Goal: Task Accomplishment & Management: Manage account settings

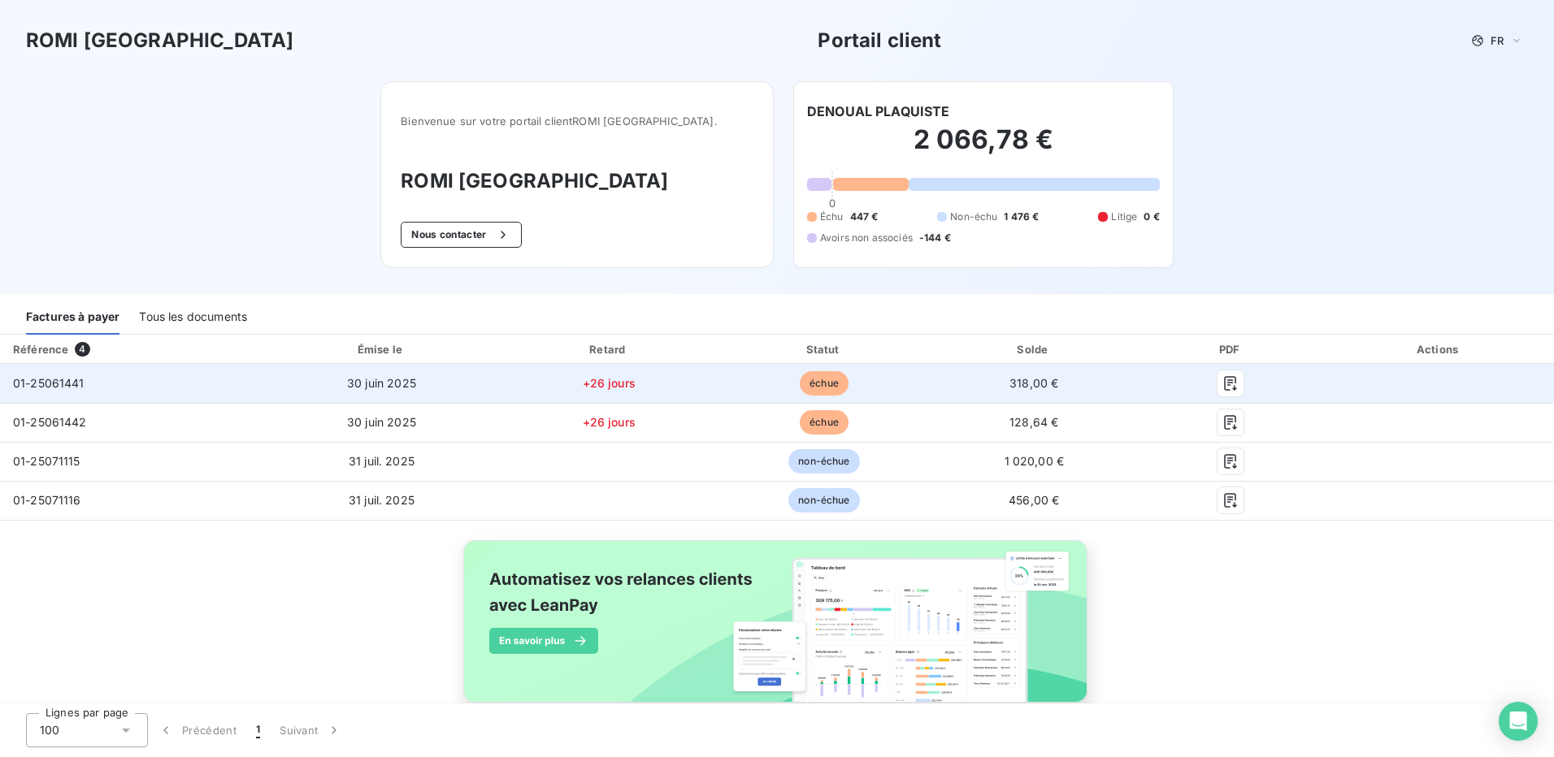
click at [62, 386] on span "01-25061441" at bounding box center [49, 383] width 72 height 14
click at [805, 390] on span "échue" at bounding box center [824, 383] width 49 height 24
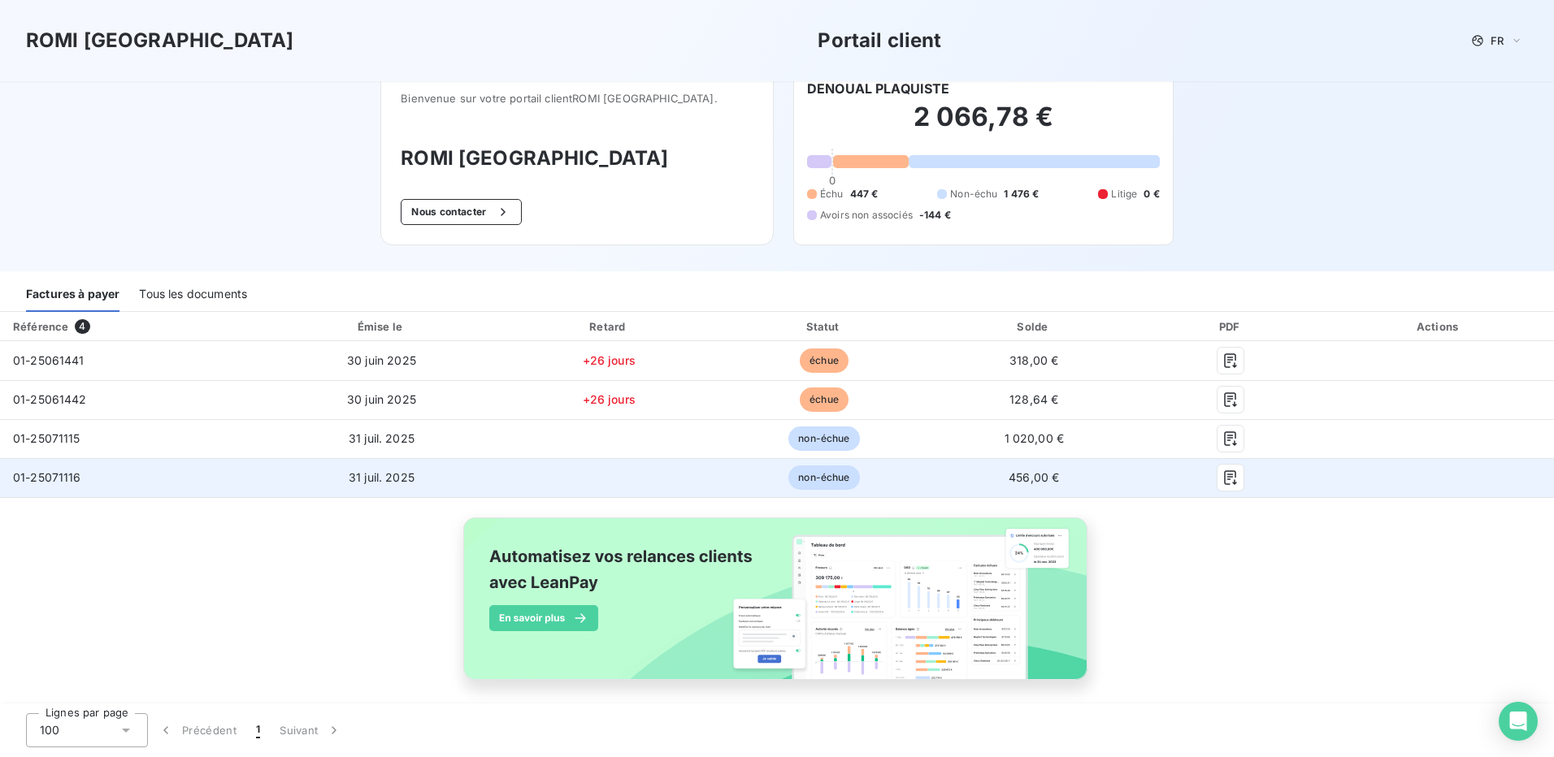
scroll to position [35, 0]
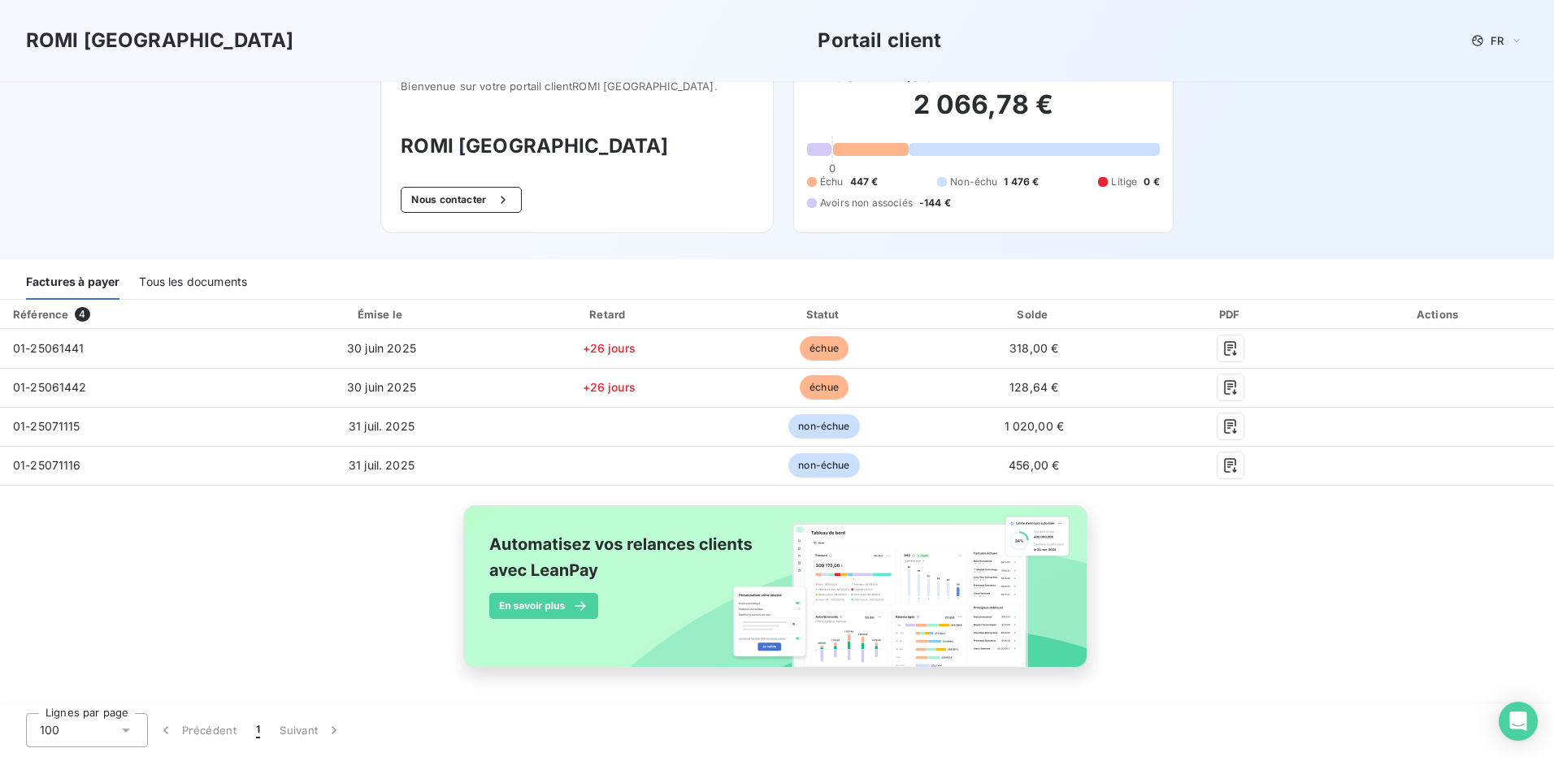
click at [1418, 319] on div "Actions" at bounding box center [1438, 314] width 223 height 16
click at [470, 202] on button "Nous contacter" at bounding box center [461, 200] width 120 height 26
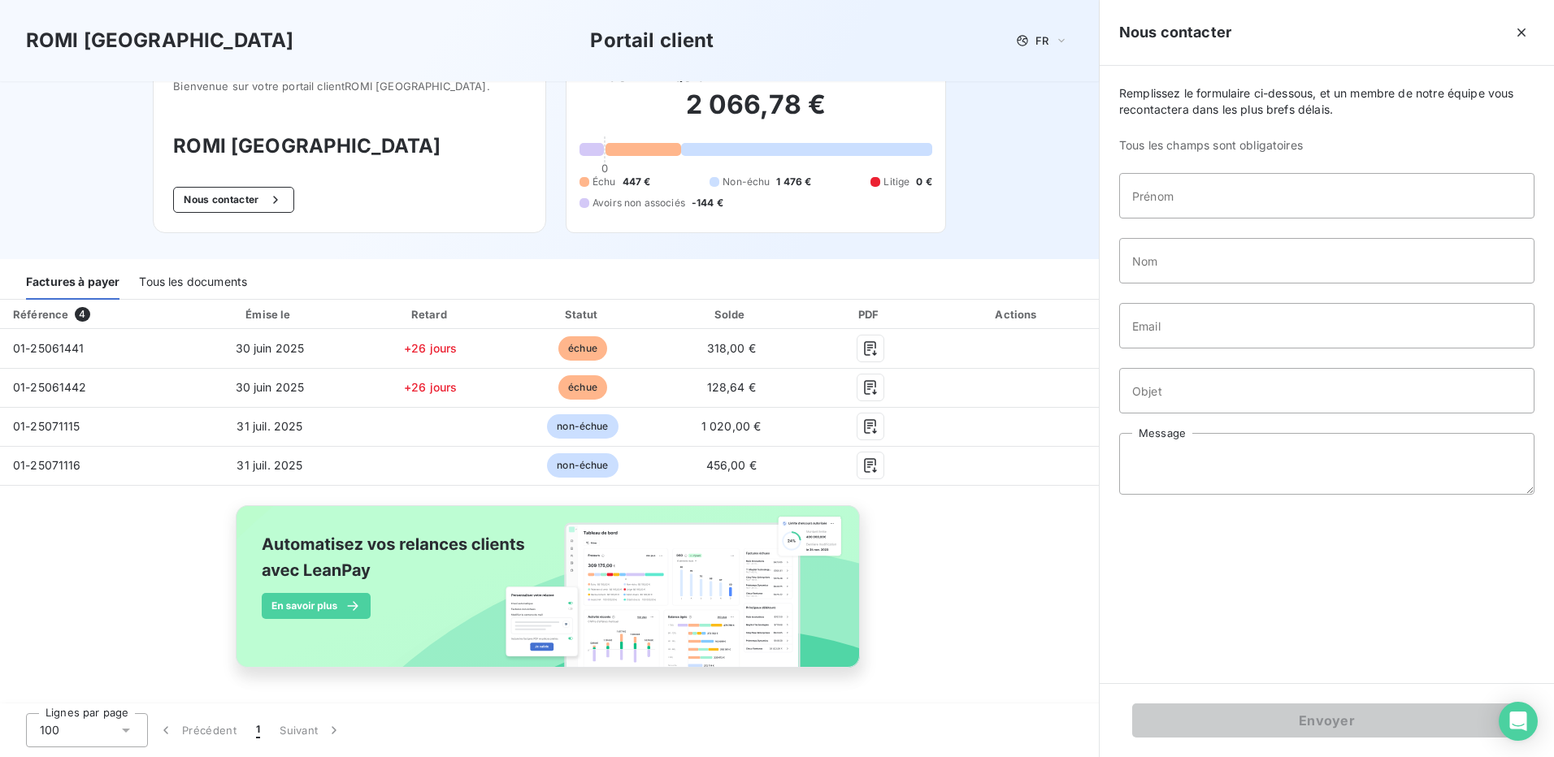
click at [978, 291] on div "Factures à payer Tous les documents" at bounding box center [549, 283] width 1099 height 34
click at [416, 58] on div "ROMI BRETAGNE Portail client FR" at bounding box center [549, 40] width 1099 height 81
drag, startPoint x: 623, startPoint y: 171, endPoint x: 627, endPoint y: 254, distance: 82.2
click at [624, 176] on div "2 066,78 € 0 Échu 447 € Non-échu 1 476 € Litige 0 € Avoirs non associés -144 €" at bounding box center [755, 149] width 353 height 127
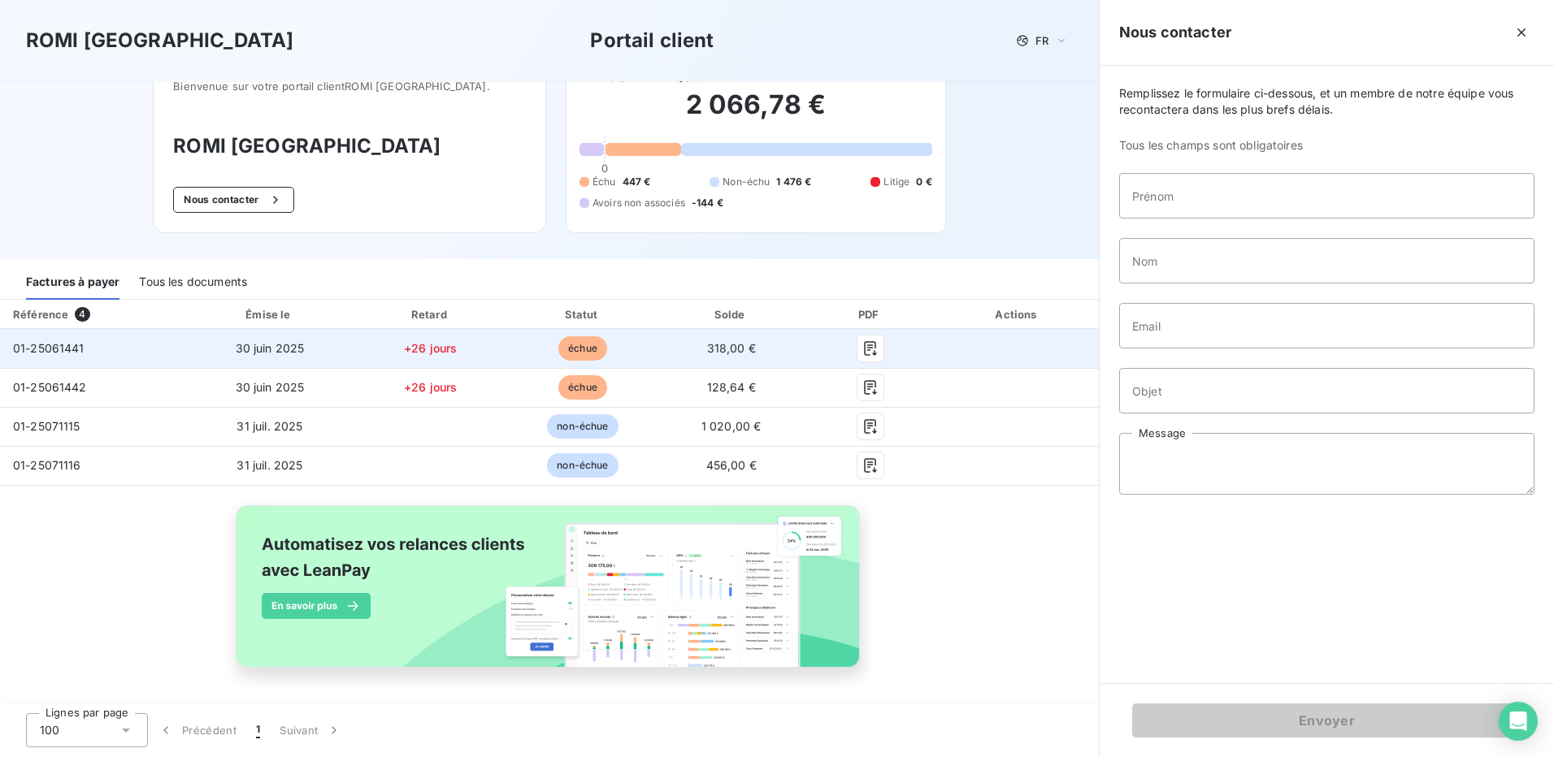
click at [54, 352] on span "01-25061441" at bounding box center [49, 348] width 72 height 14
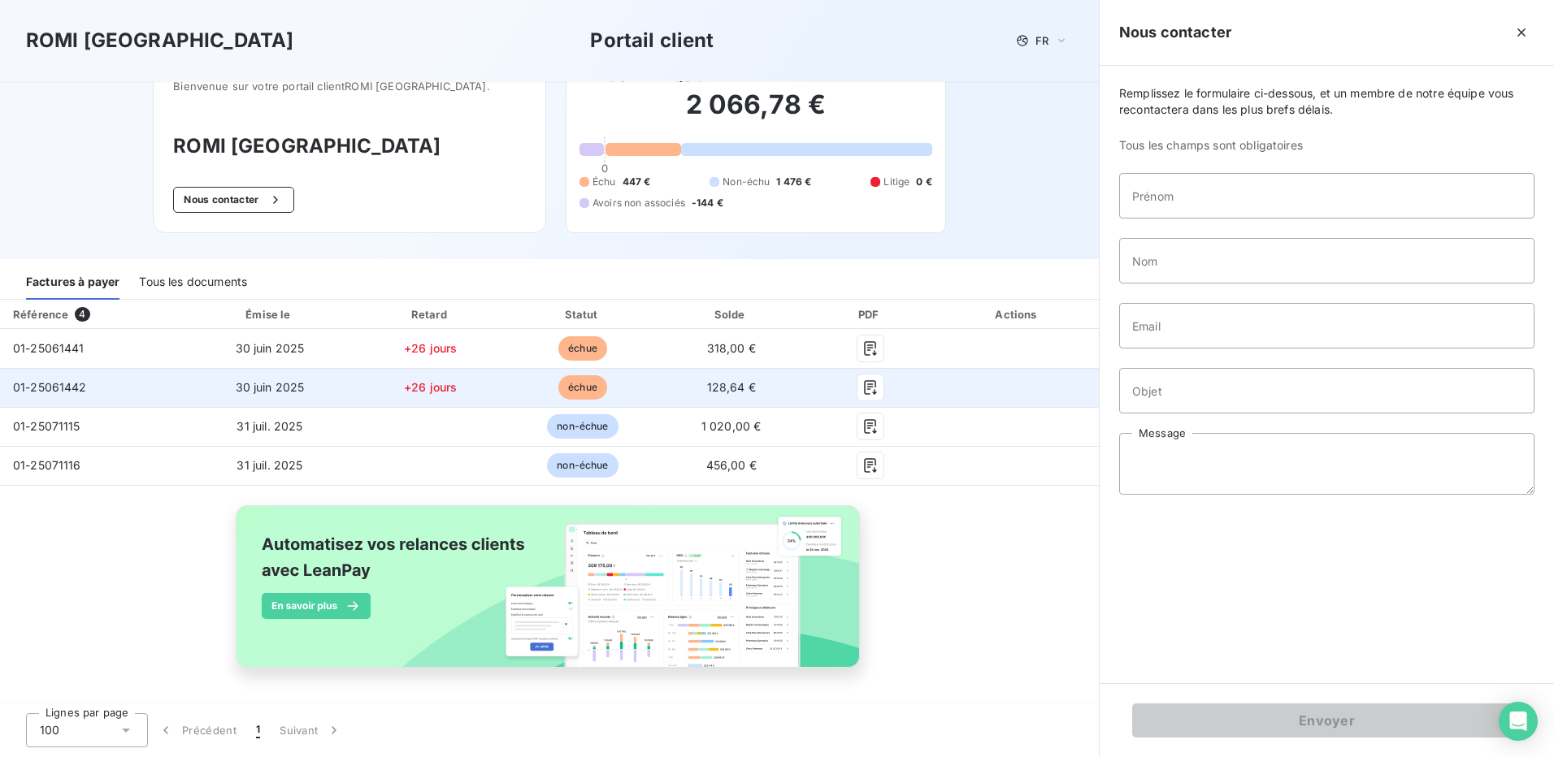
click at [207, 397] on td "30 juin 2025" at bounding box center [269, 387] width 167 height 39
click at [583, 393] on span "échue" at bounding box center [582, 387] width 49 height 24
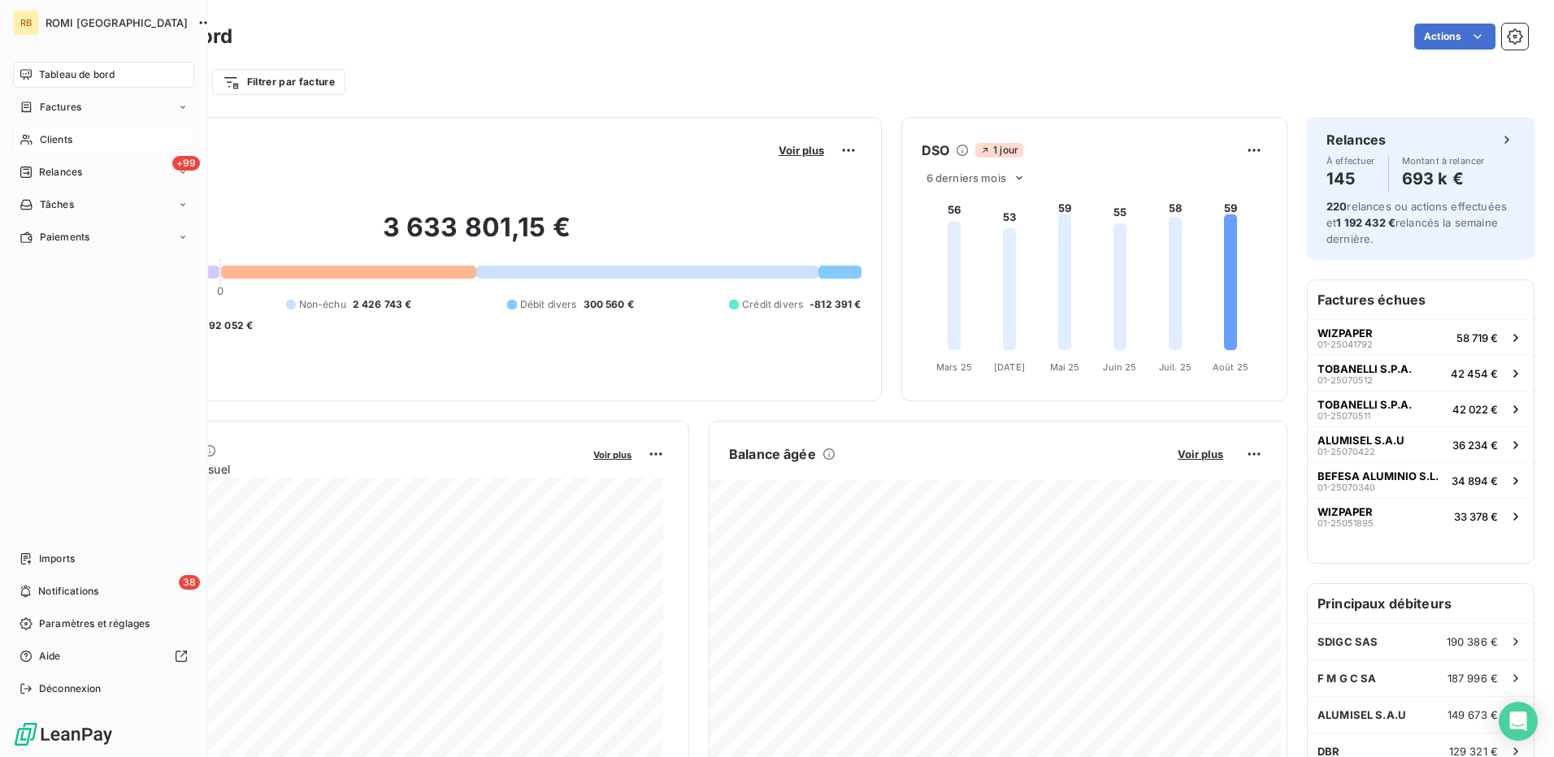
click at [33, 134] on div "Clients" at bounding box center [103, 140] width 181 height 26
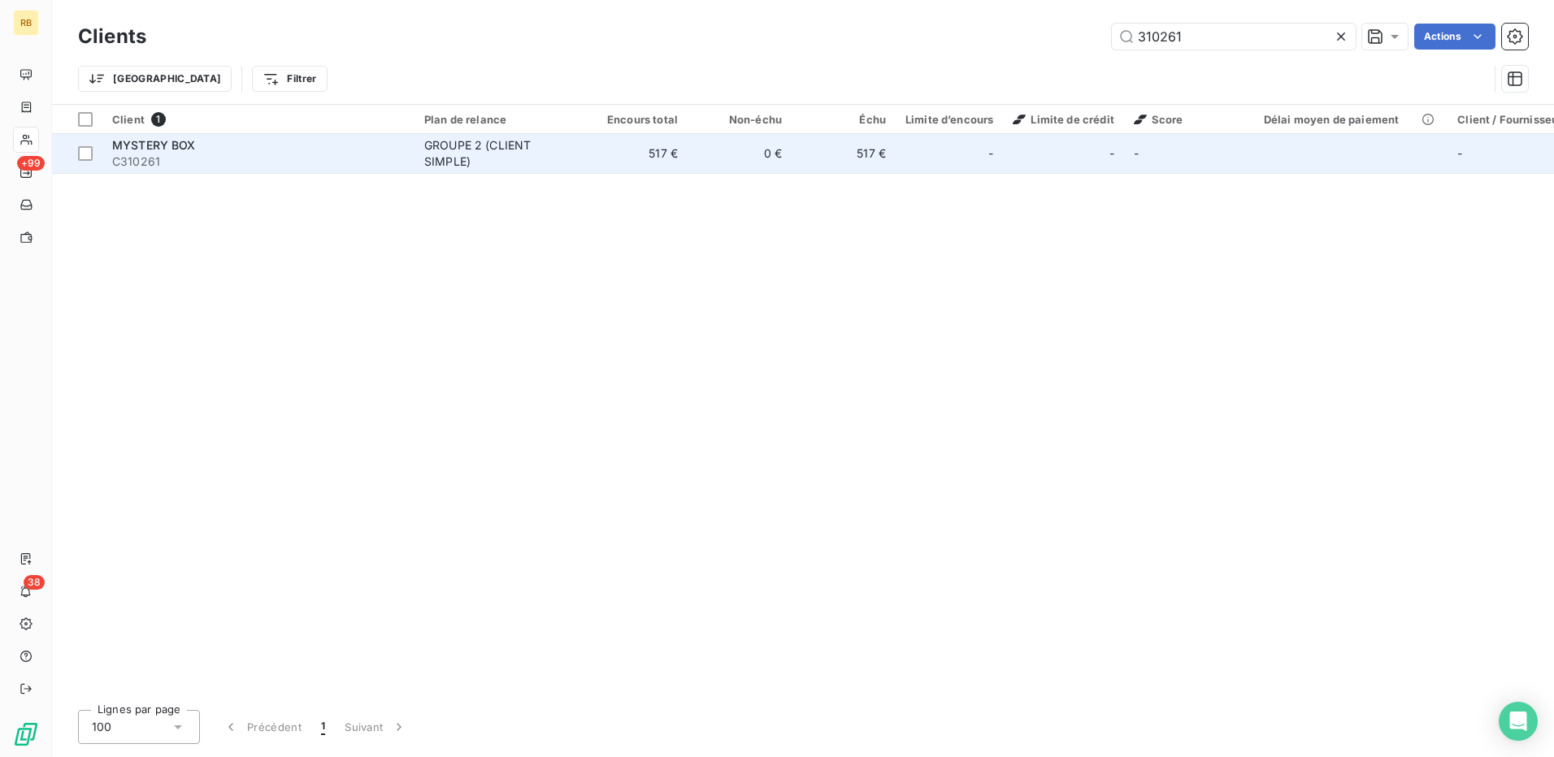
type input "310261"
click at [799, 151] on td "517 €" at bounding box center [844, 153] width 104 height 39
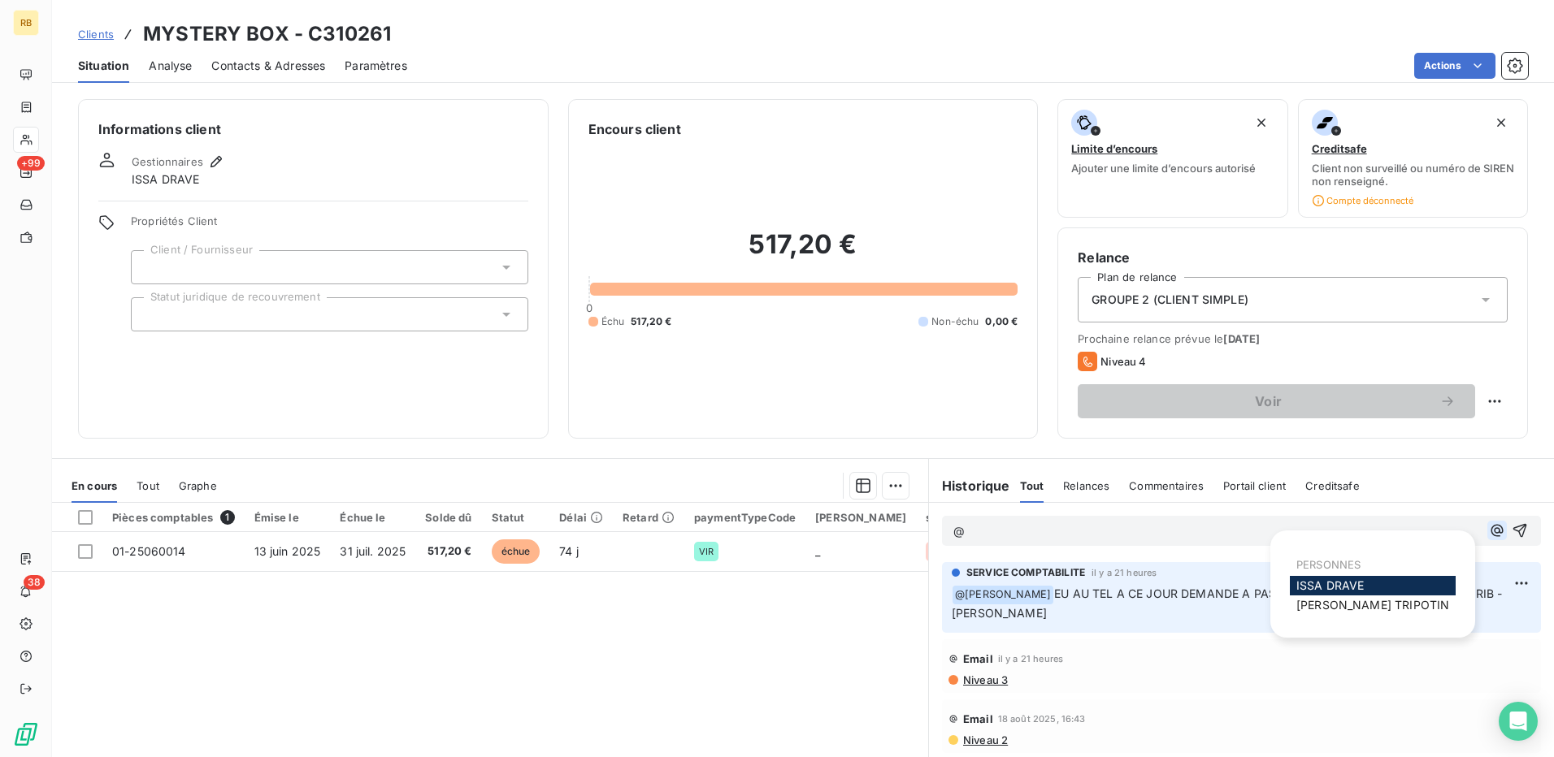
click at [1489, 534] on icon "button" at bounding box center [1497, 531] width 16 height 16
click at [1351, 614] on div "[PERSON_NAME]" at bounding box center [1373, 606] width 166 height 20
click at [1348, 608] on span "[PERSON_NAME]" at bounding box center [1372, 605] width 153 height 14
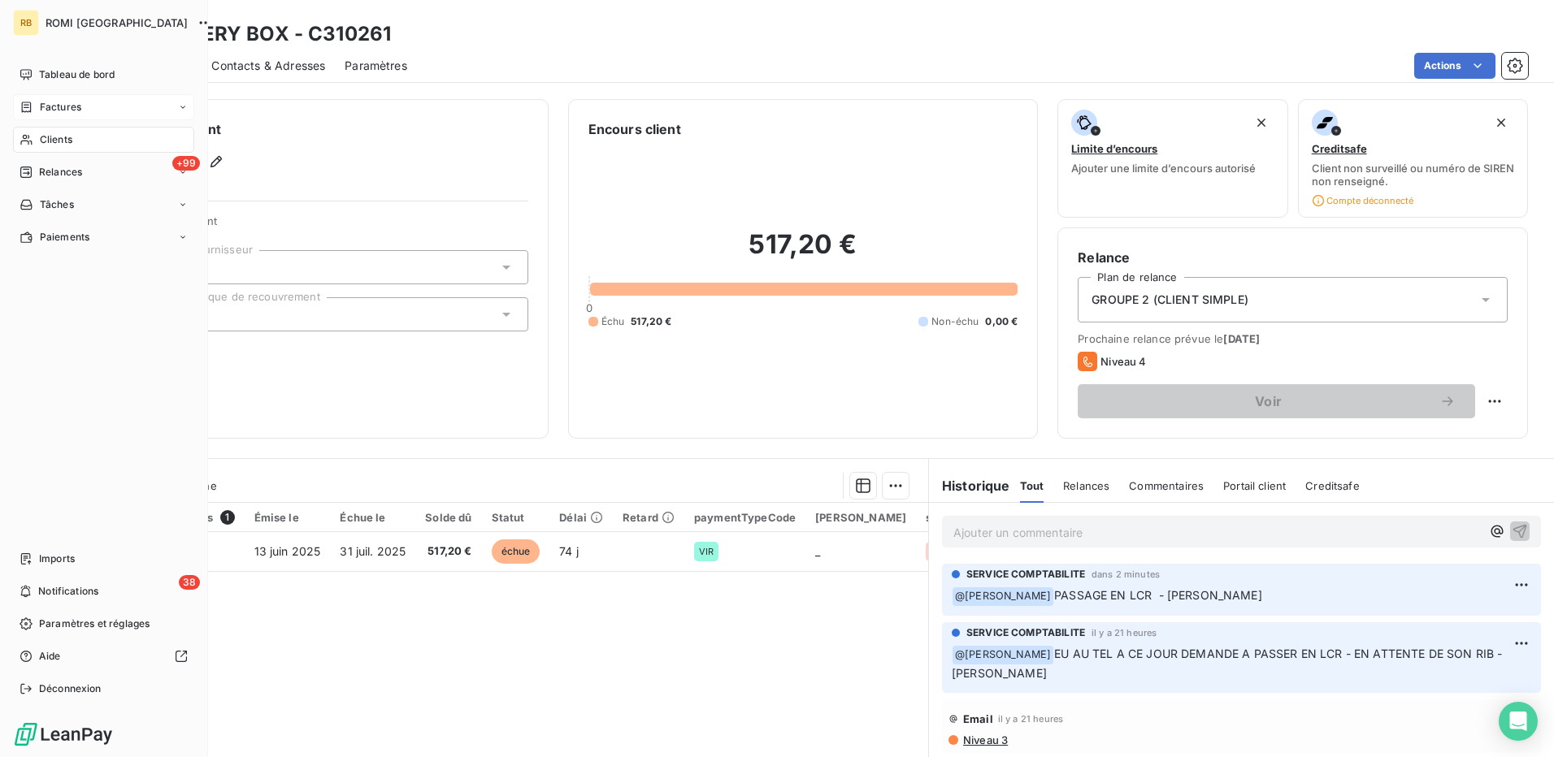
click at [76, 106] on span "Factures" at bounding box center [60, 107] width 41 height 15
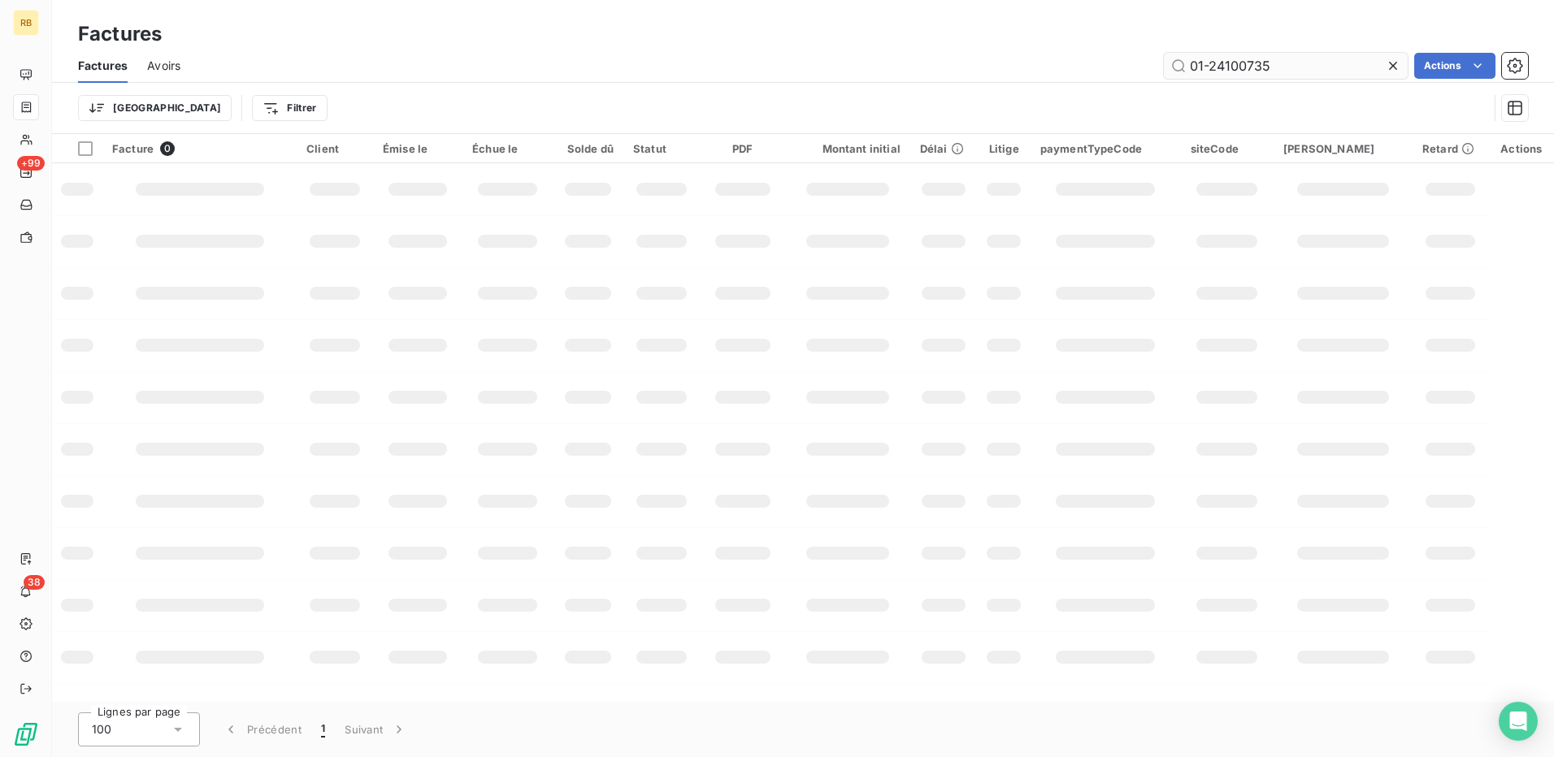
click at [1236, 67] on input "01-24100735" at bounding box center [1286, 66] width 244 height 26
click at [1236, 66] on input "01-24100735" at bounding box center [1286, 66] width 244 height 26
type input "01-25061442"
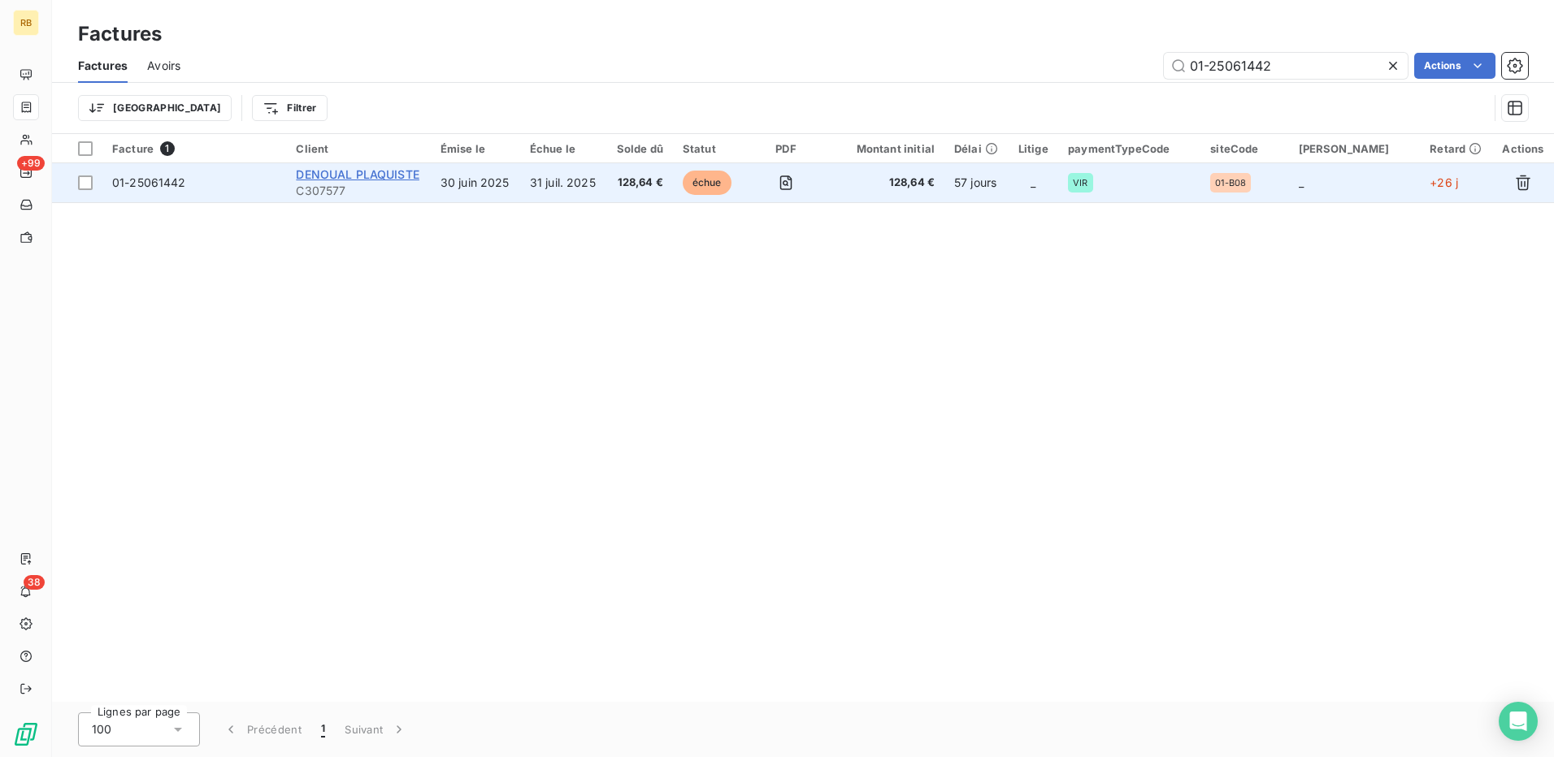
click at [391, 176] on span "DENOUAL PLAQUISTE" at bounding box center [358, 174] width 124 height 14
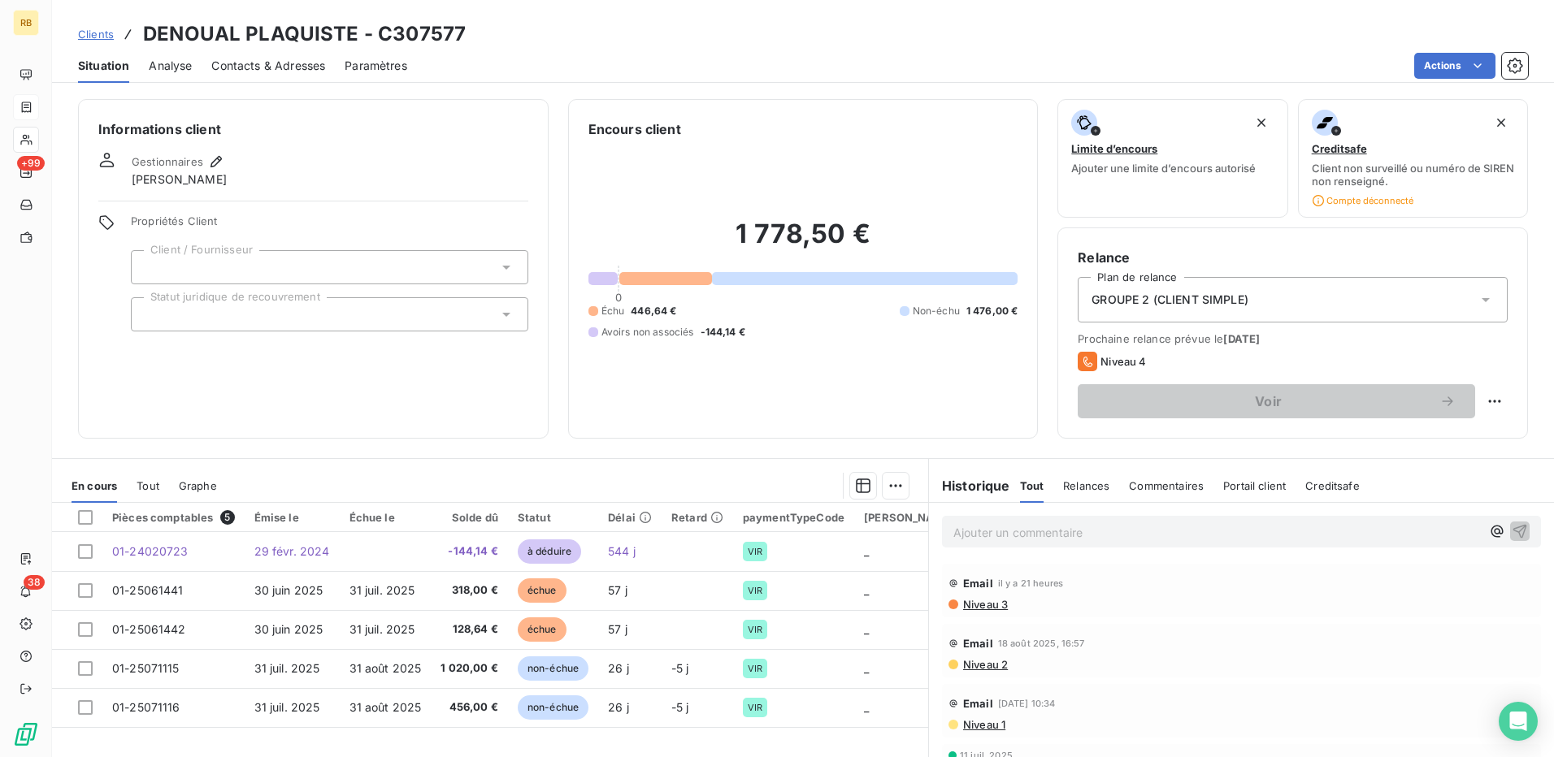
click at [1054, 539] on p "Ajouter un commentaire ﻿" at bounding box center [1216, 533] width 527 height 20
drag, startPoint x: 1466, startPoint y: 525, endPoint x: 1473, endPoint y: 553, distance: 29.4
click at [1489, 528] on icon "button" at bounding box center [1497, 531] width 16 height 16
click at [1338, 588] on span "[PERSON_NAME]" at bounding box center [1360, 586] width 153 height 14
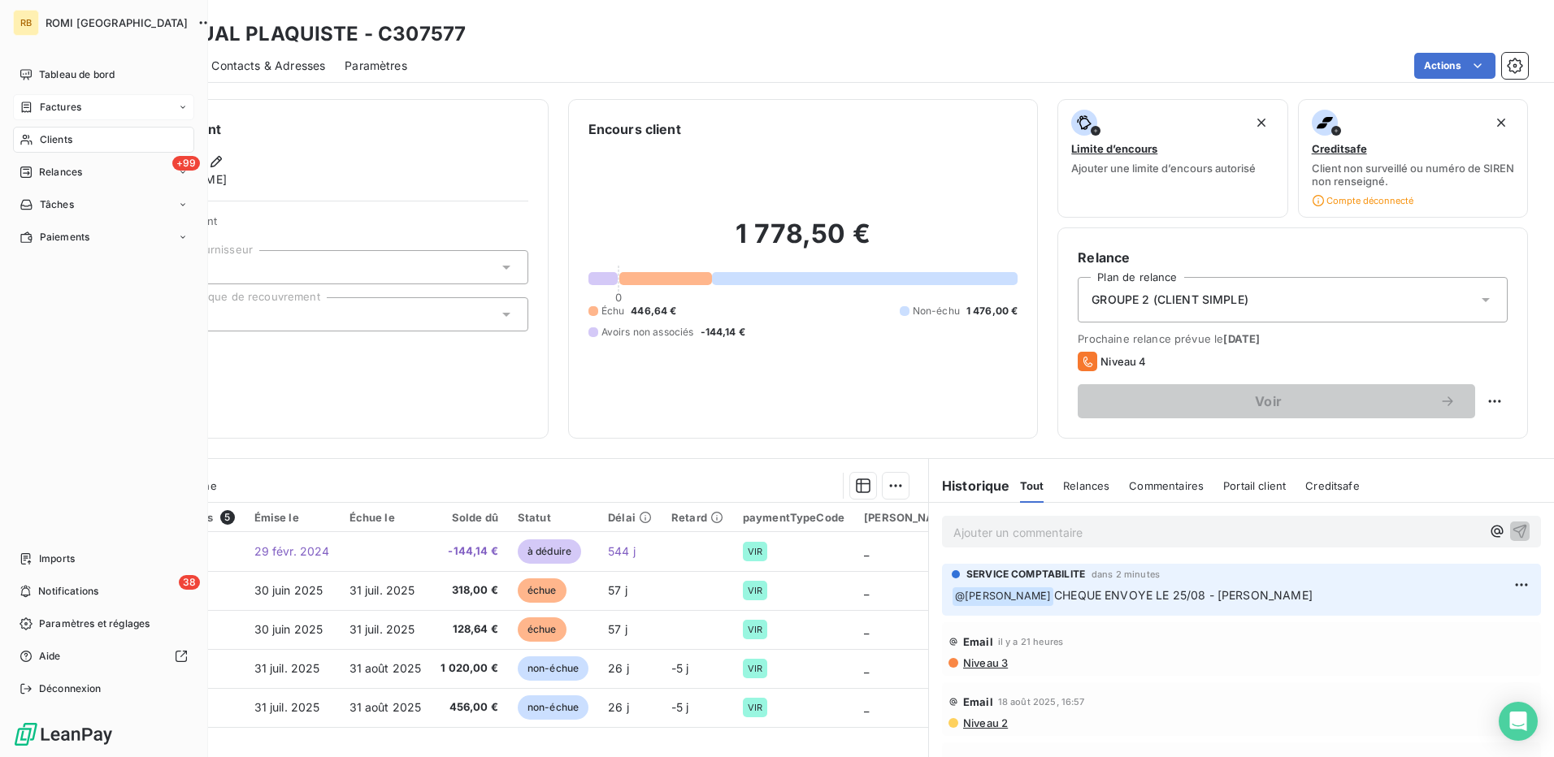
click at [60, 144] on span "Clients" at bounding box center [56, 139] width 33 height 15
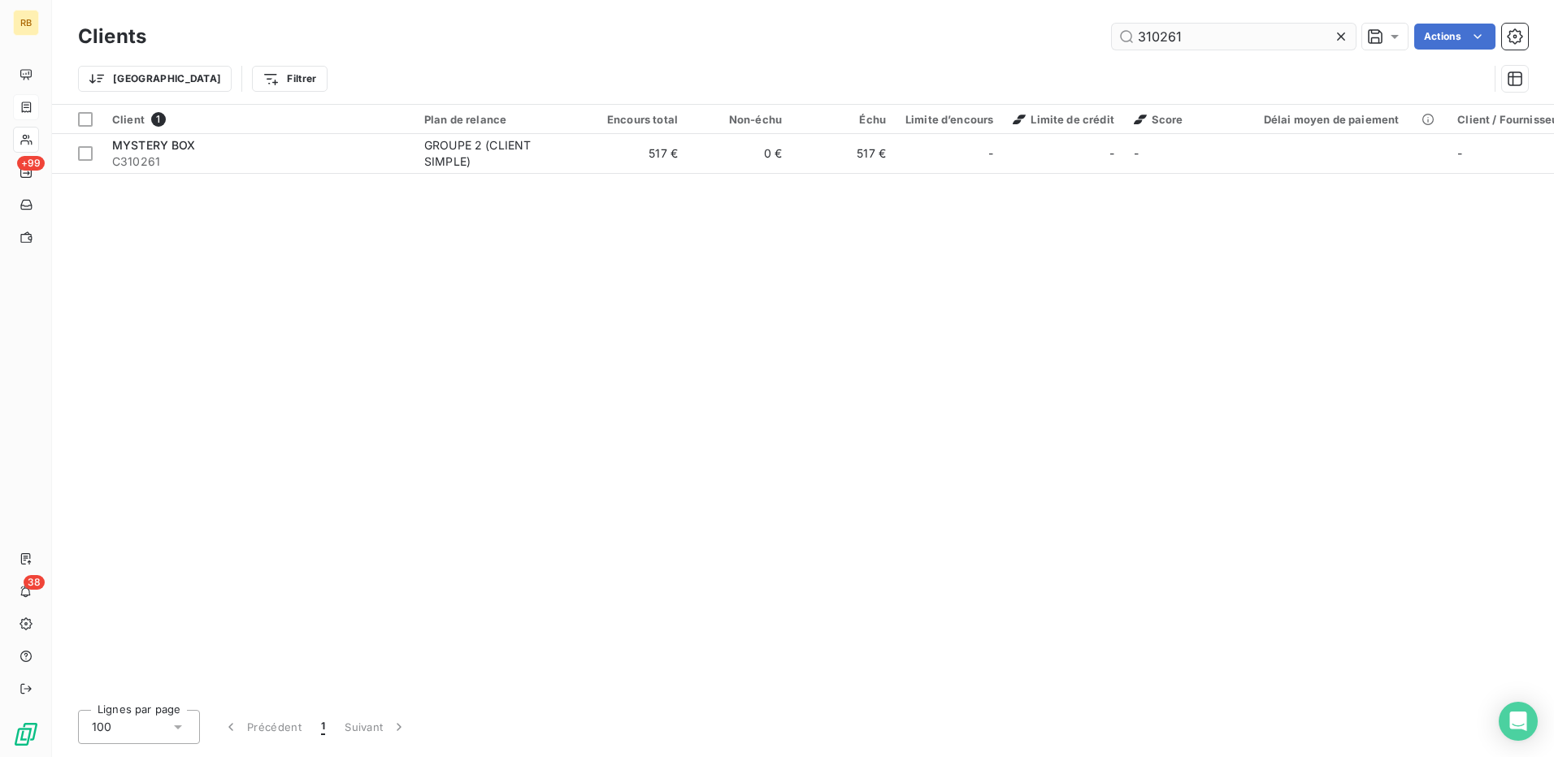
click at [1135, 42] on input "310261" at bounding box center [1234, 37] width 244 height 26
click at [1136, 41] on input "310261" at bounding box center [1234, 37] width 244 height 26
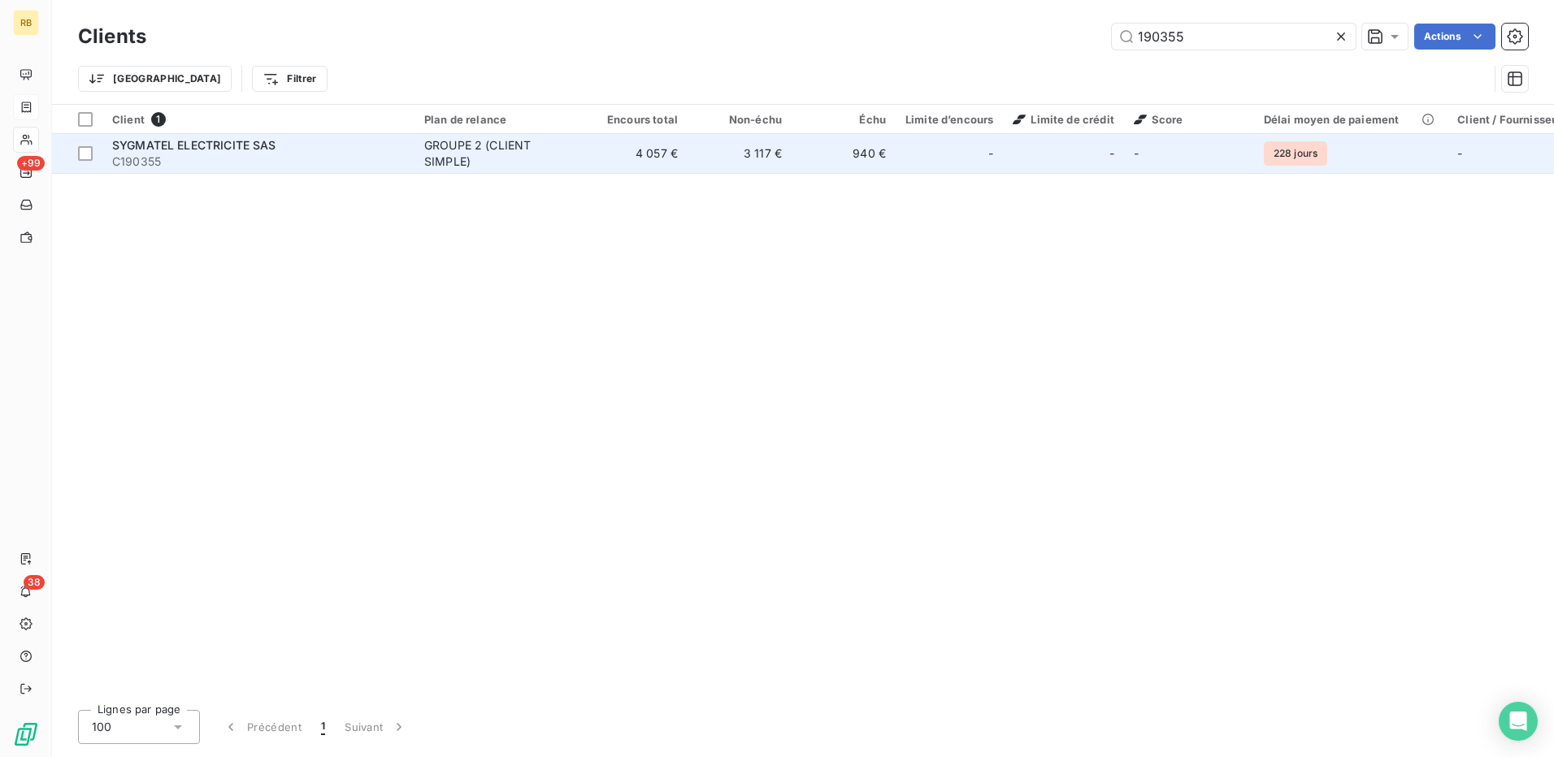
type input "190355"
click at [386, 165] on span "C190355" at bounding box center [258, 162] width 293 height 16
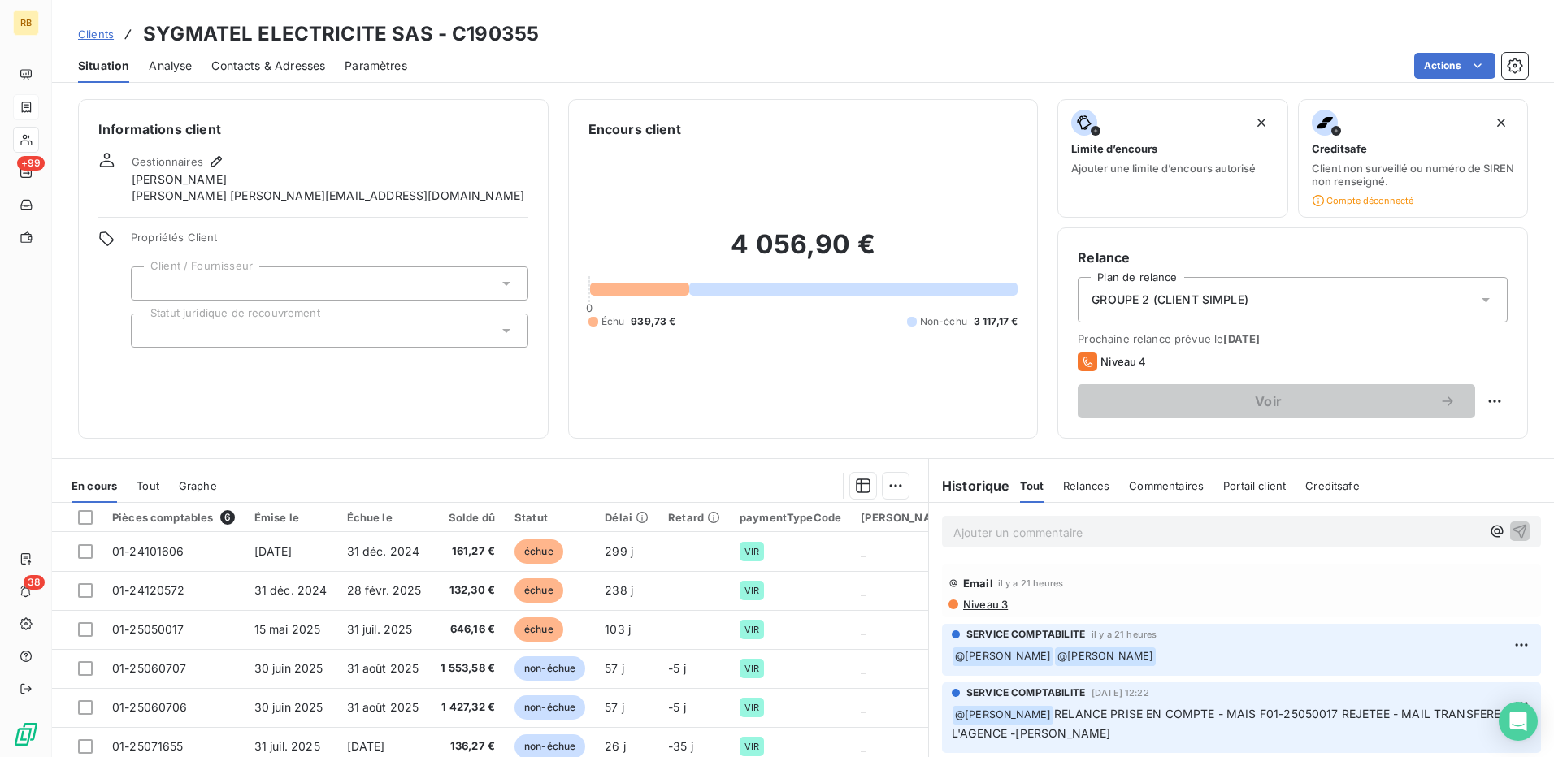
click at [1400, 614] on div "Email il y a 21 heures Niveau 3" at bounding box center [1241, 591] width 599 height 54
drag, startPoint x: 1468, startPoint y: 525, endPoint x: 1462, endPoint y: 532, distance: 9.3
click at [1489, 525] on icon "button" at bounding box center [1497, 531] width 16 height 16
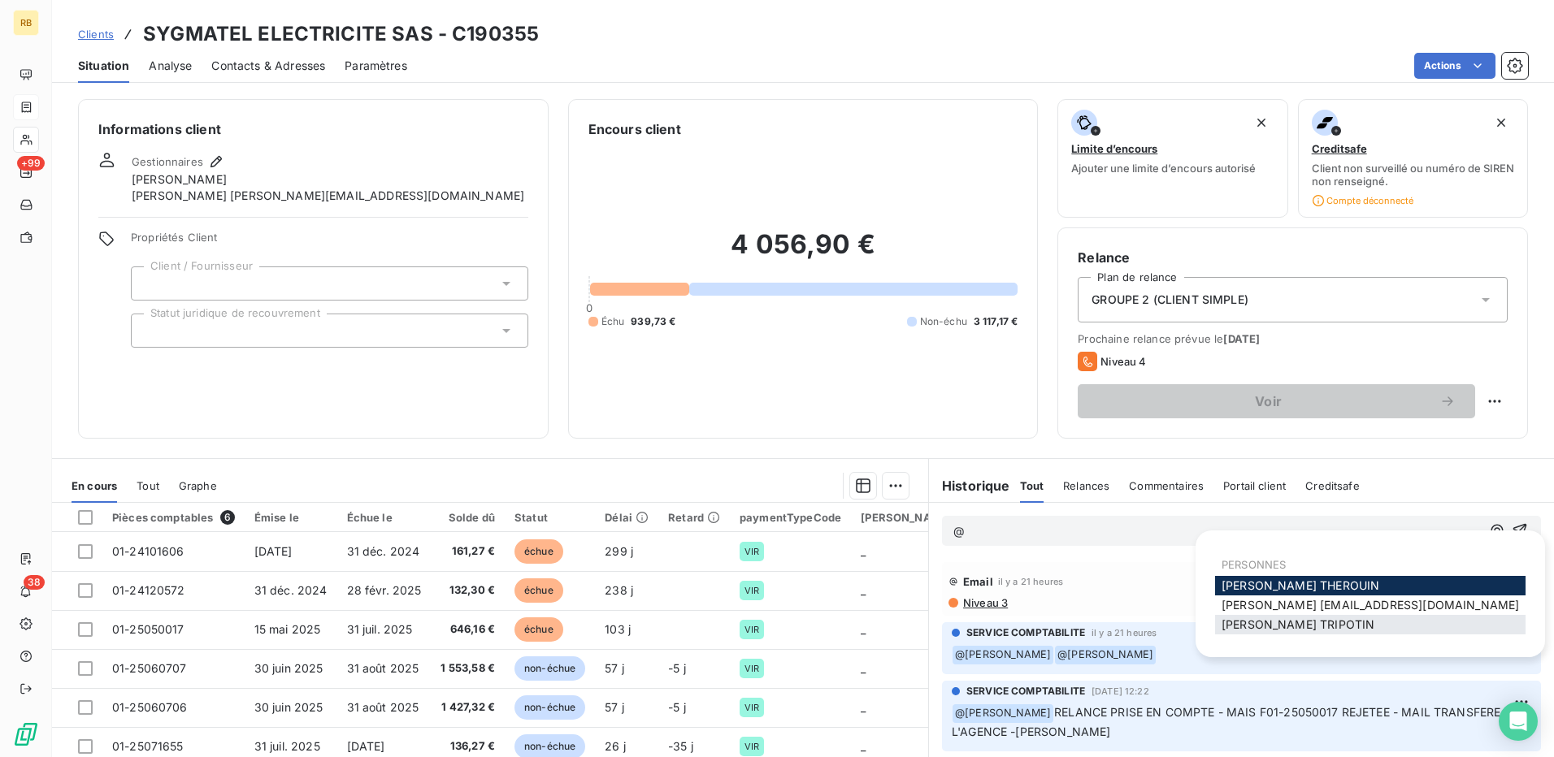
click at [1246, 631] on span "[PERSON_NAME]" at bounding box center [1297, 625] width 153 height 14
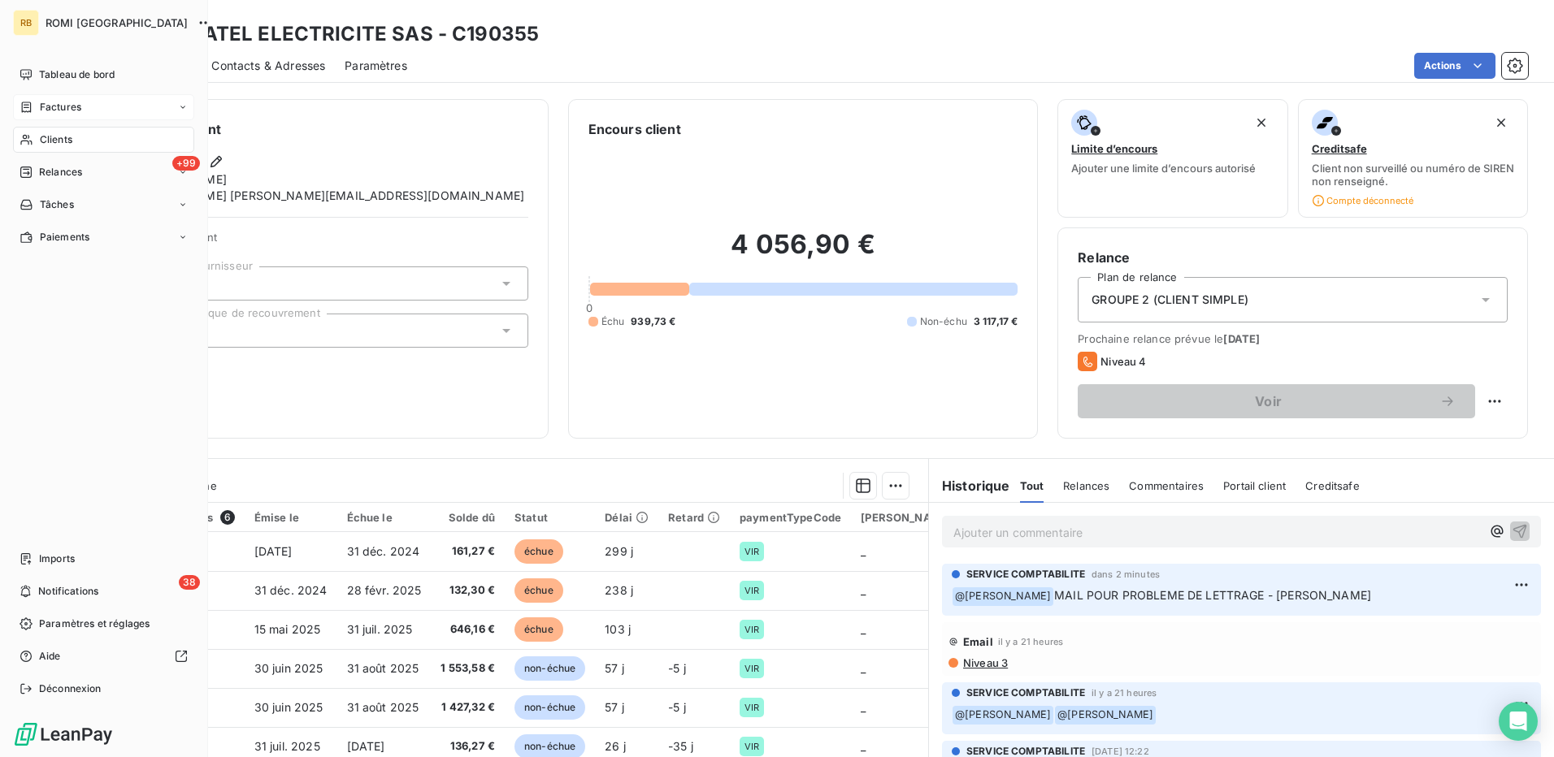
click at [46, 141] on span "Clients" at bounding box center [56, 139] width 33 height 15
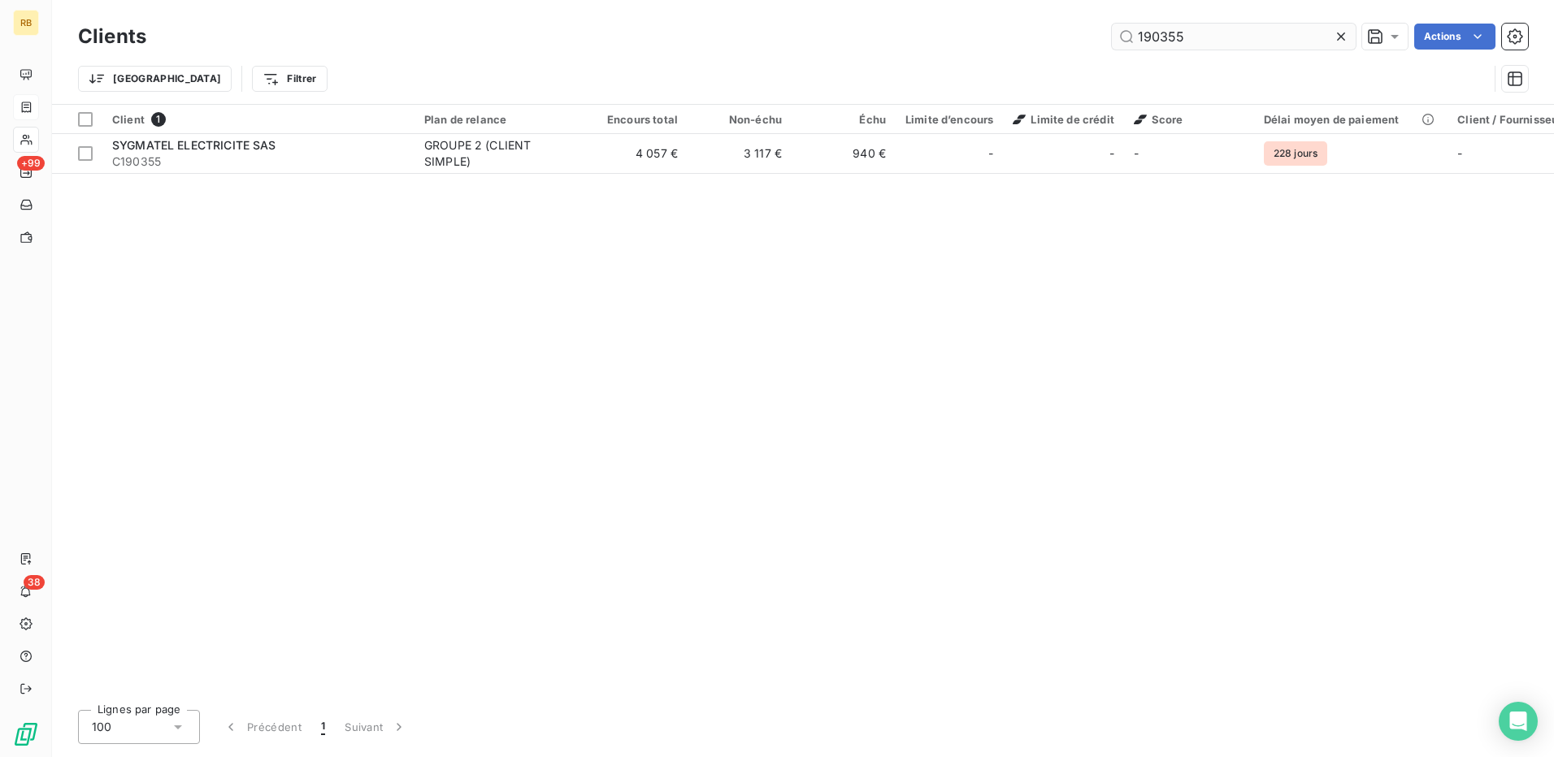
click at [1165, 32] on input "190355" at bounding box center [1234, 37] width 244 height 26
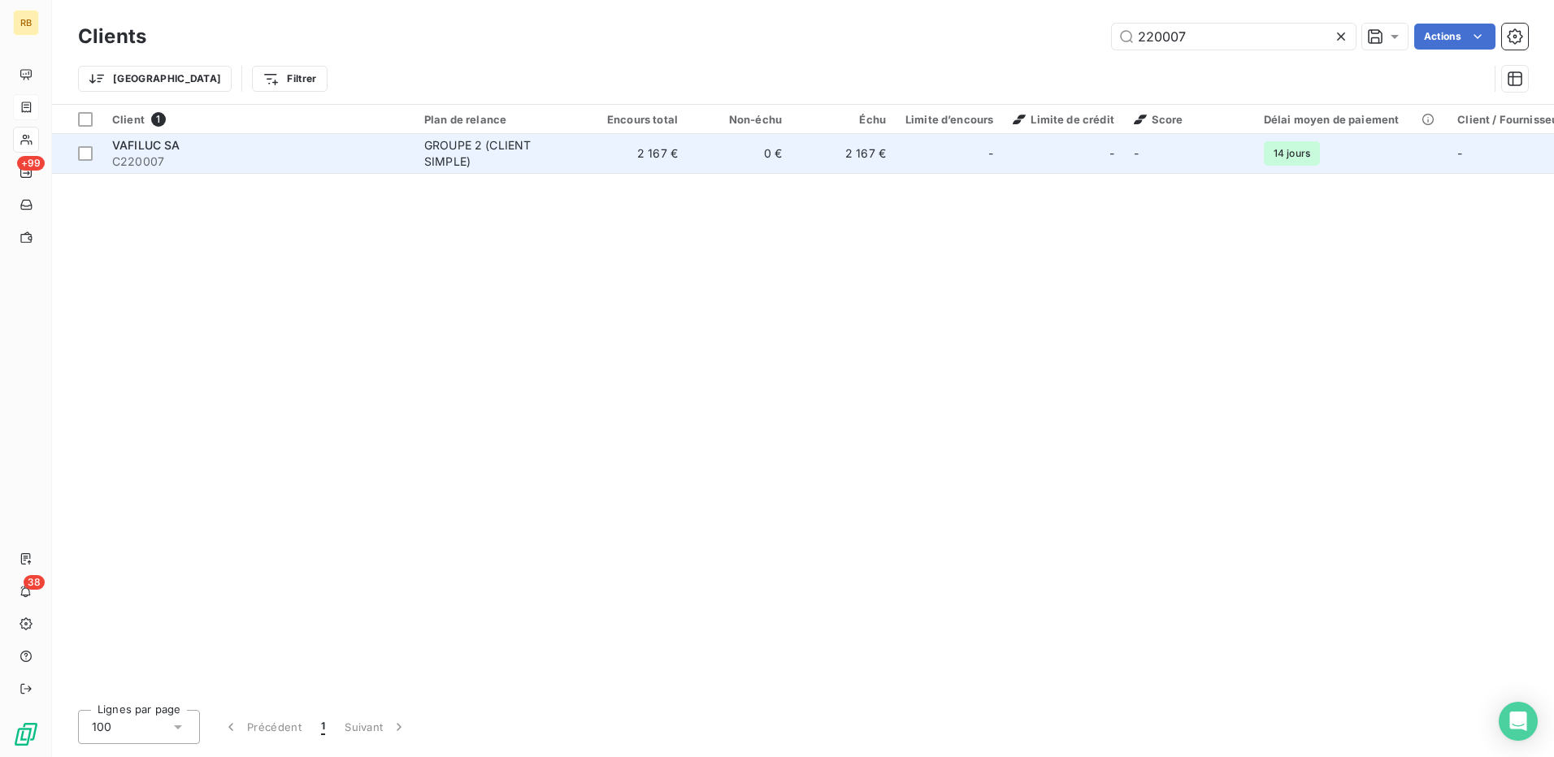
type input "220007"
click at [541, 141] on div "GROUPE 2 (CLIENT SIMPLE)" at bounding box center [499, 153] width 150 height 33
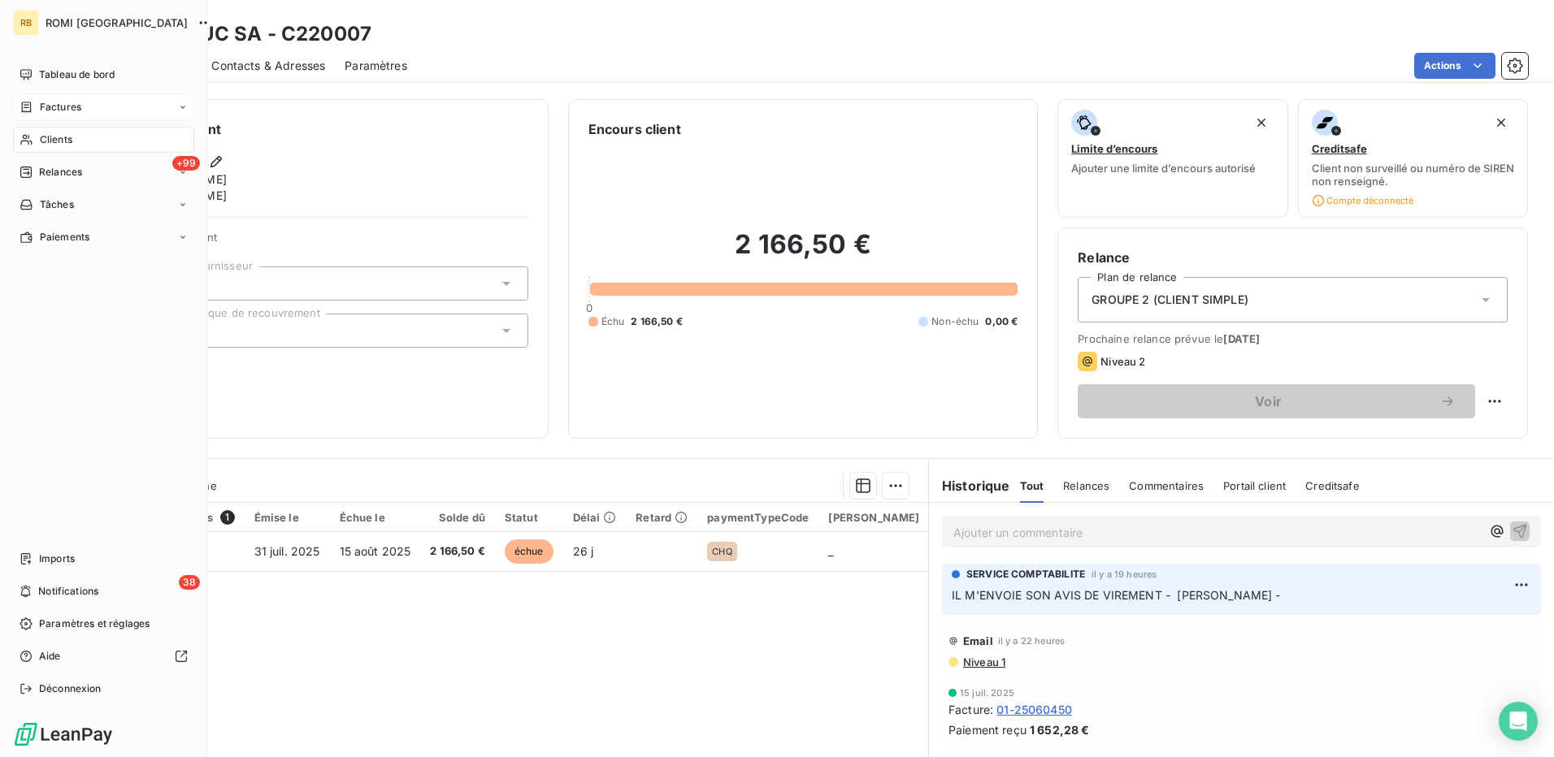
click at [91, 132] on div "Clients" at bounding box center [103, 140] width 181 height 26
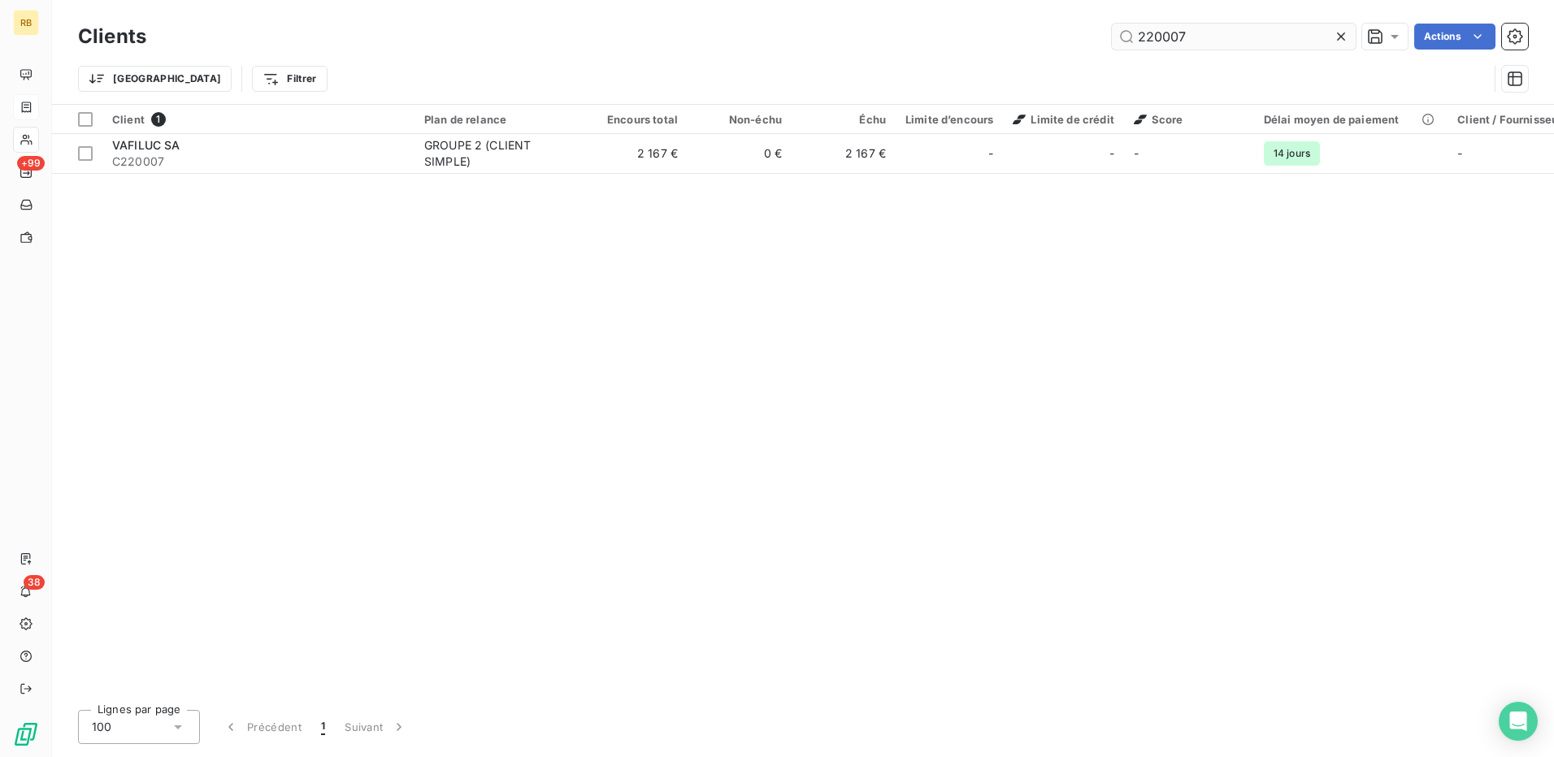
click at [1184, 45] on input "220007" at bounding box center [1234, 37] width 244 height 26
click at [1182, 44] on input "220007" at bounding box center [1234, 37] width 244 height 26
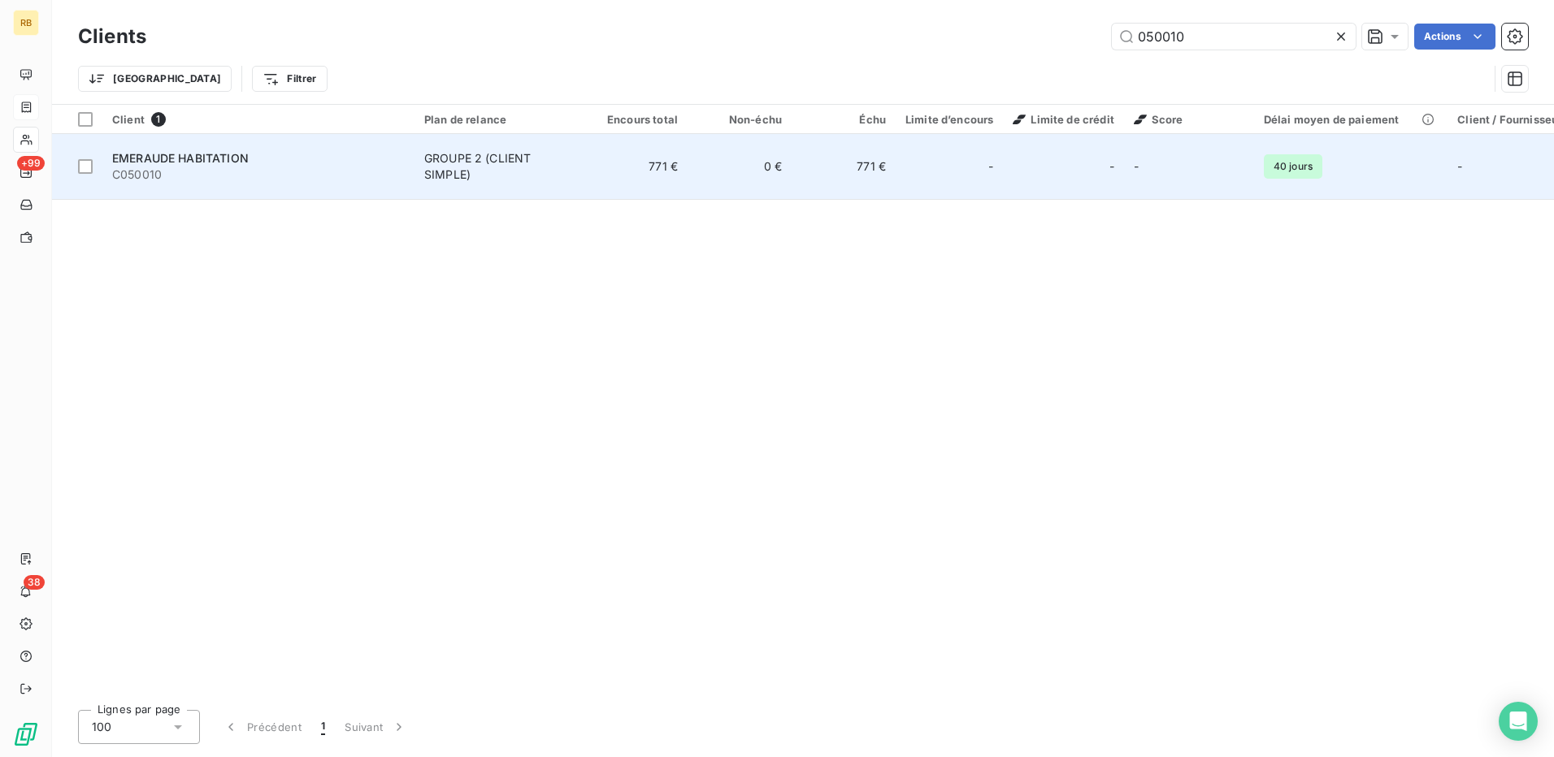
type input "050010"
click at [673, 163] on td "771 €" at bounding box center [636, 167] width 104 height 66
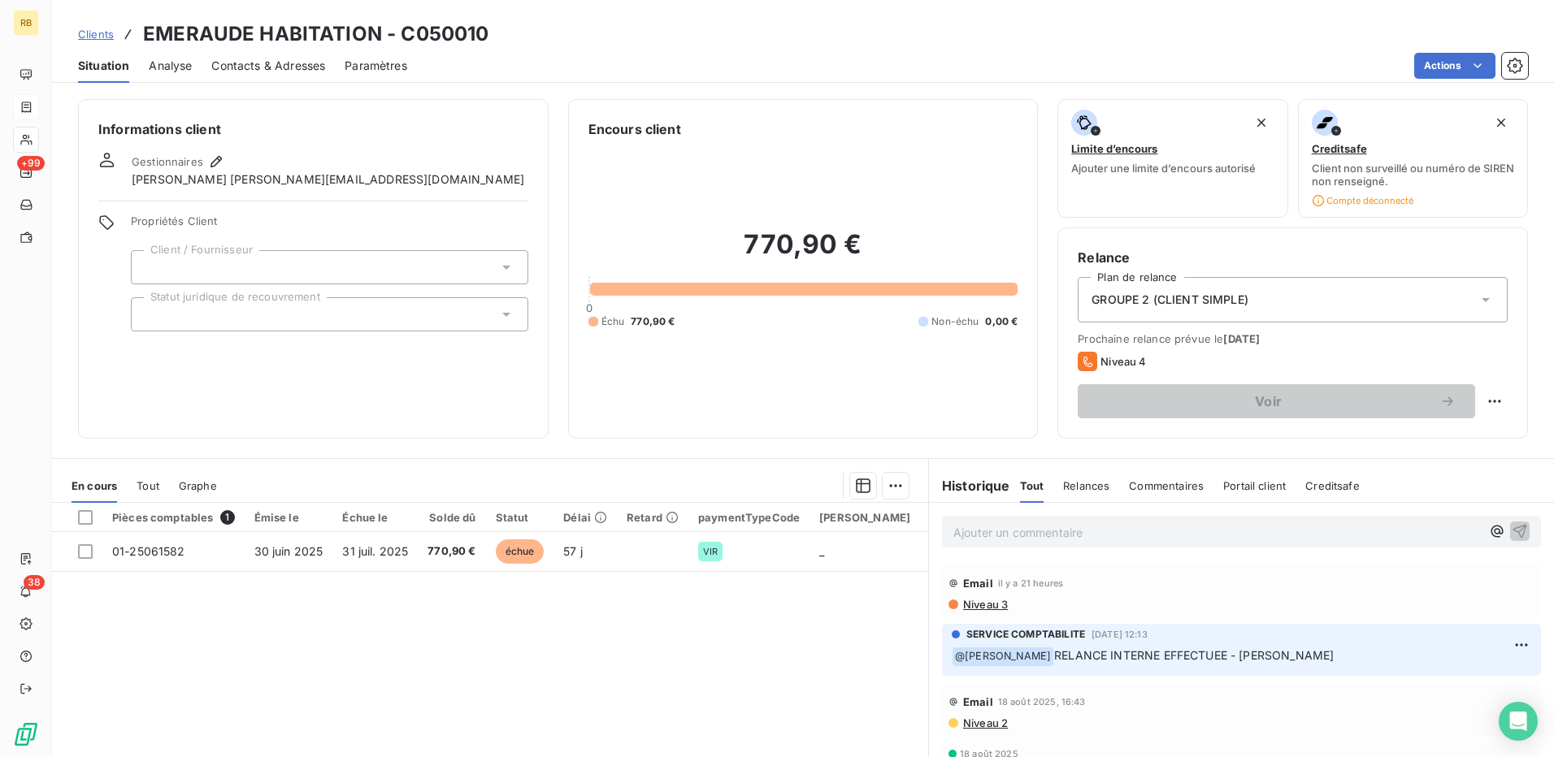
click at [1101, 531] on p "Ajouter un commentaire ﻿" at bounding box center [1216, 533] width 527 height 20
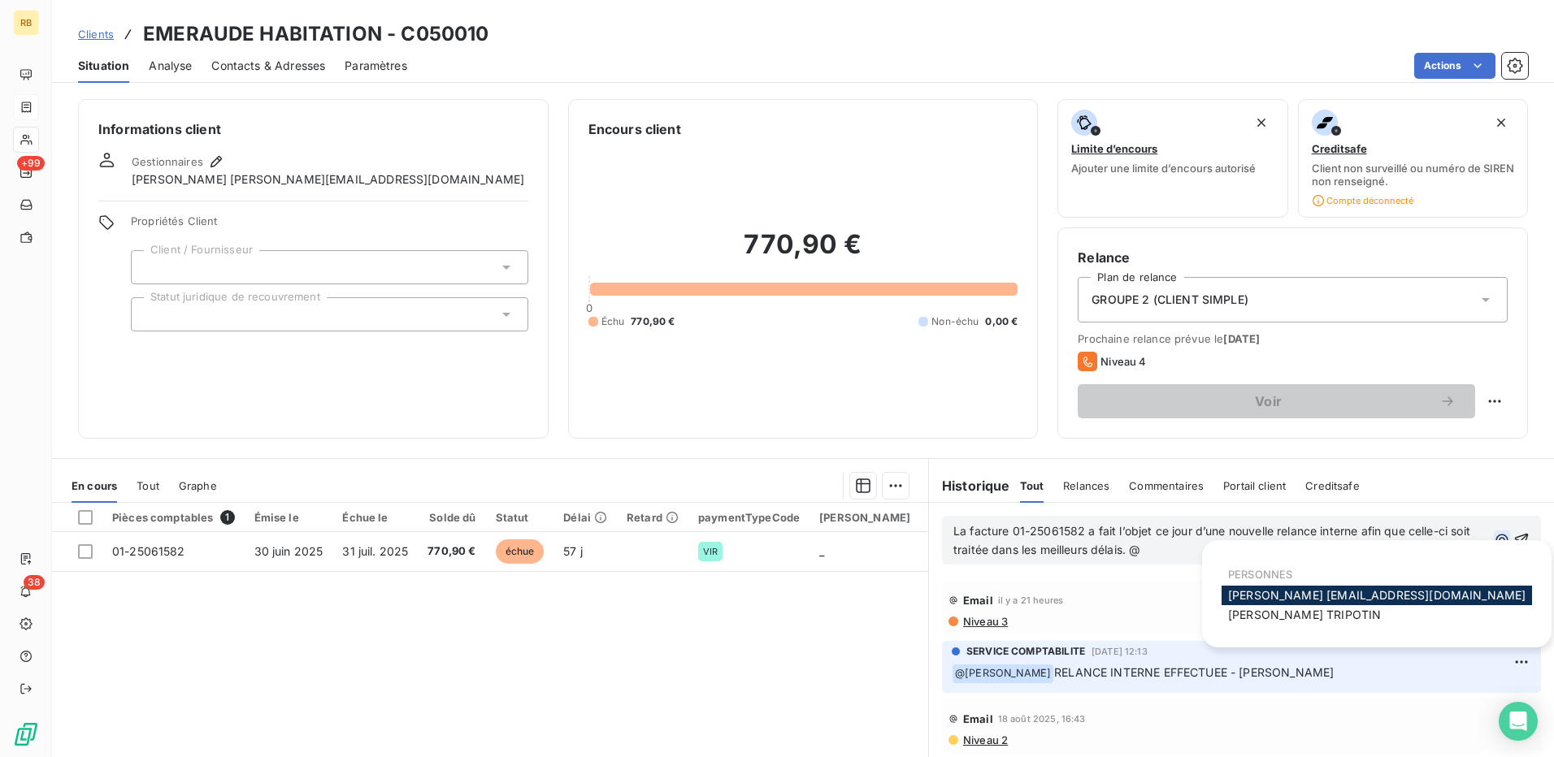
click at [1494, 549] on button "button" at bounding box center [1502, 541] width 16 height 20
click at [1255, 615] on span "[PERSON_NAME]" at bounding box center [1304, 615] width 153 height 14
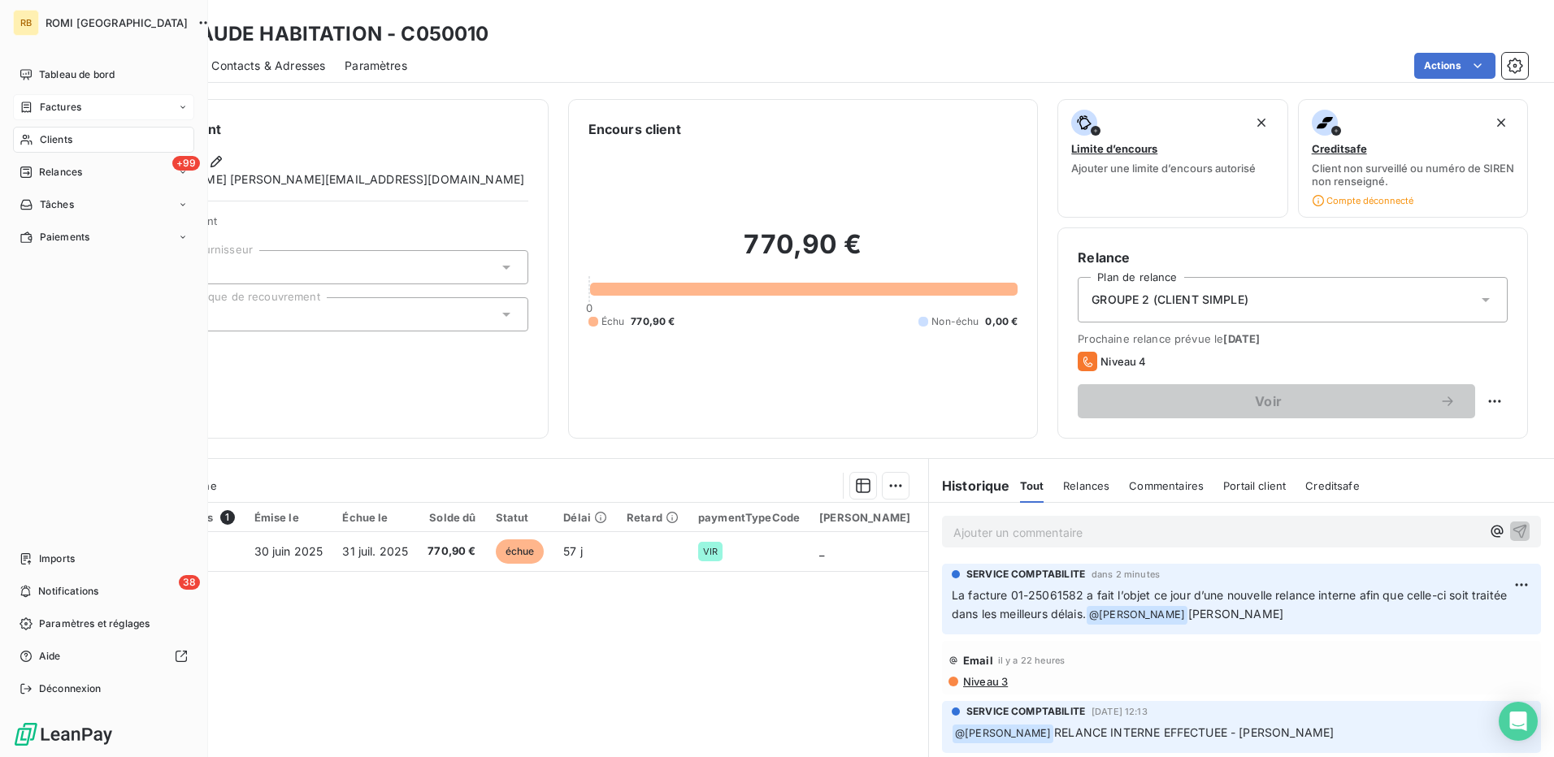
click at [34, 135] on div "Clients" at bounding box center [103, 140] width 181 height 26
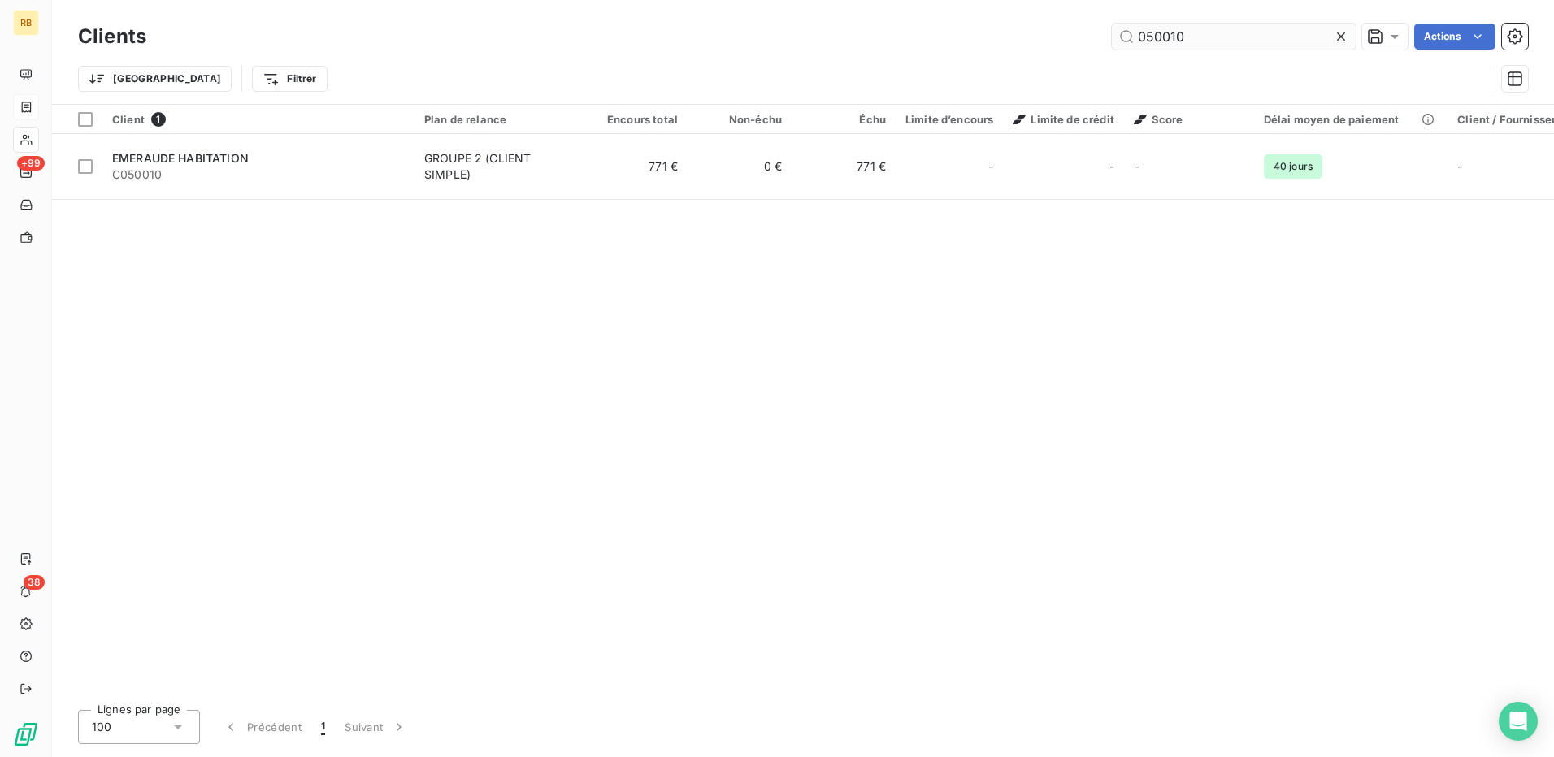
click at [1140, 43] on input "050010" at bounding box center [1234, 37] width 244 height 26
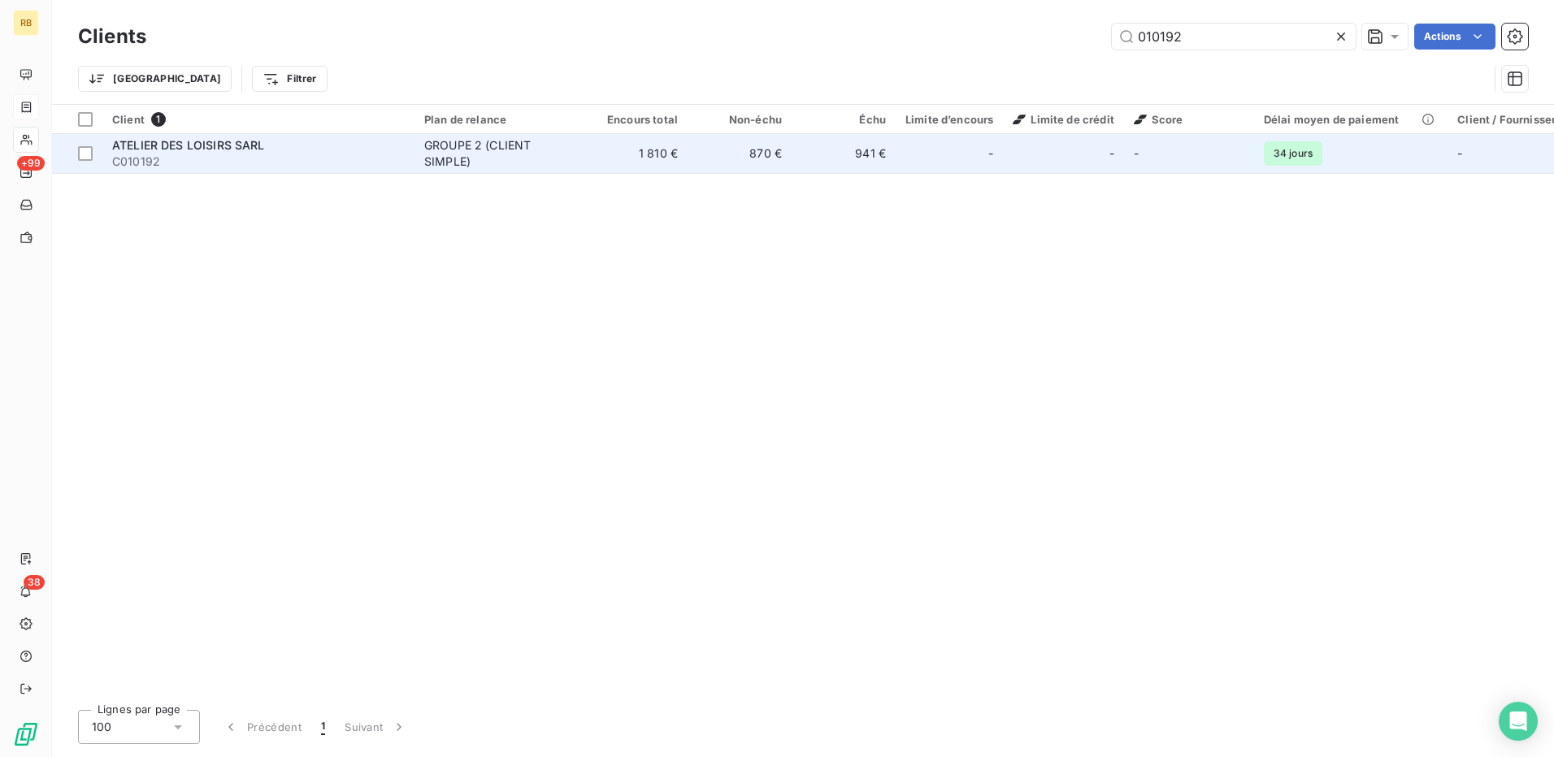
type input "010192"
click at [681, 152] on td "1 810 €" at bounding box center [636, 153] width 104 height 39
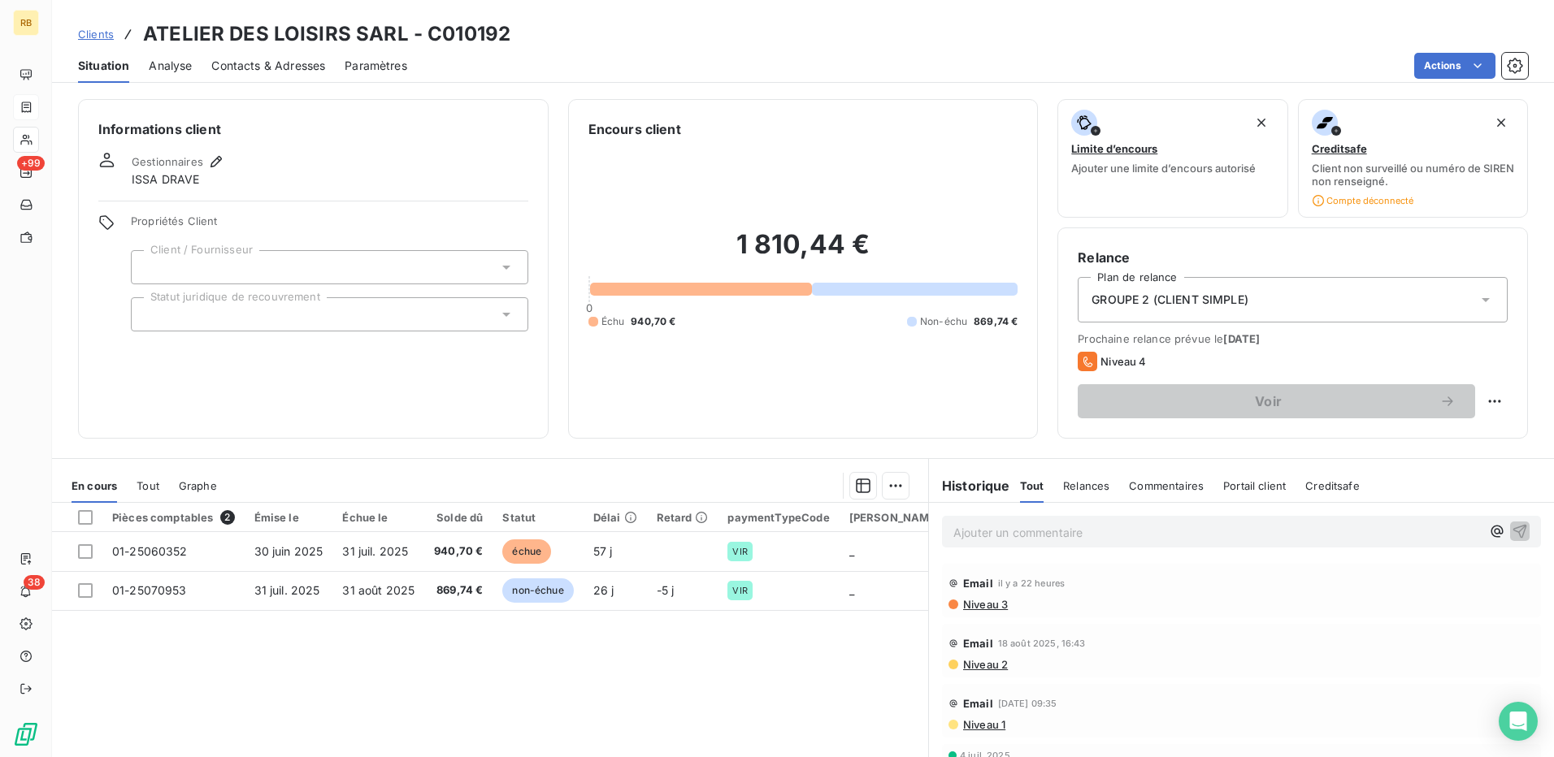
click at [1011, 524] on p "Ajouter un commentaire ﻿" at bounding box center [1216, 533] width 527 height 20
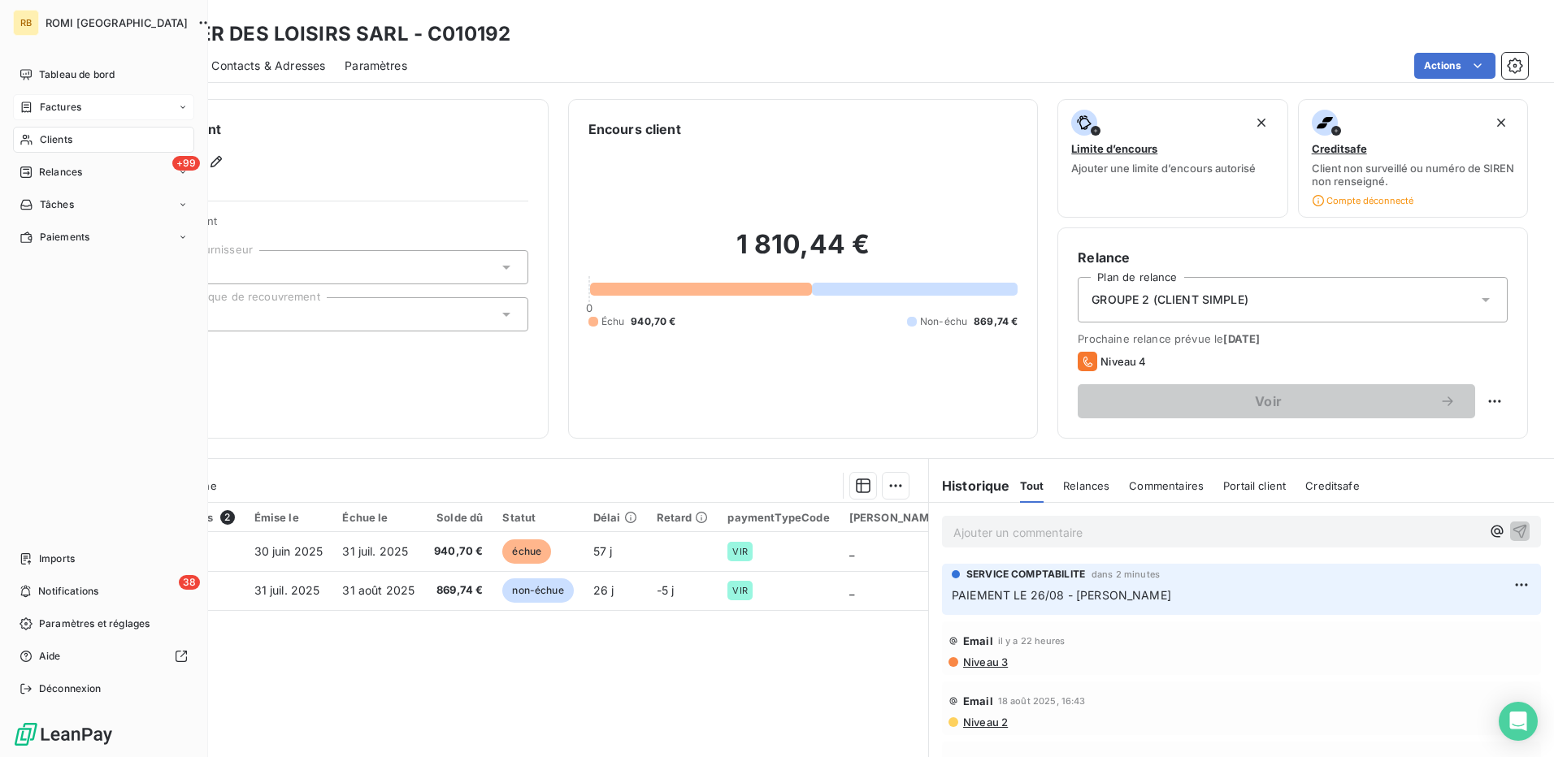
click at [44, 141] on span "Clients" at bounding box center [56, 139] width 33 height 15
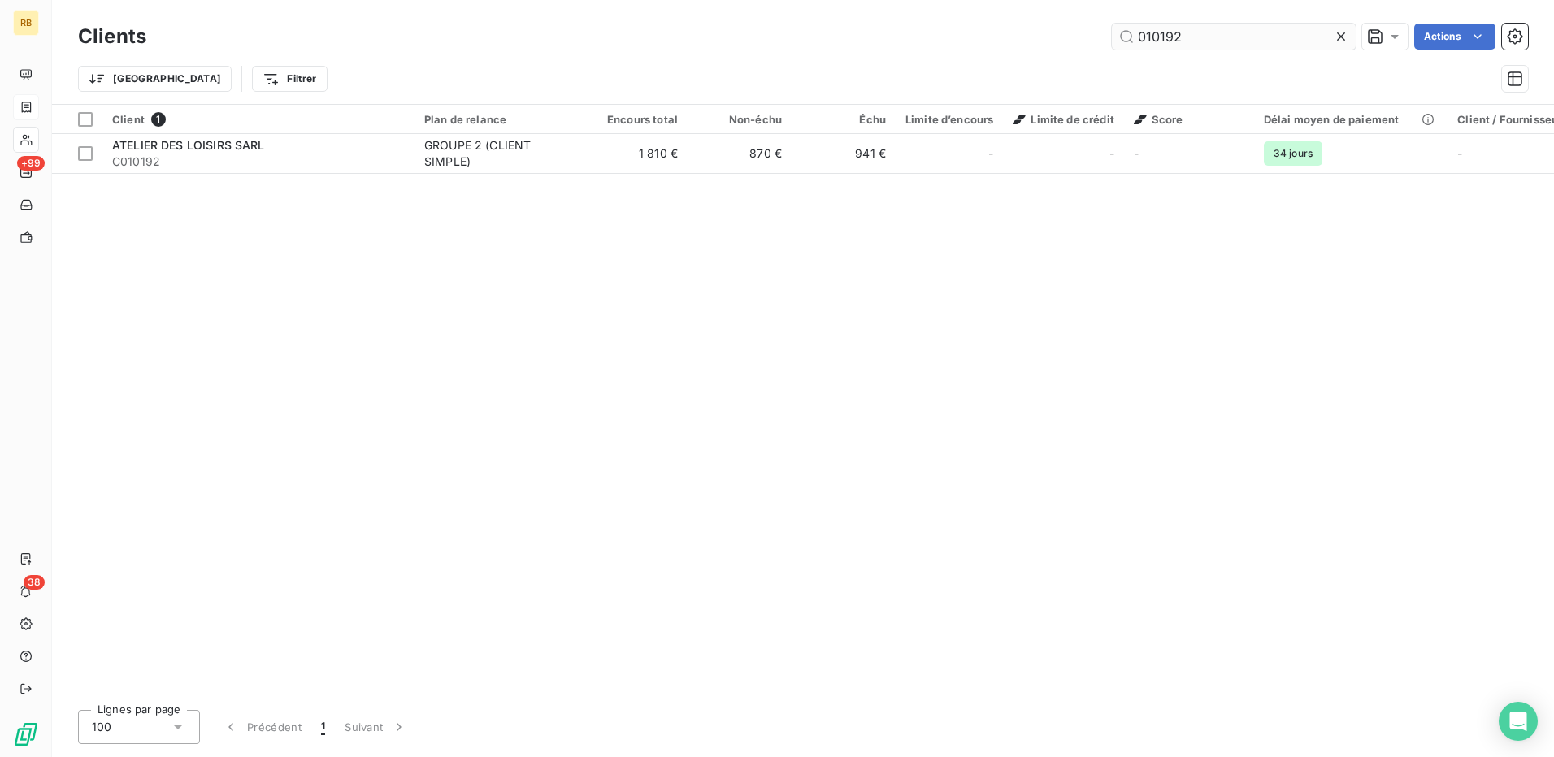
click at [1139, 34] on input "010192" at bounding box center [1234, 37] width 244 height 26
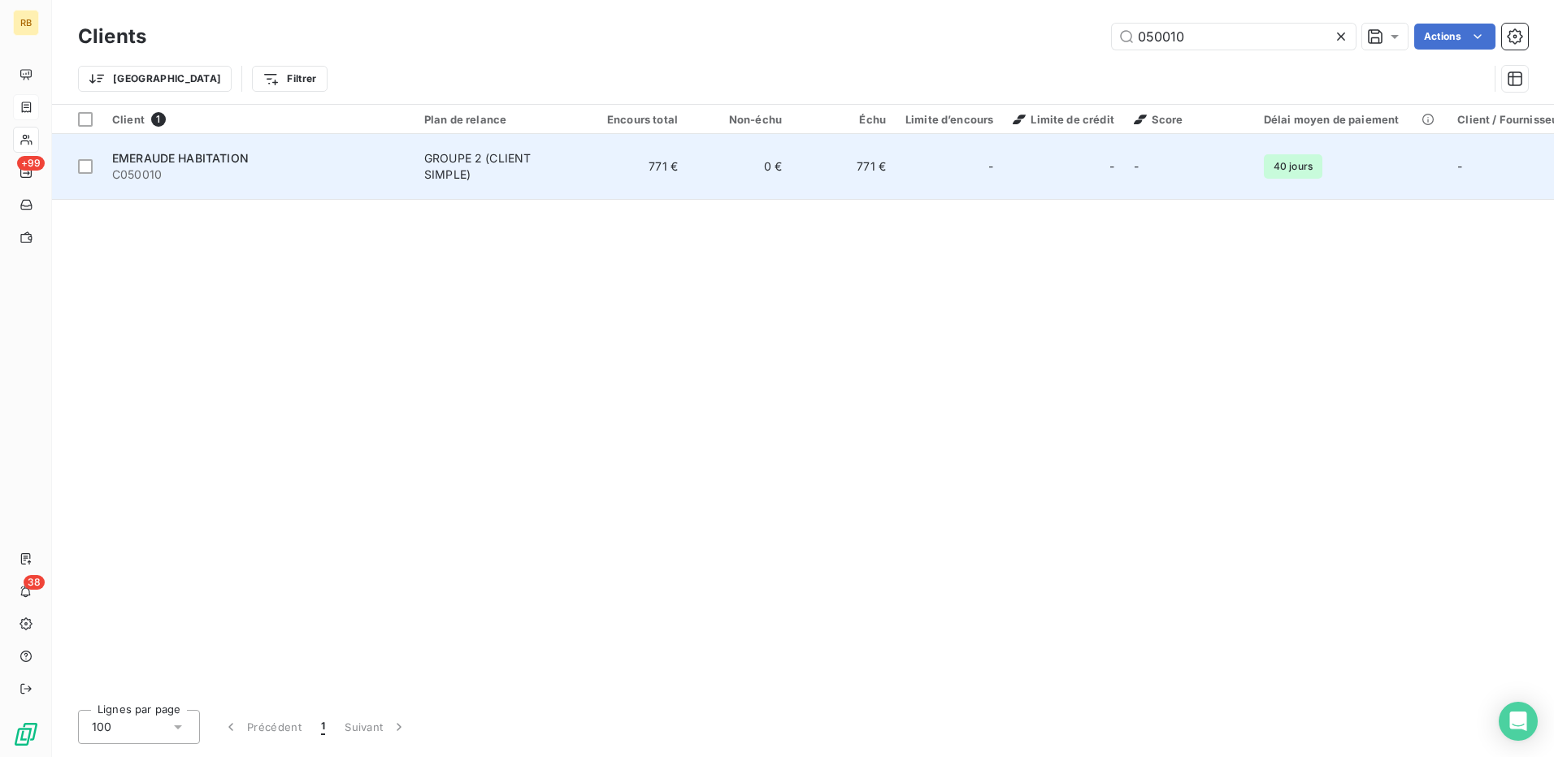
type input "050010"
click at [812, 144] on td "771 €" at bounding box center [844, 167] width 104 height 66
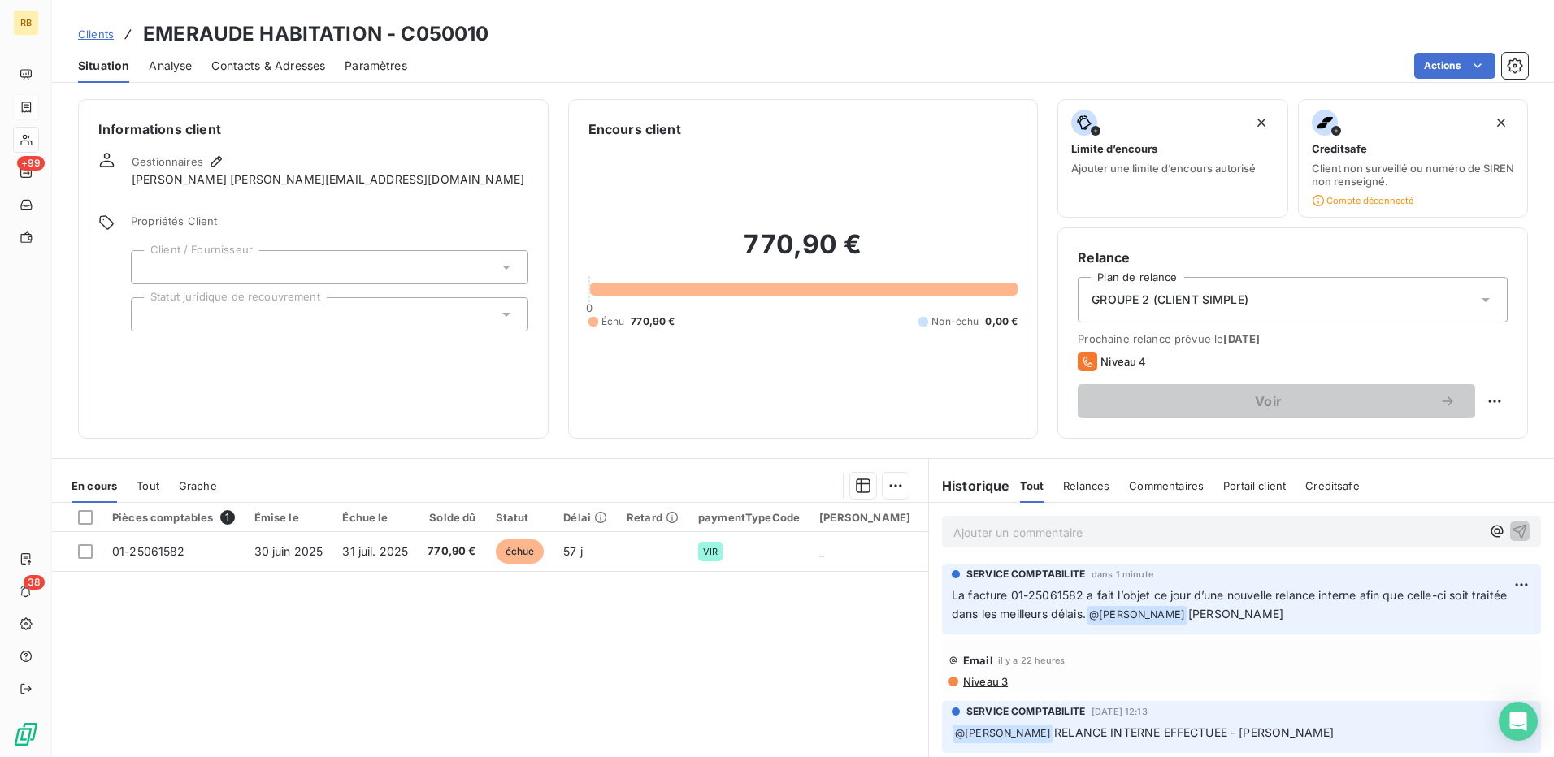
click at [1139, 540] on p "Ajouter un commentaire ﻿" at bounding box center [1216, 533] width 527 height 20
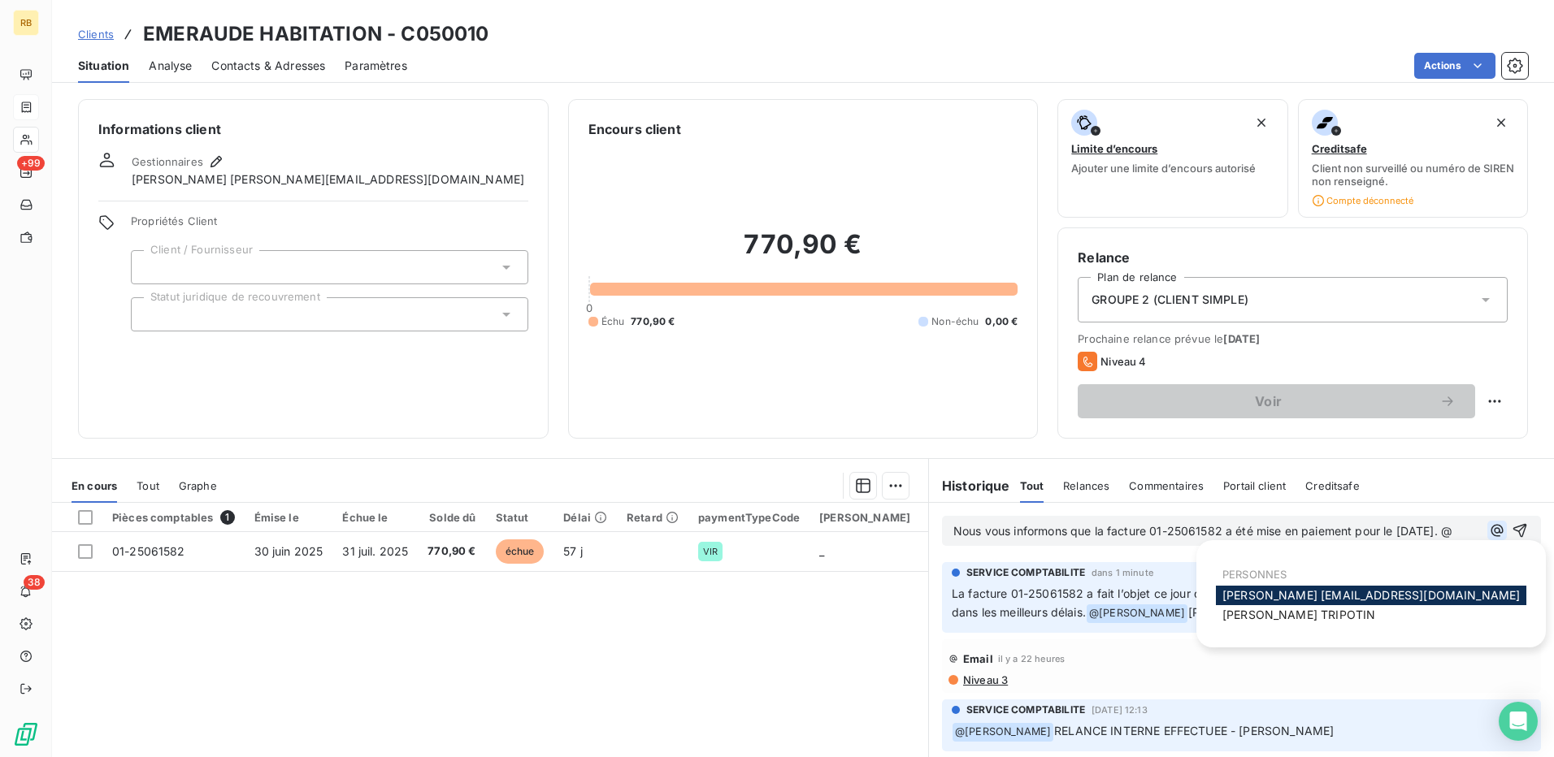
click at [1491, 537] on icon "button" at bounding box center [1497, 531] width 12 height 12
click at [1278, 617] on span "[PERSON_NAME]" at bounding box center [1298, 615] width 153 height 14
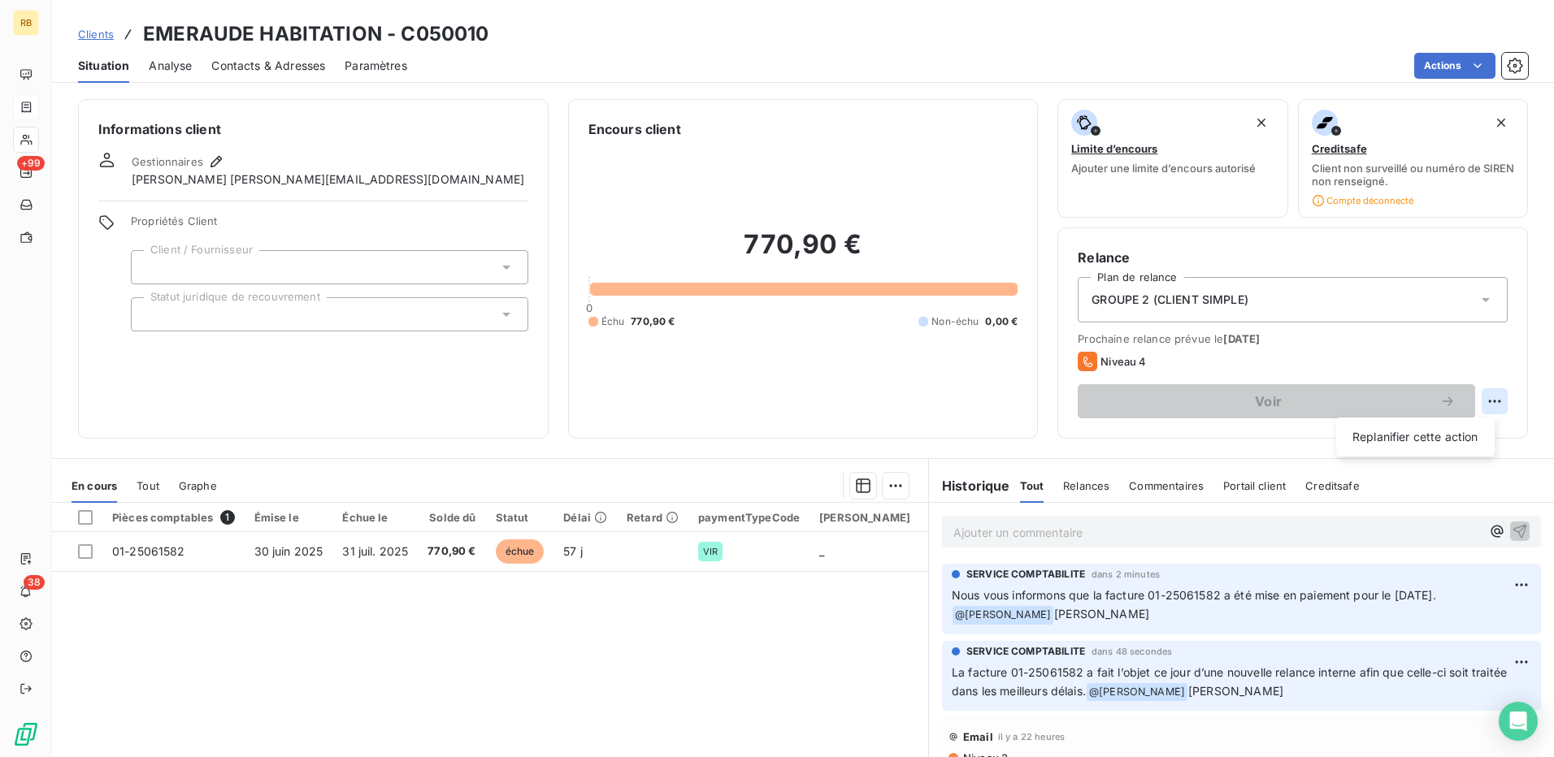
click at [1485, 406] on html "RB +99 38 Clients EMERAUDE HABITATION - C050010 Situation Analyse Contacts & Ad…" at bounding box center [777, 378] width 1554 height 757
click at [1400, 432] on div "Replanifier cette action" at bounding box center [1415, 437] width 145 height 26
select select "7"
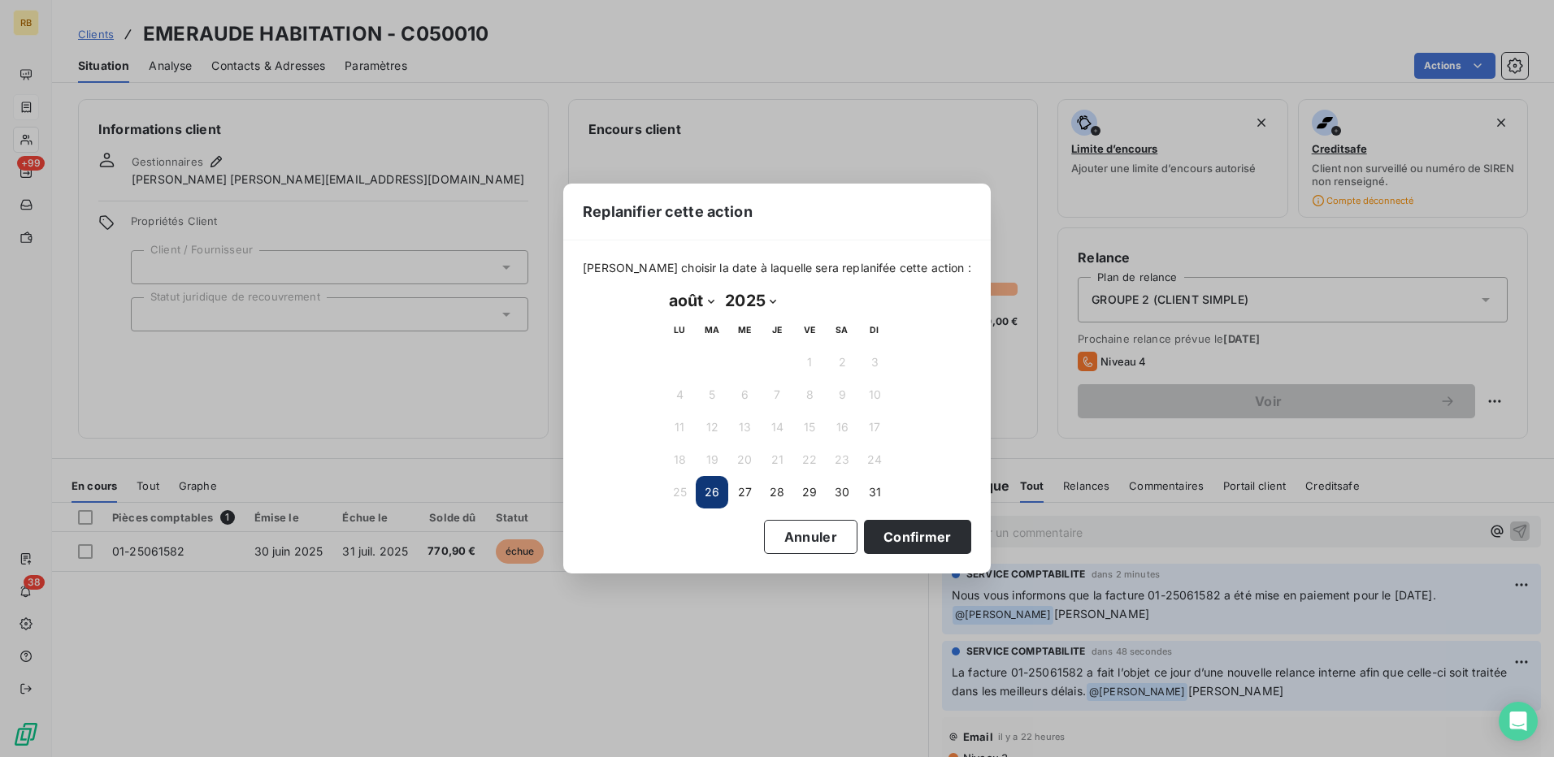
click at [1203, 452] on div "Replanifier cette action [PERSON_NAME] choisir la date à laquelle sera replanif…" at bounding box center [777, 378] width 1554 height 757
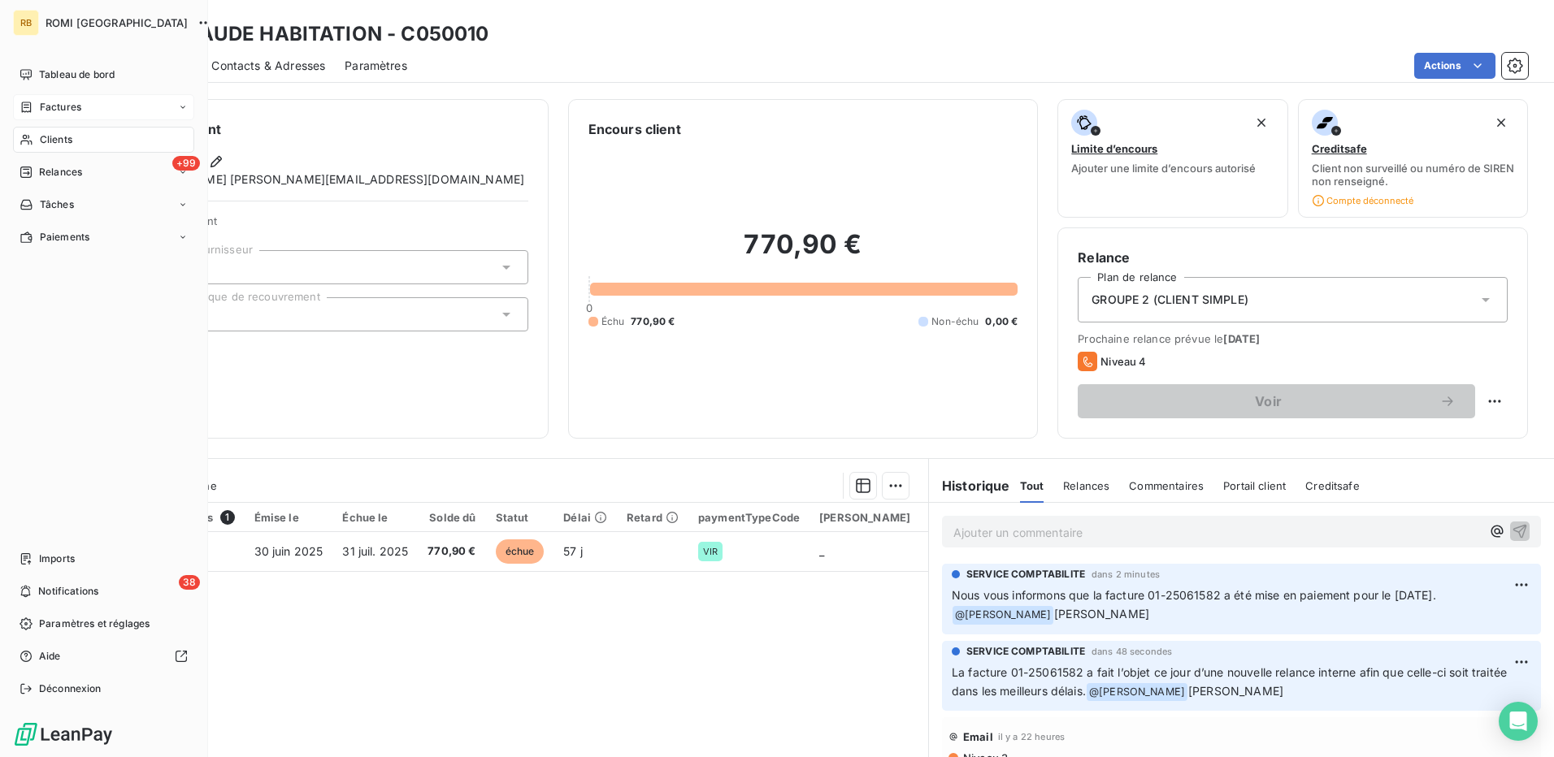
click at [37, 141] on div "Clients" at bounding box center [103, 140] width 181 height 26
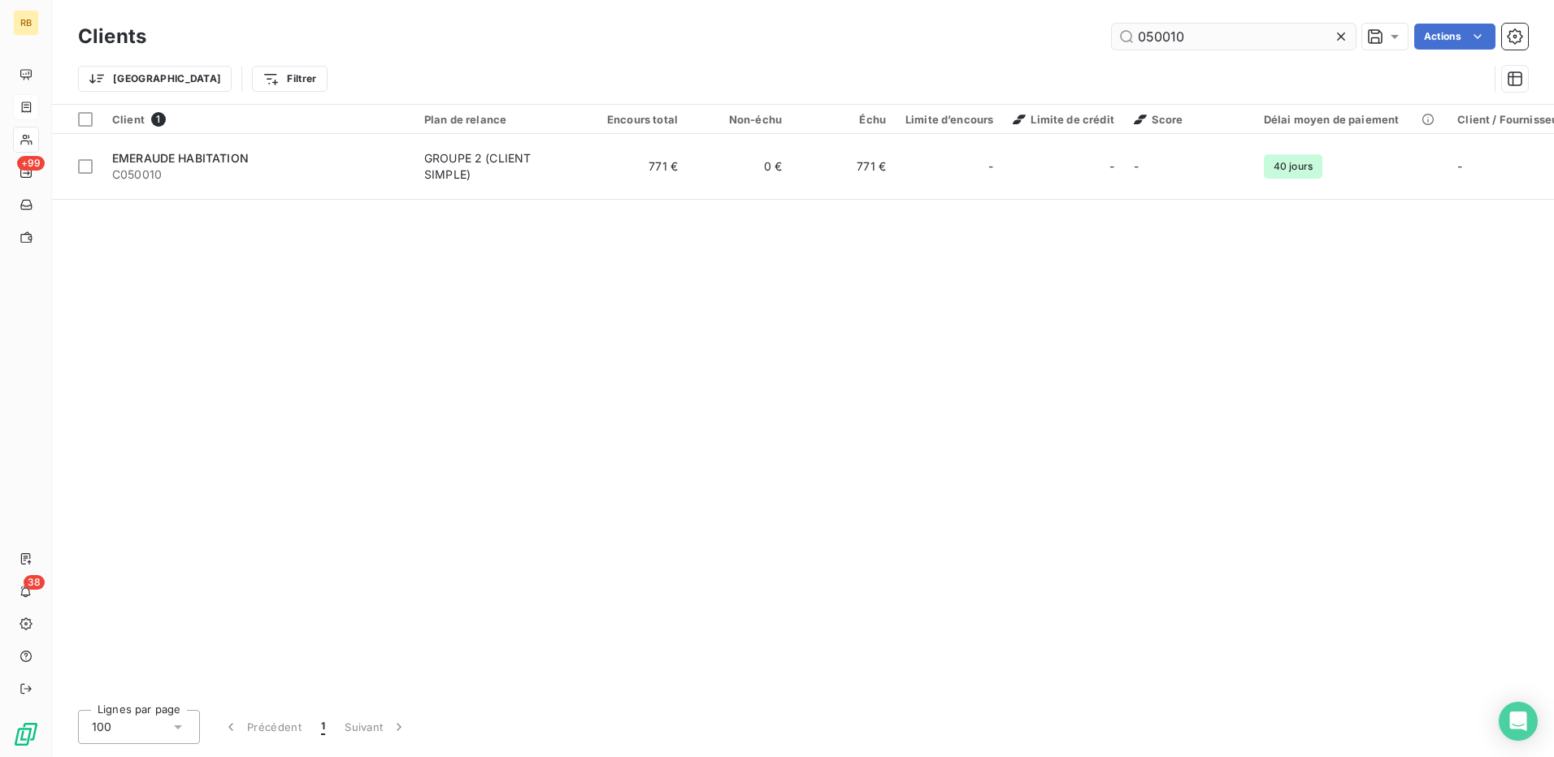
click at [1166, 38] on input "050010" at bounding box center [1234, 37] width 244 height 26
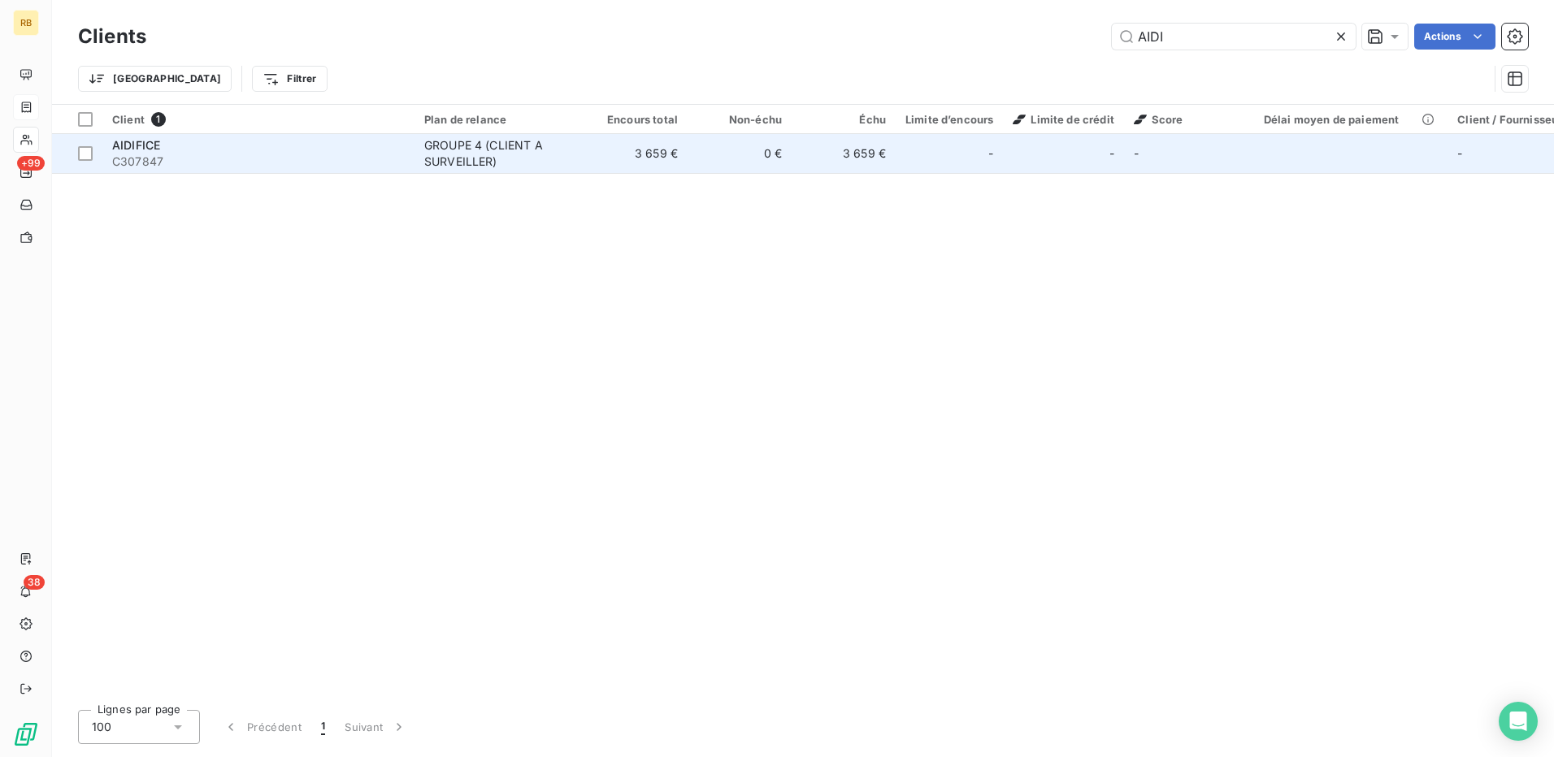
type input "AIDI"
click at [914, 155] on div "-" at bounding box center [949, 154] width 88 height 26
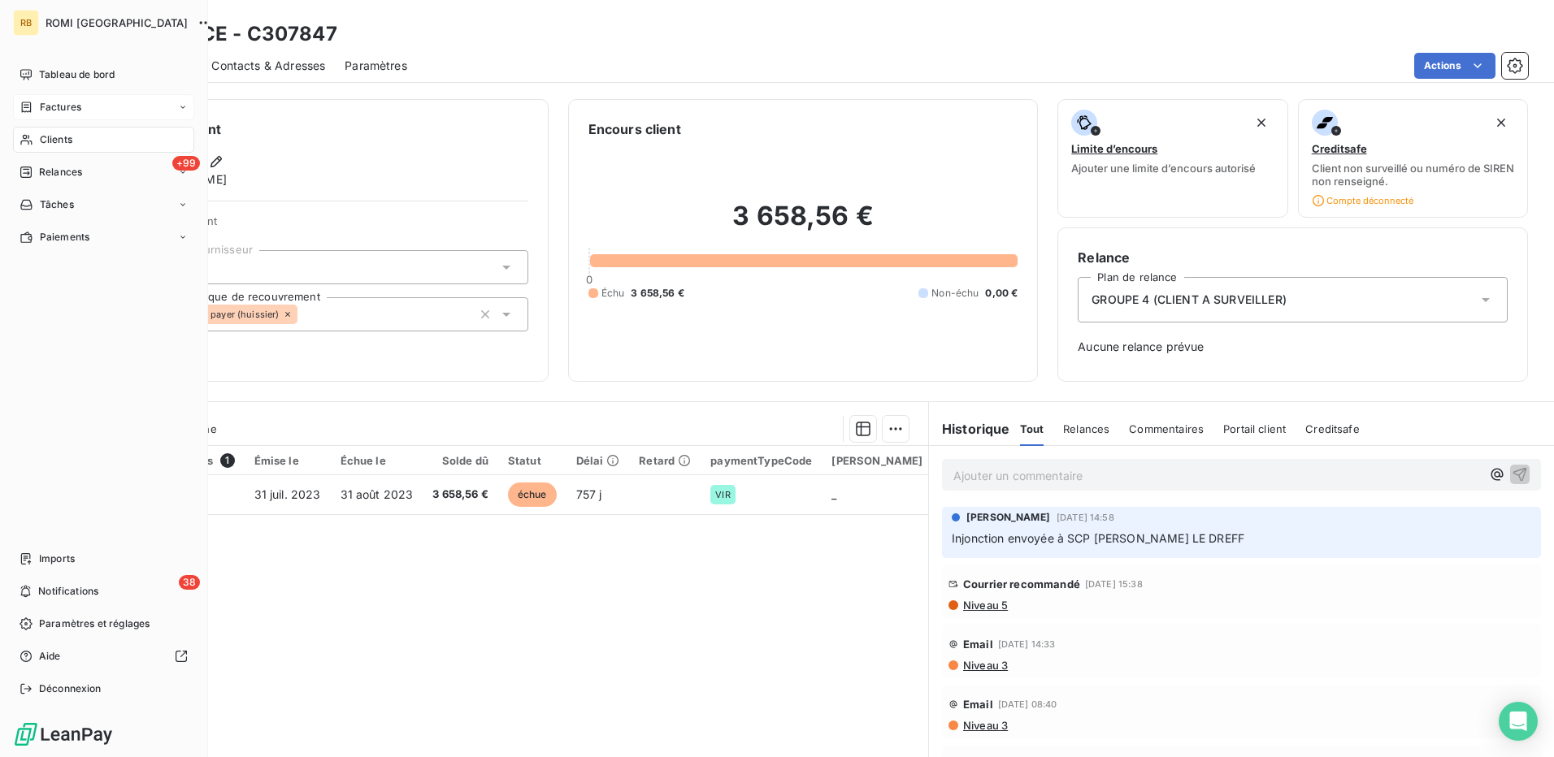
click at [86, 148] on div "Clients" at bounding box center [103, 140] width 181 height 26
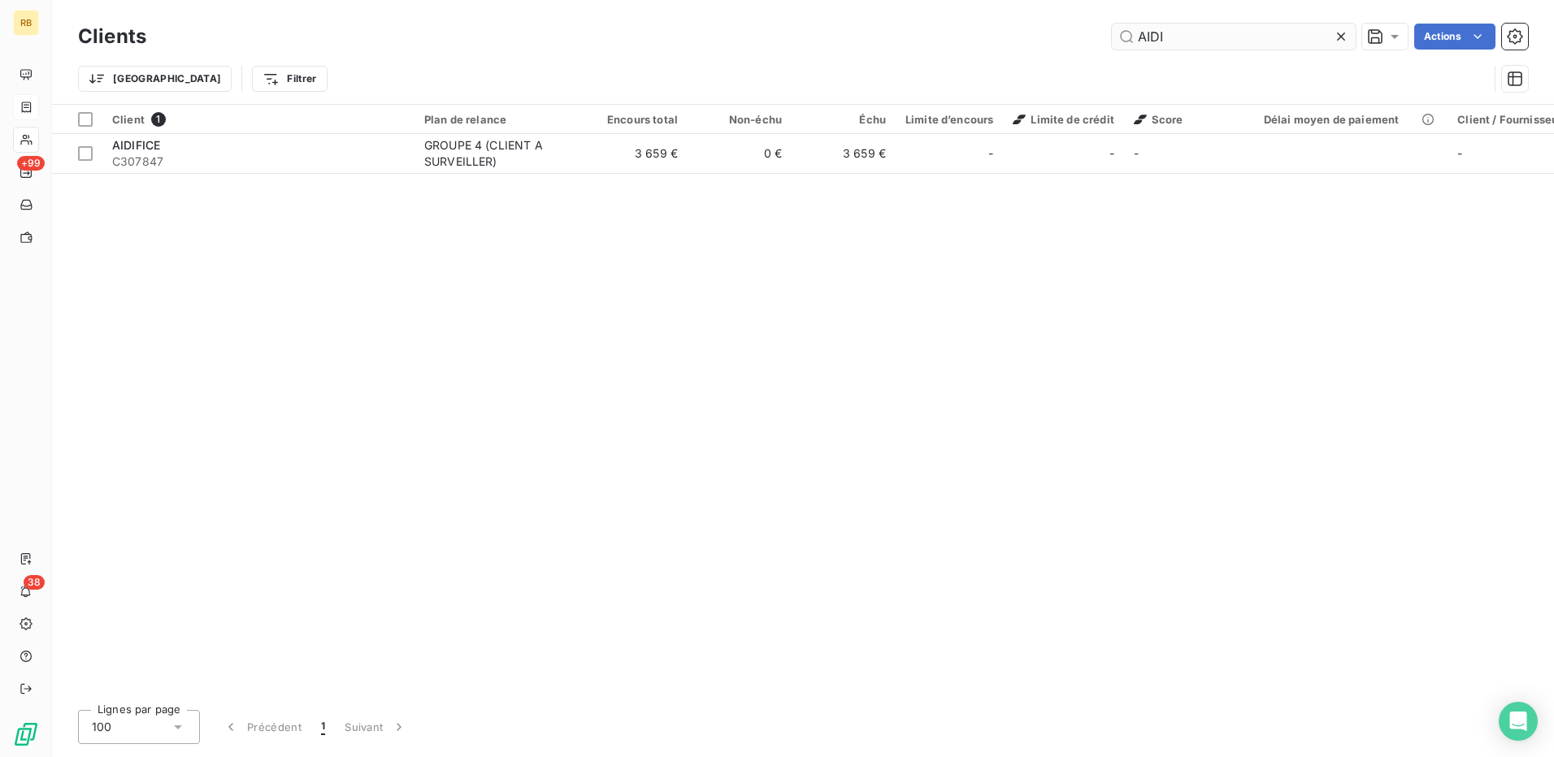
click at [1169, 38] on input "AIDI" at bounding box center [1234, 37] width 244 height 26
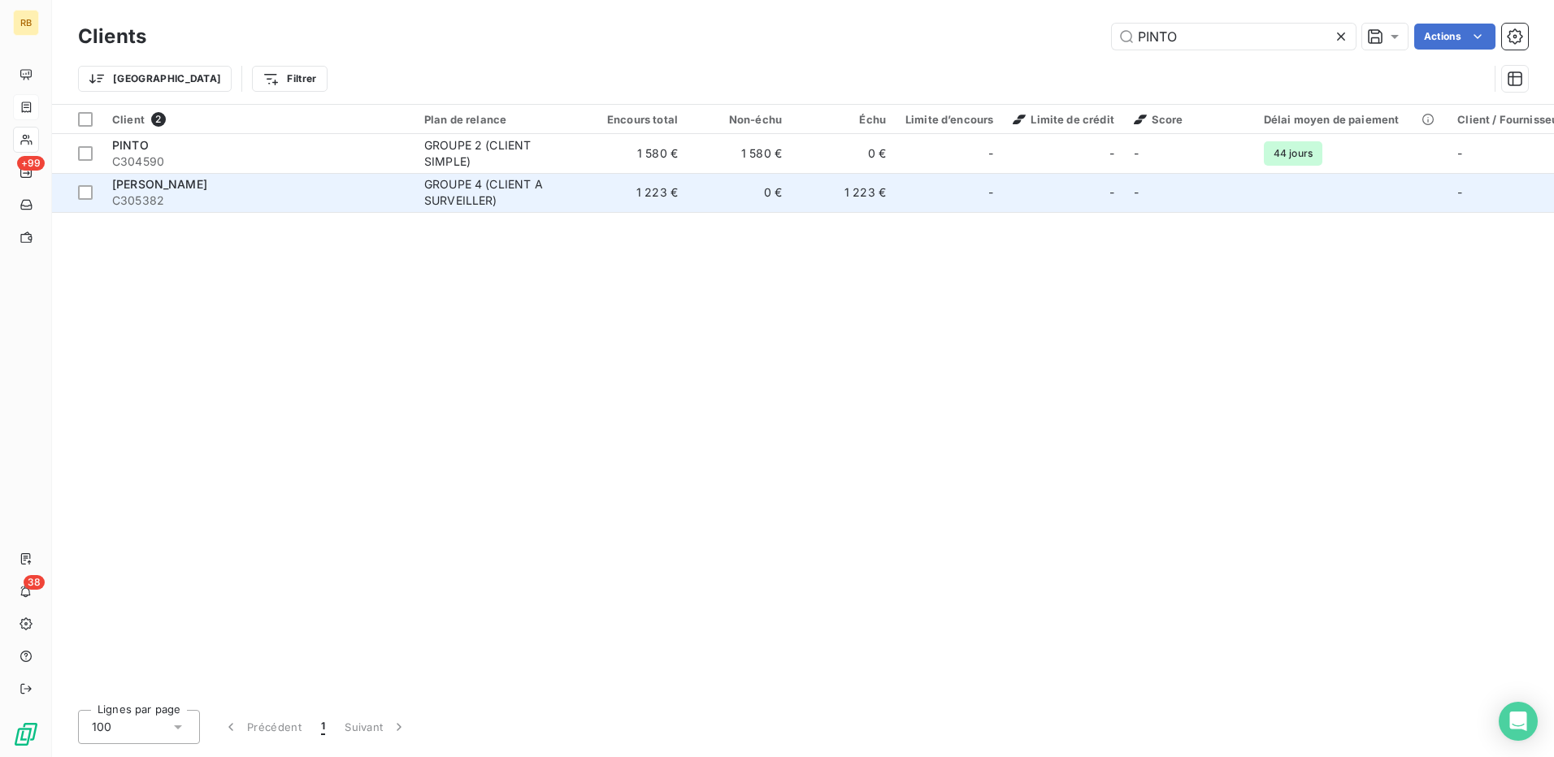
type input "PINTO"
click at [453, 189] on div "GROUPE 4 (CLIENT A SURVEILLER)" at bounding box center [499, 192] width 150 height 33
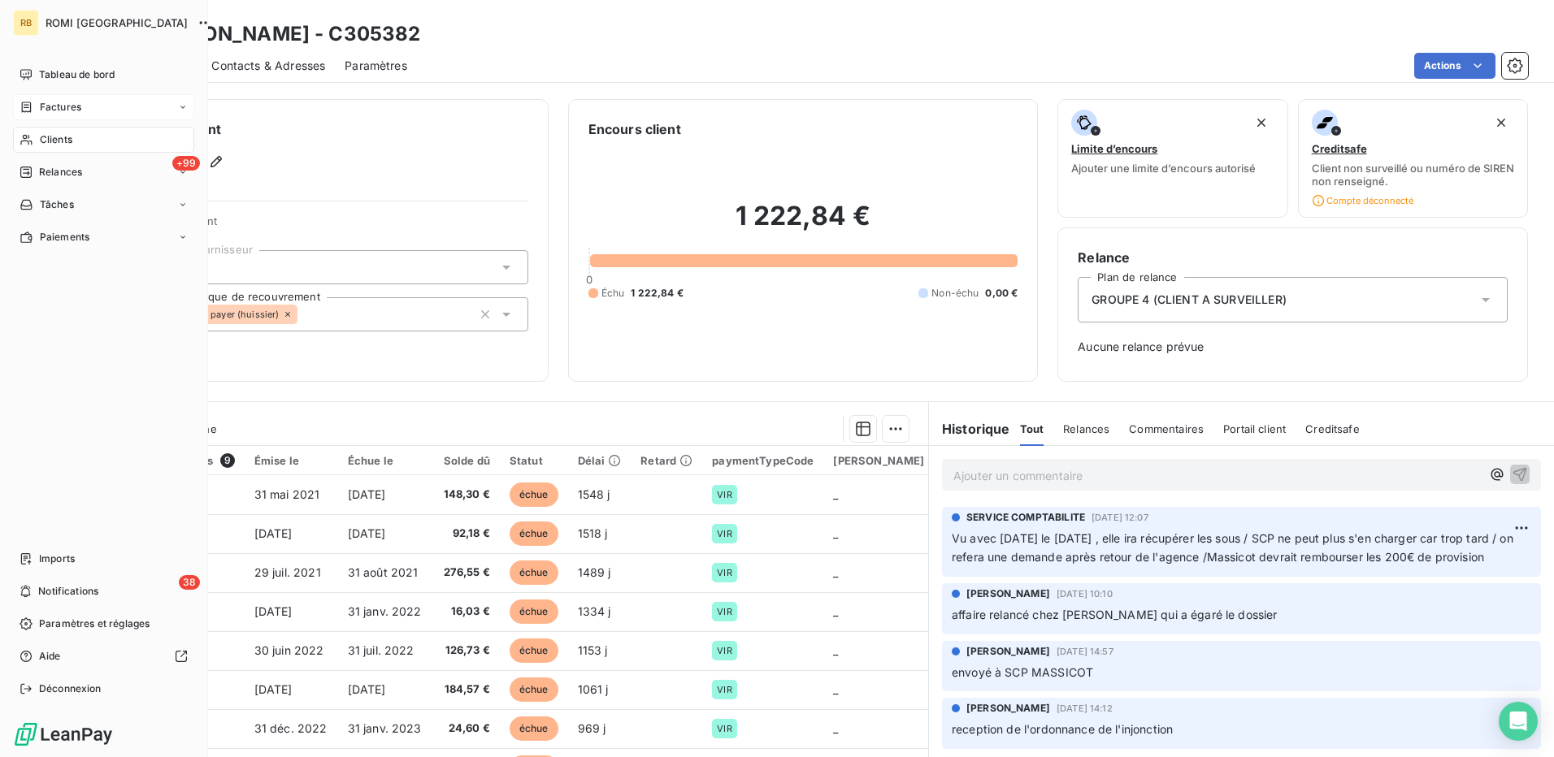
click at [59, 146] on span "Clients" at bounding box center [56, 139] width 33 height 15
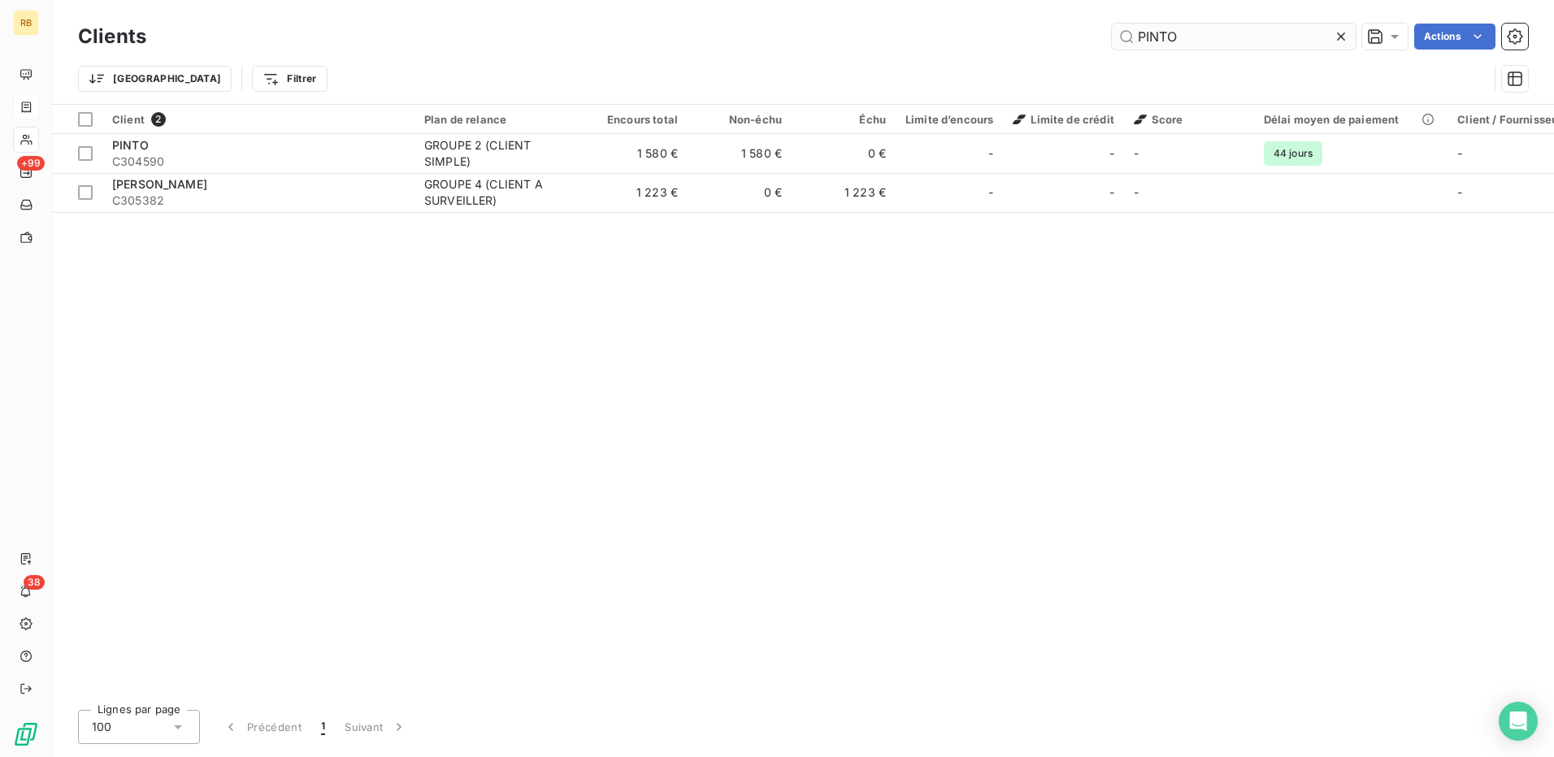
click at [1174, 33] on input "PINTO" at bounding box center [1234, 37] width 244 height 26
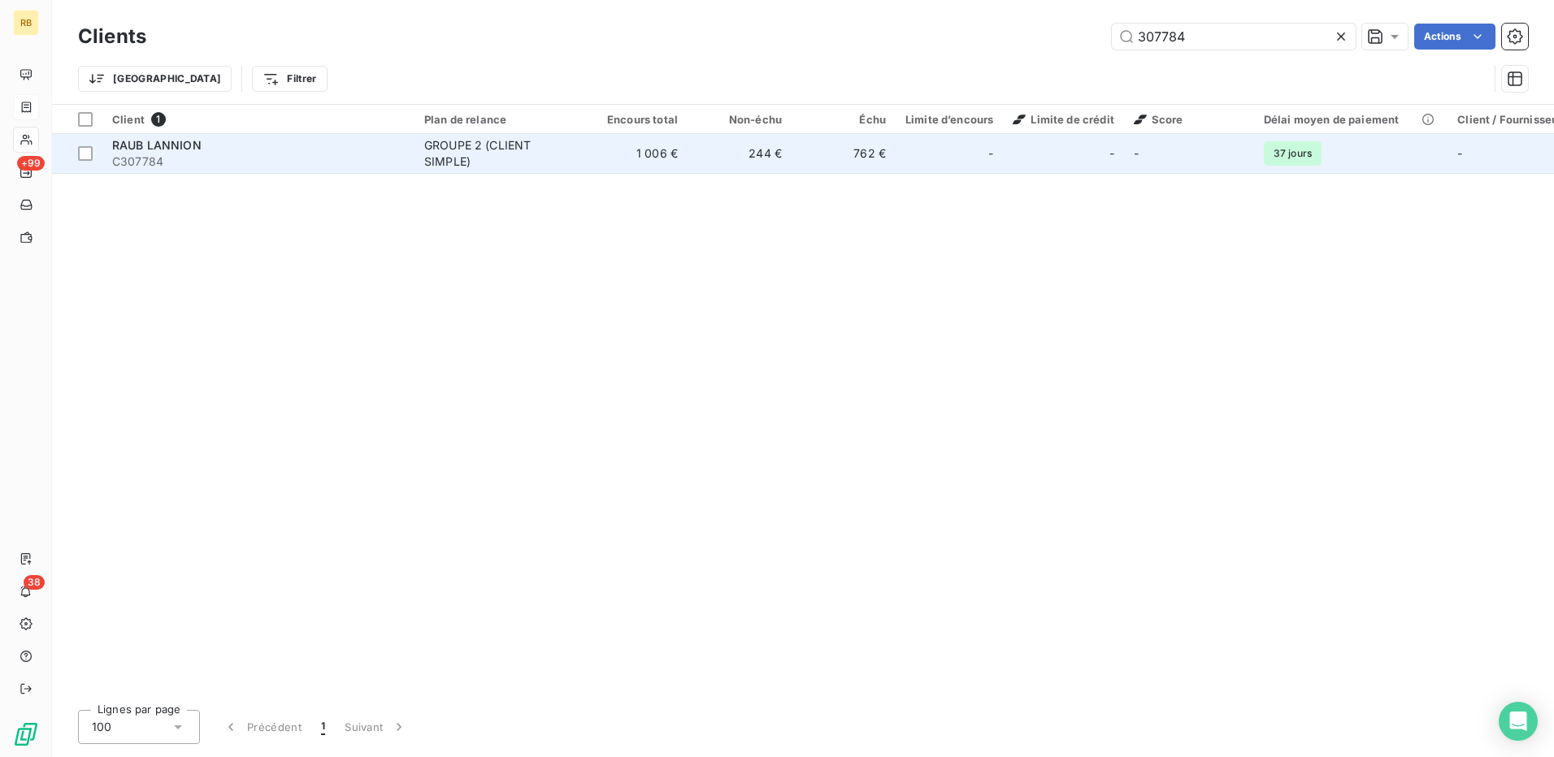
type input "307784"
click at [891, 163] on td "762 €" at bounding box center [844, 153] width 104 height 39
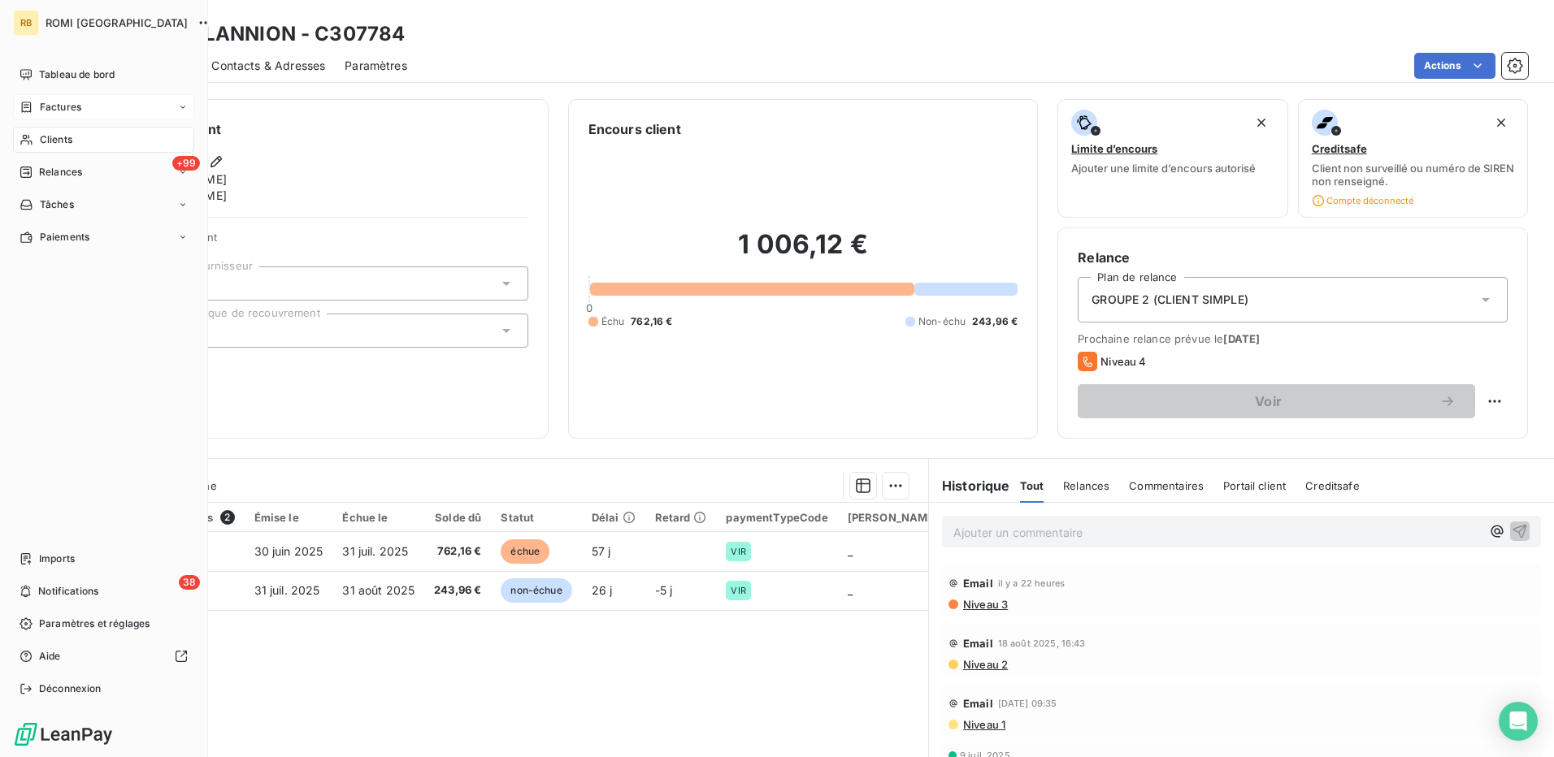
click at [89, 147] on div "Clients" at bounding box center [103, 140] width 181 height 26
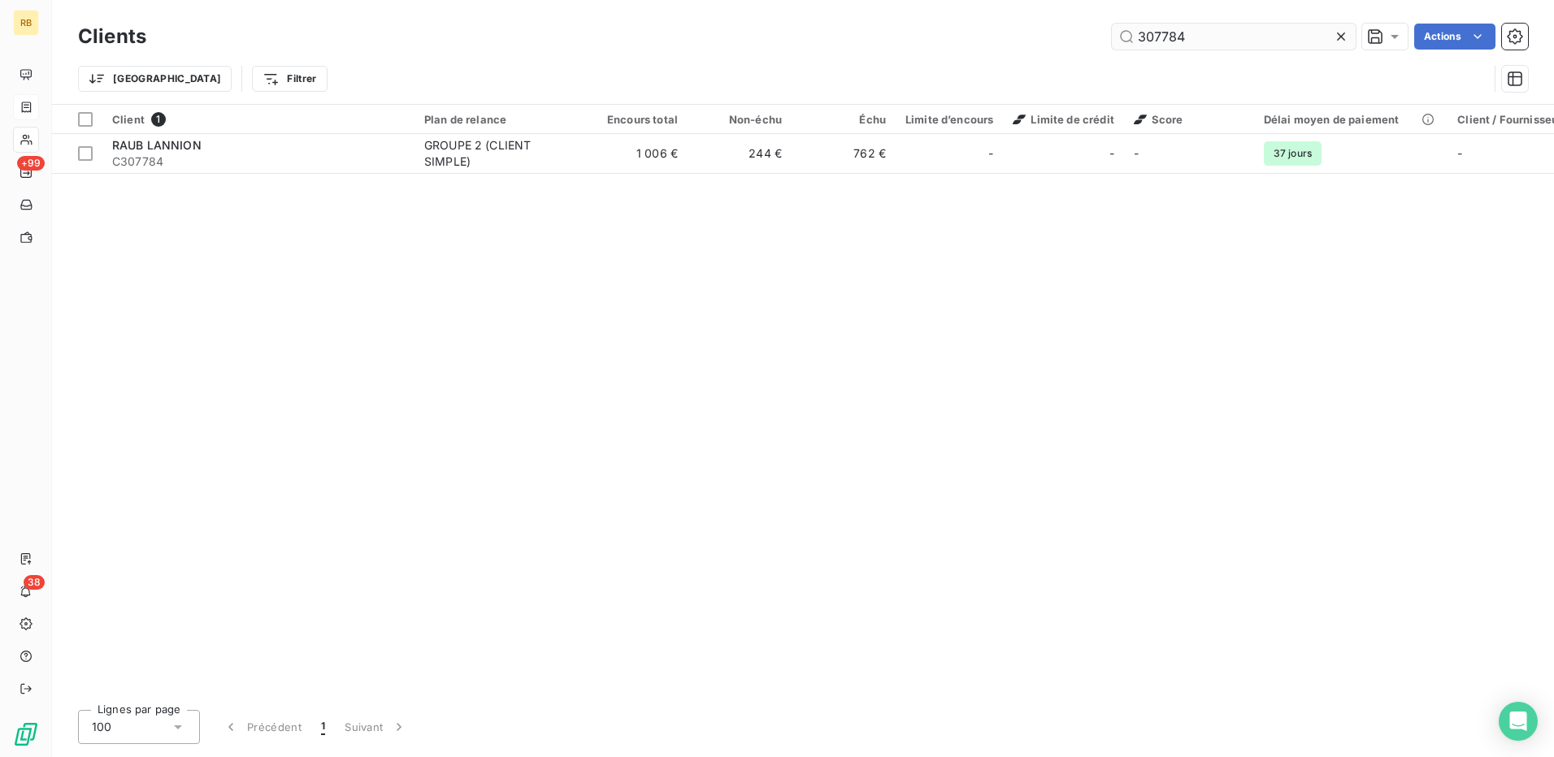
click at [1156, 33] on input "307784" at bounding box center [1234, 37] width 244 height 26
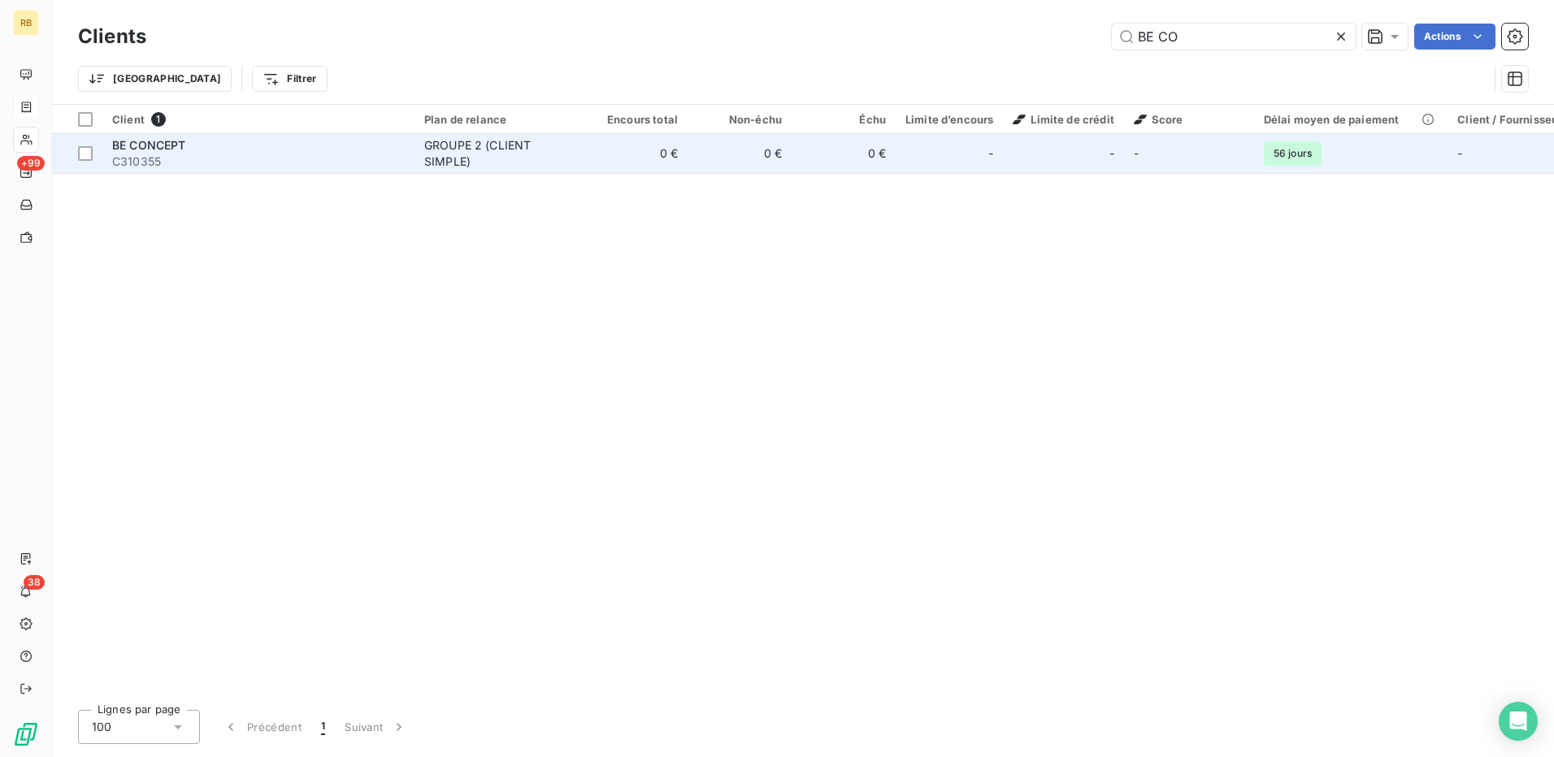
type input "BE CO"
click at [497, 159] on div "GROUPE 2 (CLIENT SIMPLE)" at bounding box center [499, 153] width 150 height 33
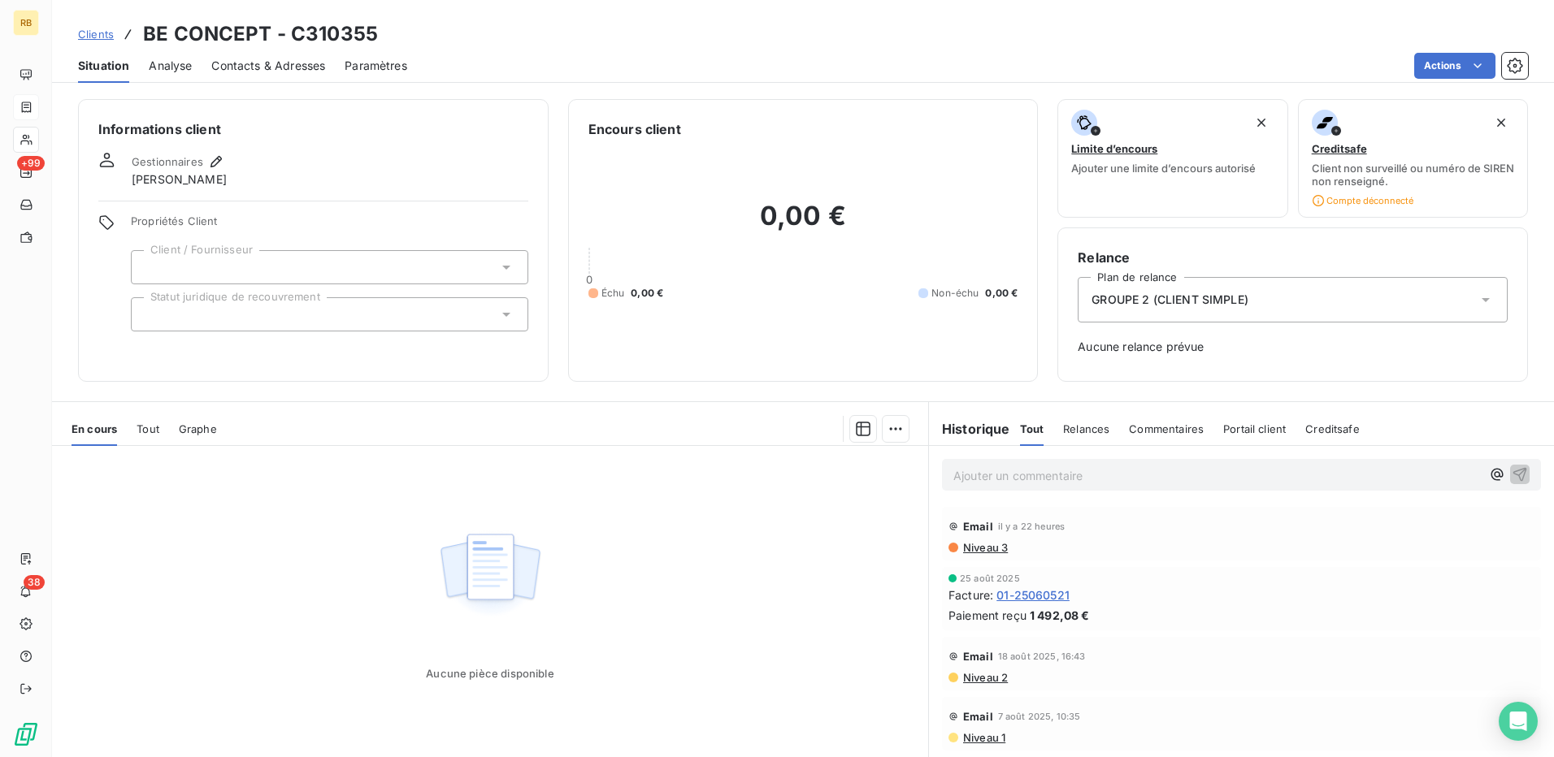
click at [1451, 477] on p "Ajouter un commentaire ﻿" at bounding box center [1216, 476] width 527 height 20
click at [1487, 482] on button "button" at bounding box center [1497, 474] width 20 height 20
click at [1339, 547] on span "[PERSON_NAME]" at bounding box center [1372, 548] width 153 height 14
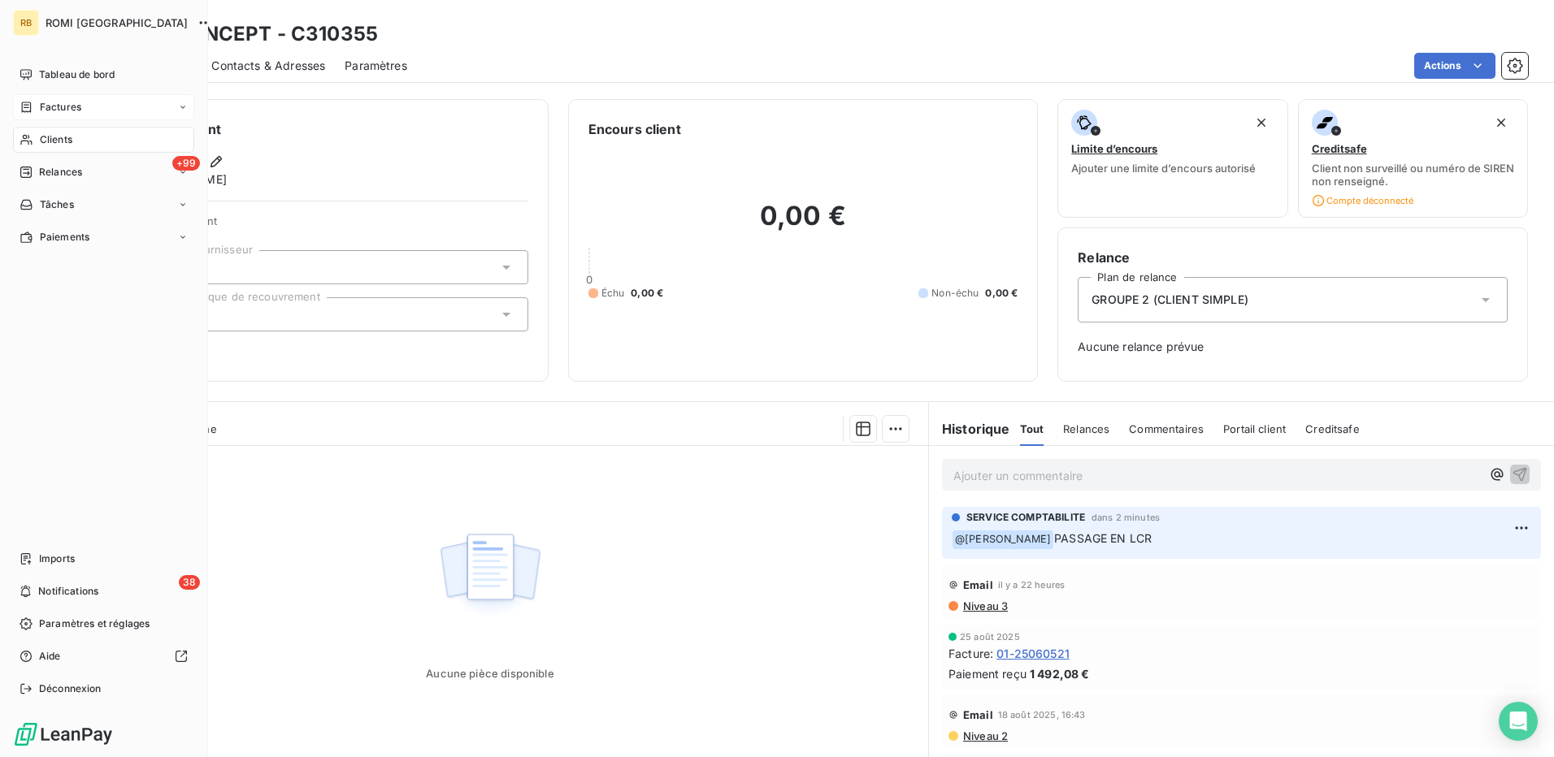
click at [46, 138] on span "Clients" at bounding box center [56, 139] width 33 height 15
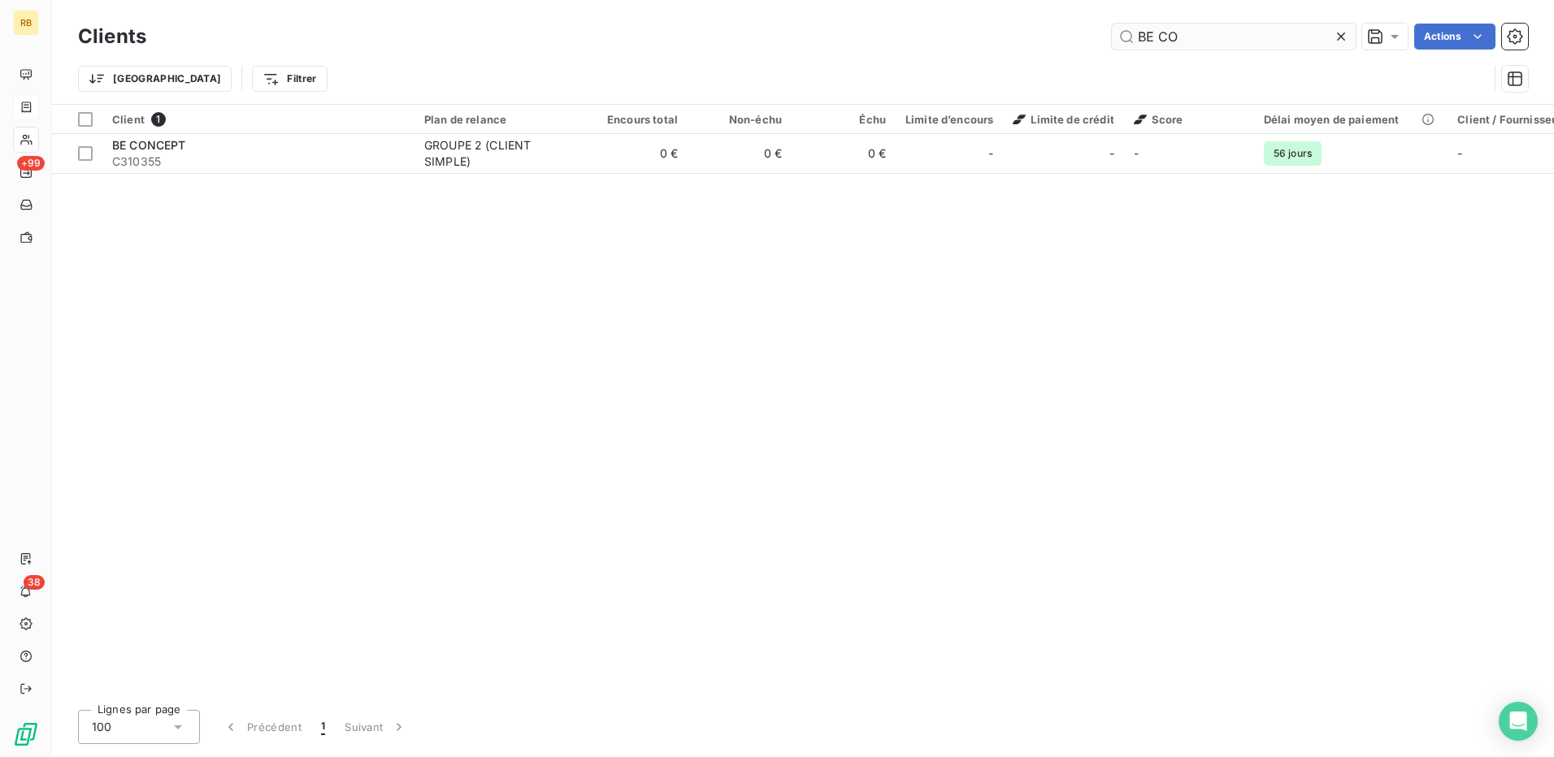
click at [1139, 40] on input "BE CO" at bounding box center [1234, 37] width 244 height 26
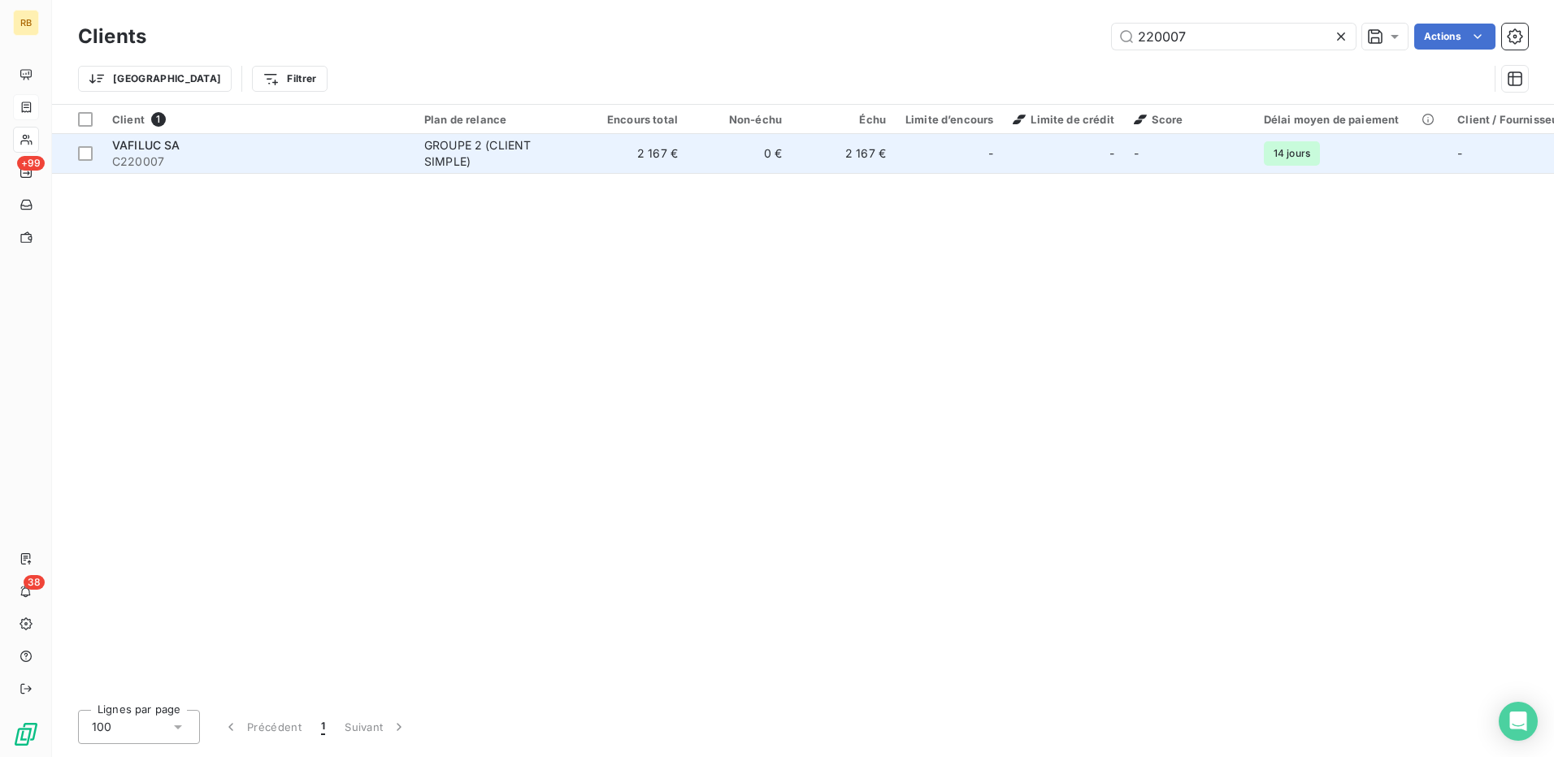
type input "220007"
click at [964, 158] on div at bounding box center [969, 154] width 26 height 26
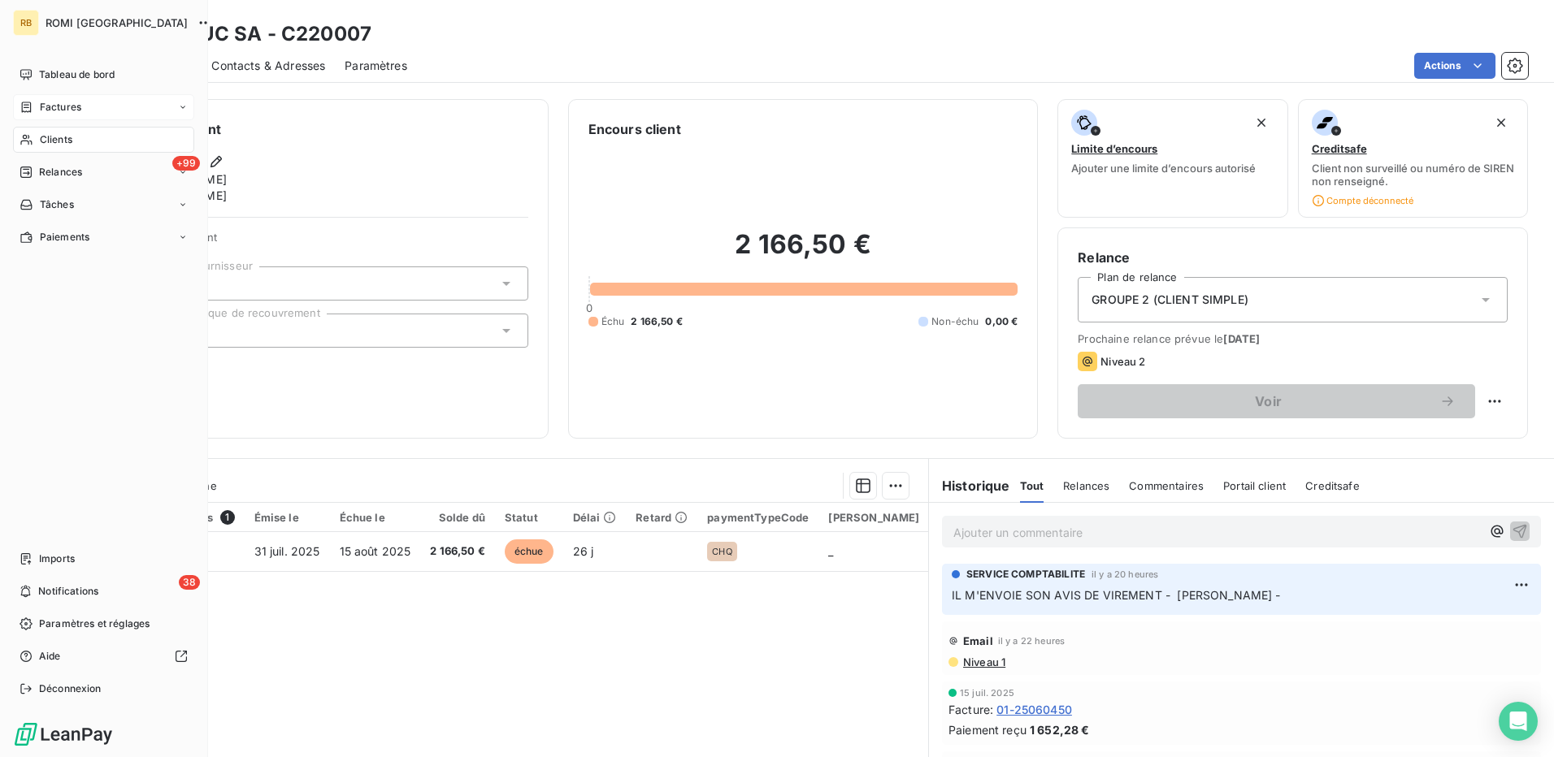
click at [52, 137] on span "Clients" at bounding box center [56, 139] width 33 height 15
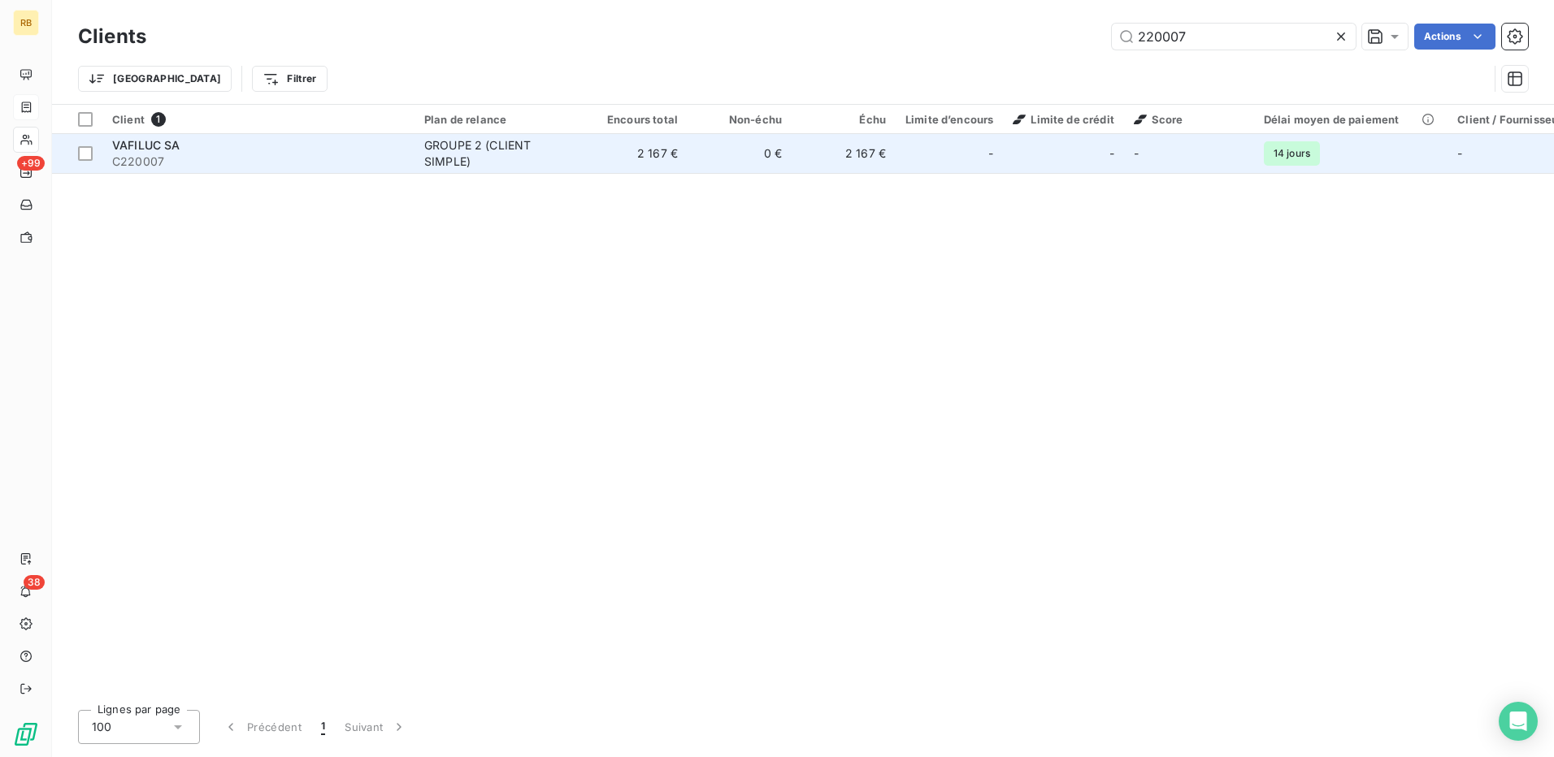
click at [389, 163] on span "C220007" at bounding box center [258, 162] width 293 height 16
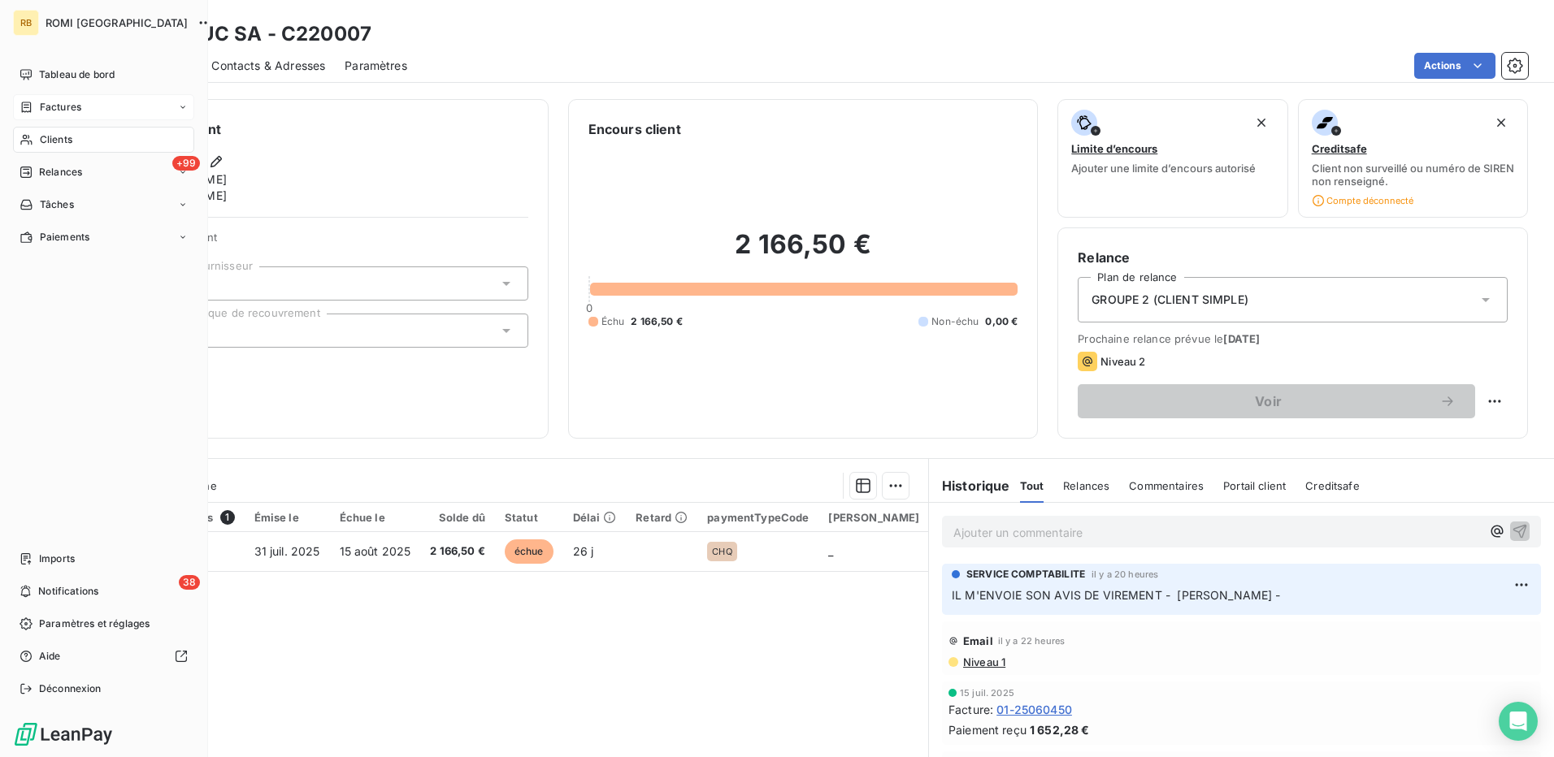
click at [50, 142] on span "Clients" at bounding box center [56, 139] width 33 height 15
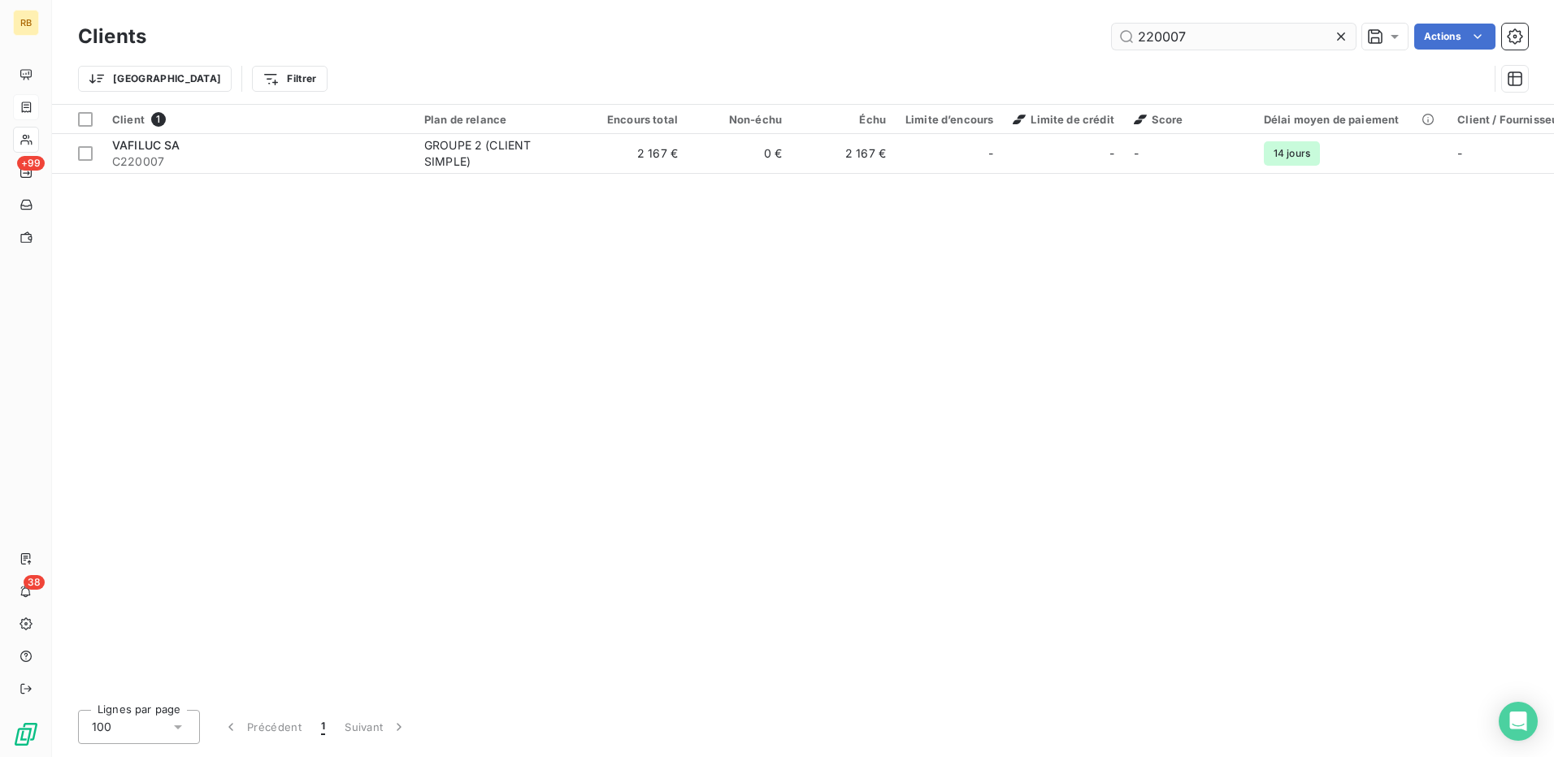
click at [1143, 34] on input "220007" at bounding box center [1234, 37] width 244 height 26
click at [1146, 34] on input "220007" at bounding box center [1234, 37] width 244 height 26
click at [1147, 34] on input "220007" at bounding box center [1234, 37] width 244 height 26
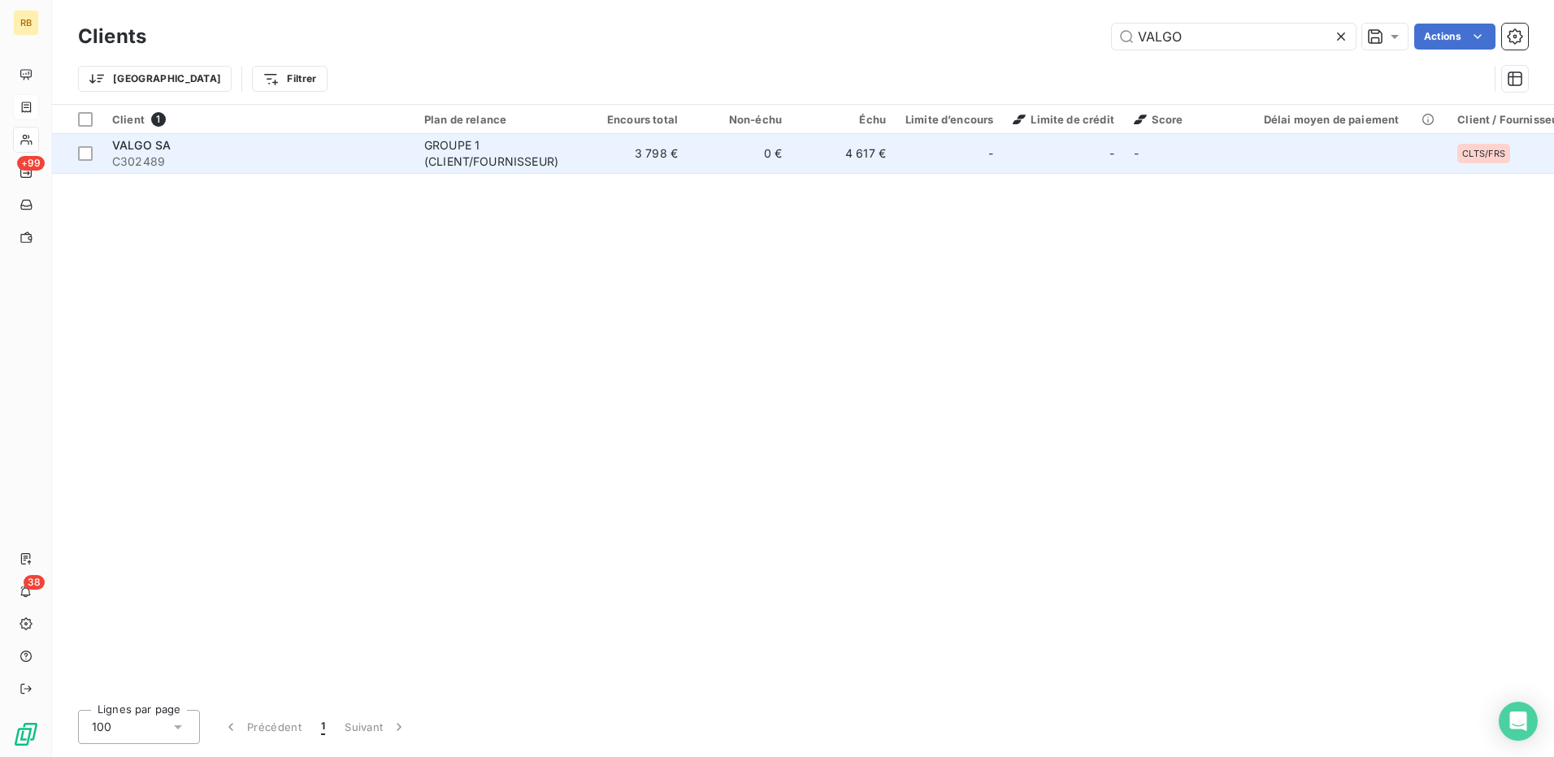
type input "VALGO"
click at [570, 163] on div "GROUPE 1 (CLIENT/FOURNISSEUR)" at bounding box center [499, 153] width 150 height 33
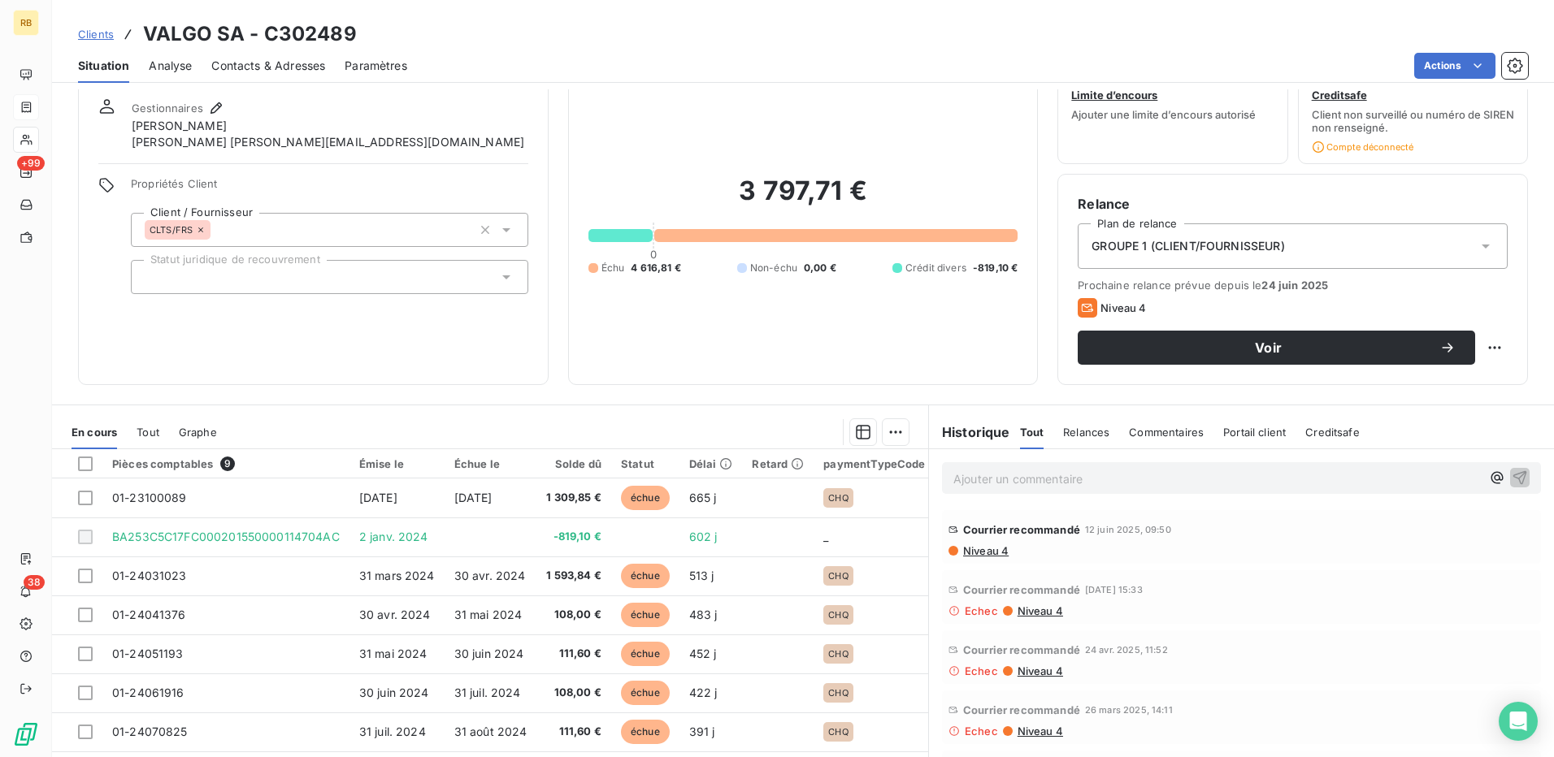
scroll to position [26, 0]
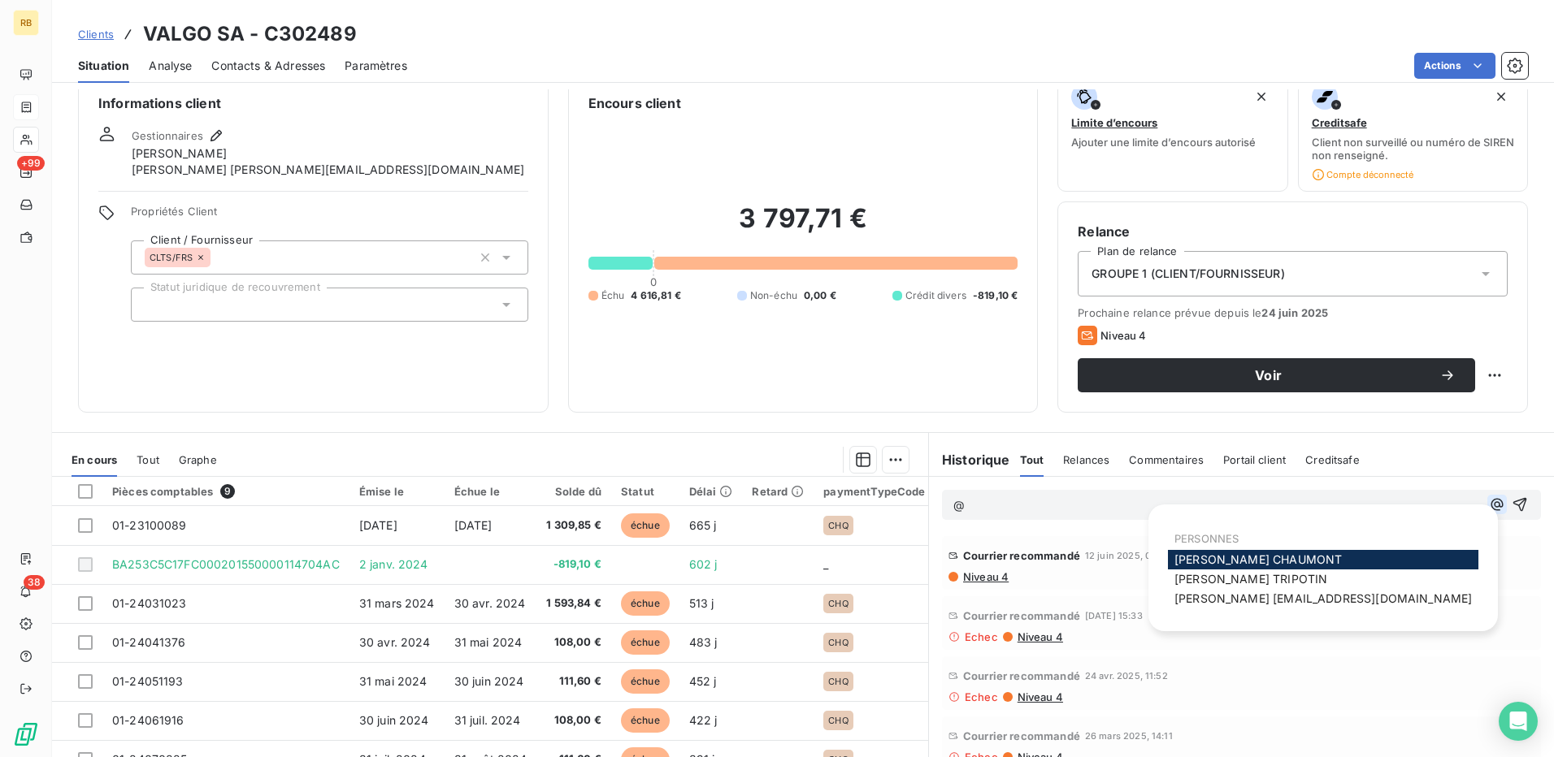
click at [1489, 504] on icon "button" at bounding box center [1497, 505] width 16 height 16
click at [1226, 579] on span "[PERSON_NAME]" at bounding box center [1250, 579] width 153 height 14
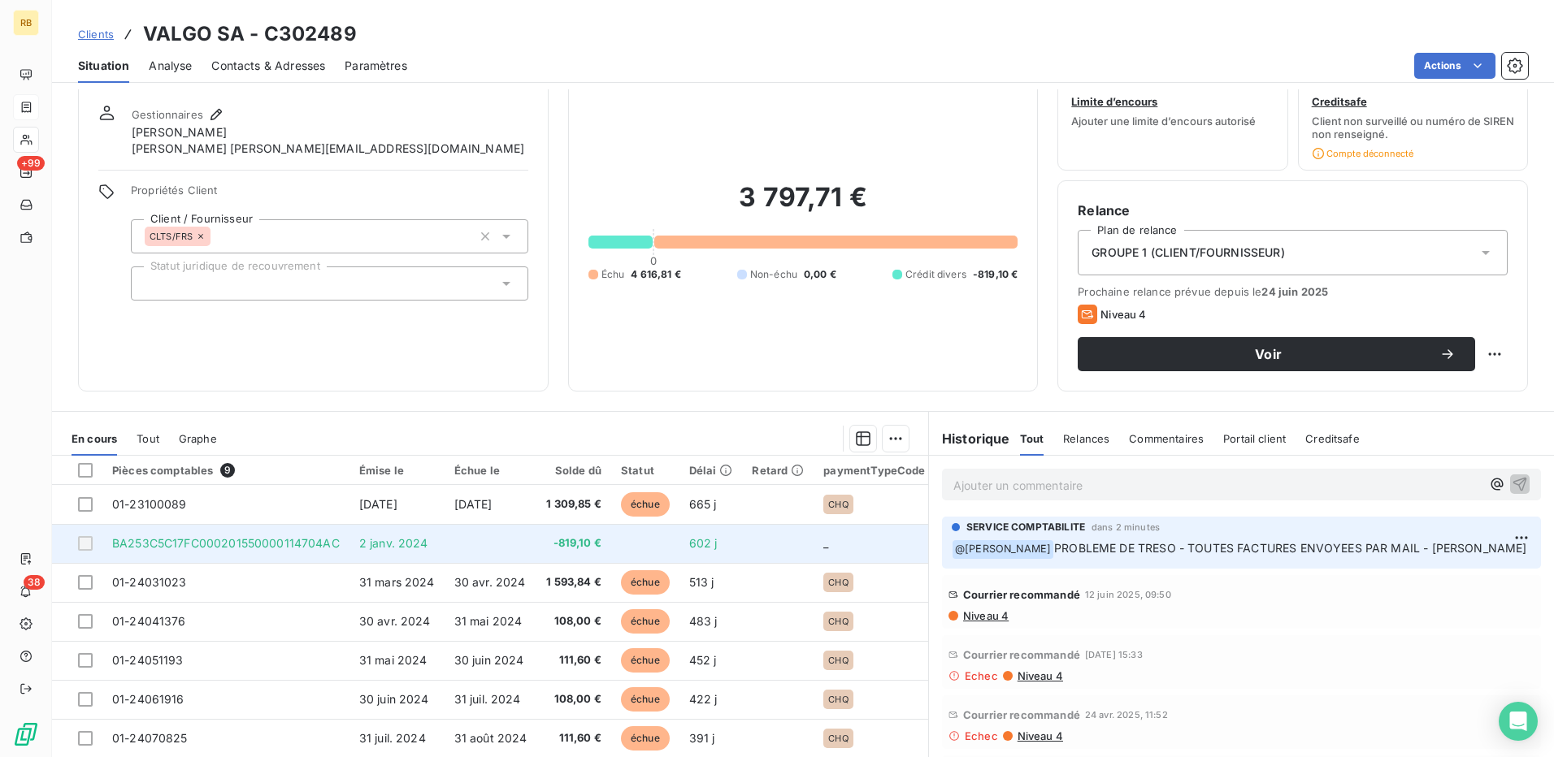
scroll to position [0, 0]
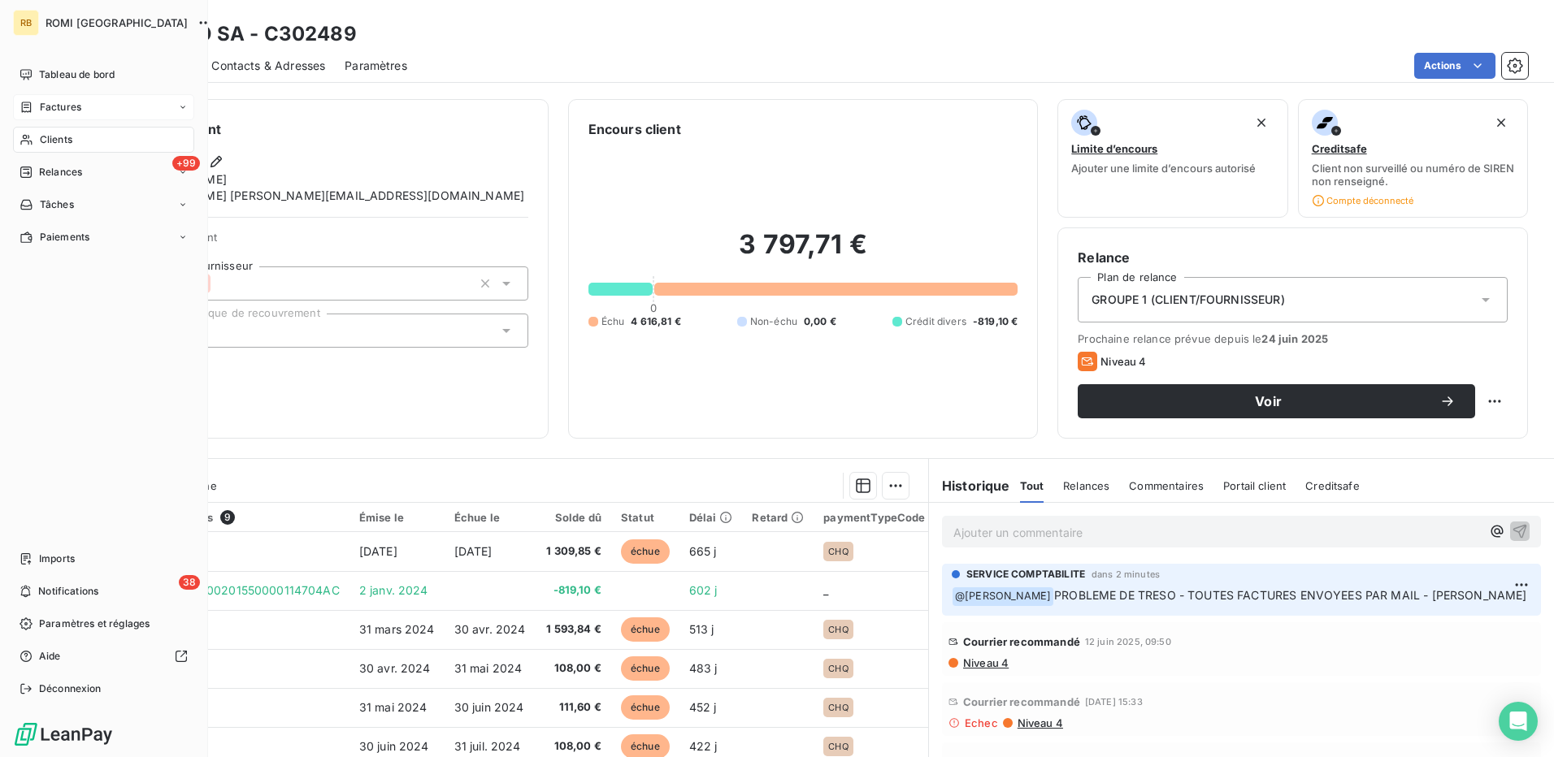
click at [54, 137] on span "Clients" at bounding box center [56, 139] width 33 height 15
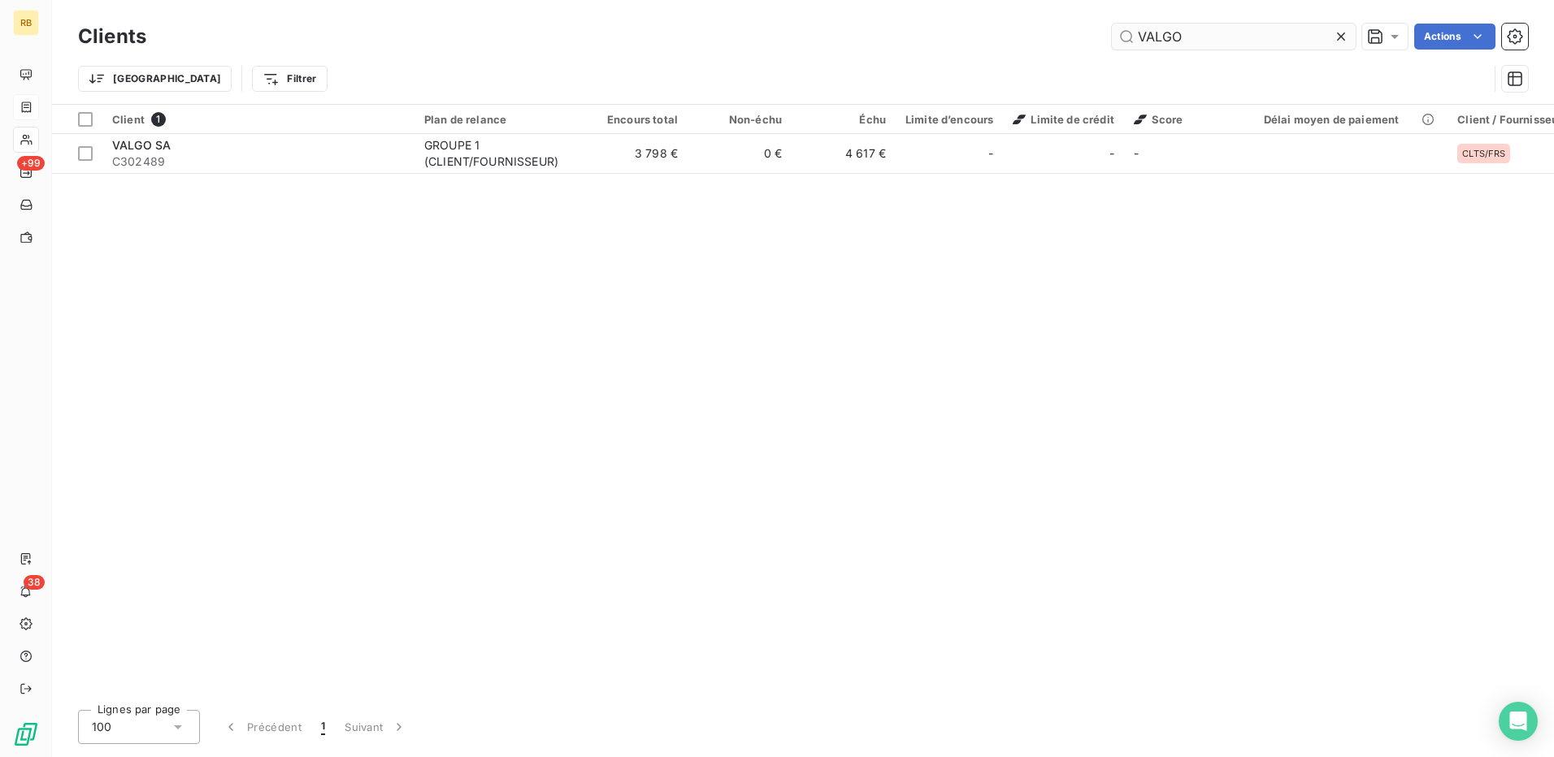
click at [1194, 39] on input "VALGO" at bounding box center [1234, 37] width 244 height 26
click at [1169, 36] on input "VALGO" at bounding box center [1234, 37] width 244 height 26
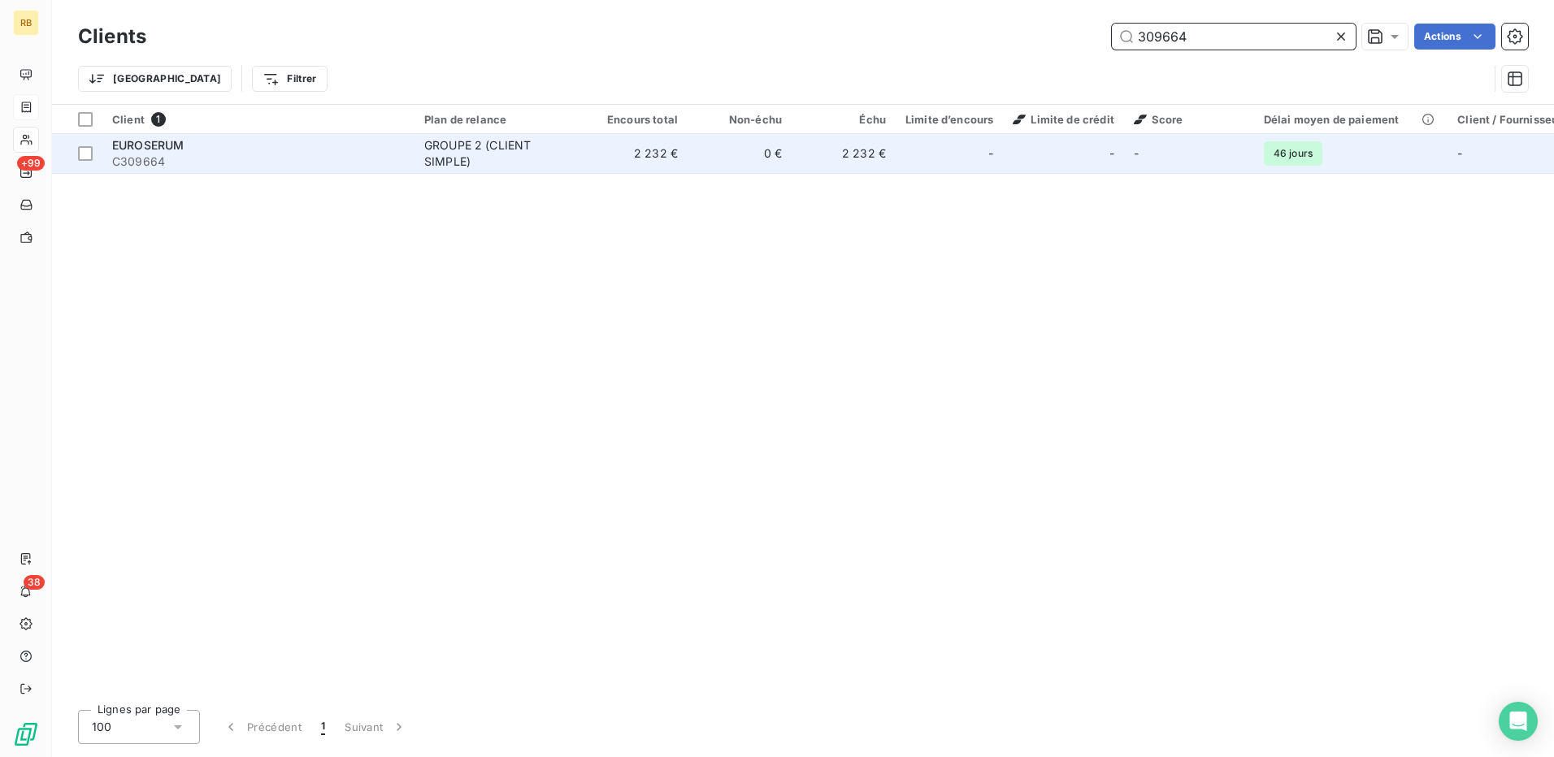
type input "309664"
click at [824, 159] on td "2 232 €" at bounding box center [844, 153] width 104 height 39
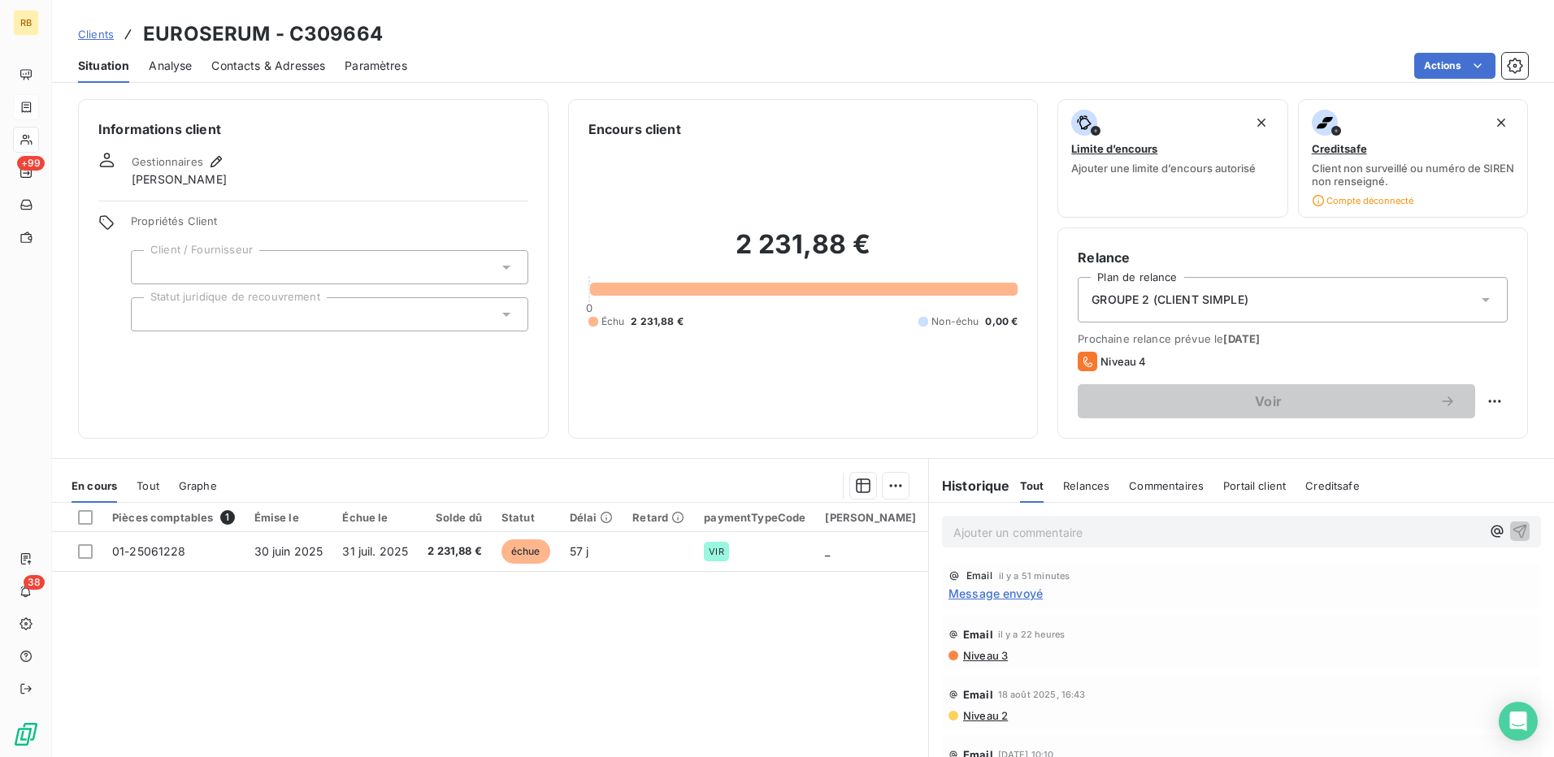
click at [1067, 538] on p "Ajouter un commentaire ﻿" at bounding box center [1216, 533] width 527 height 20
click at [985, 597] on span "Message envoyé" at bounding box center [995, 593] width 94 height 17
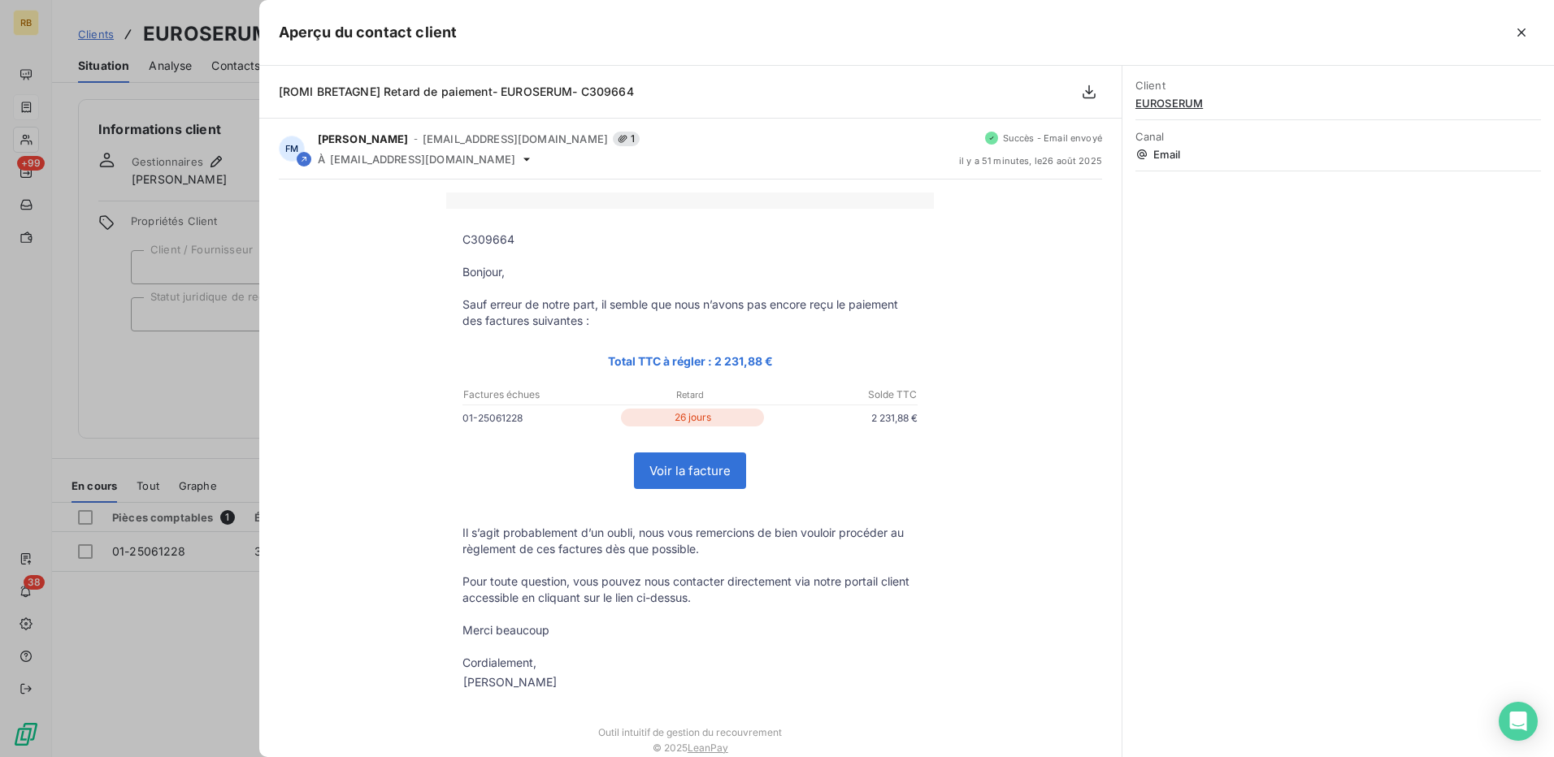
click at [243, 345] on div at bounding box center [777, 378] width 1554 height 757
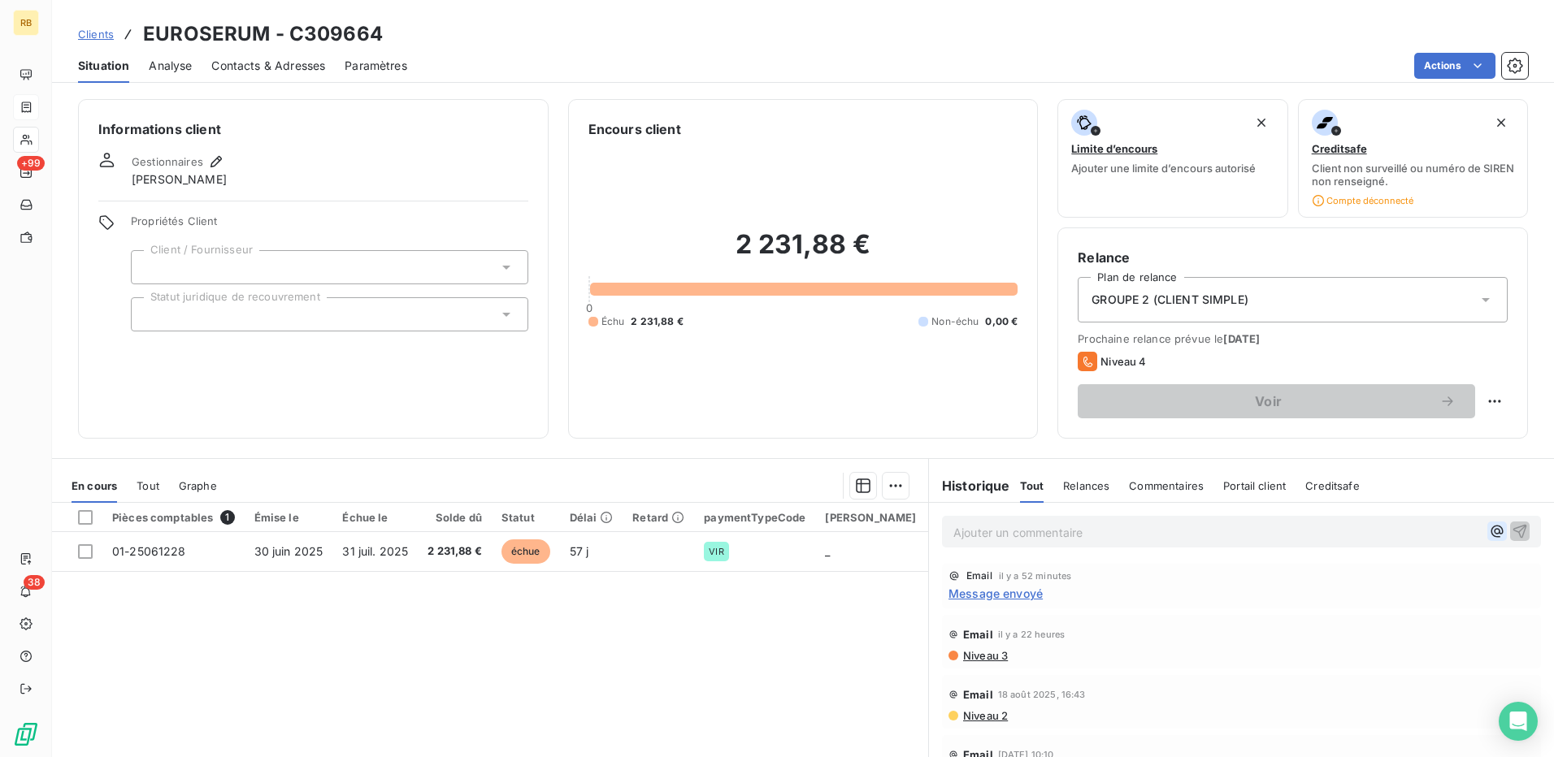
click at [1489, 531] on icon "button" at bounding box center [1497, 531] width 16 height 16
click at [1375, 603] on div "[PERSON_NAME]" at bounding box center [1361, 606] width 166 height 20
click at [1309, 601] on span "[PERSON_NAME]" at bounding box center [1360, 605] width 153 height 14
